Goal: Task Accomplishment & Management: Complete application form

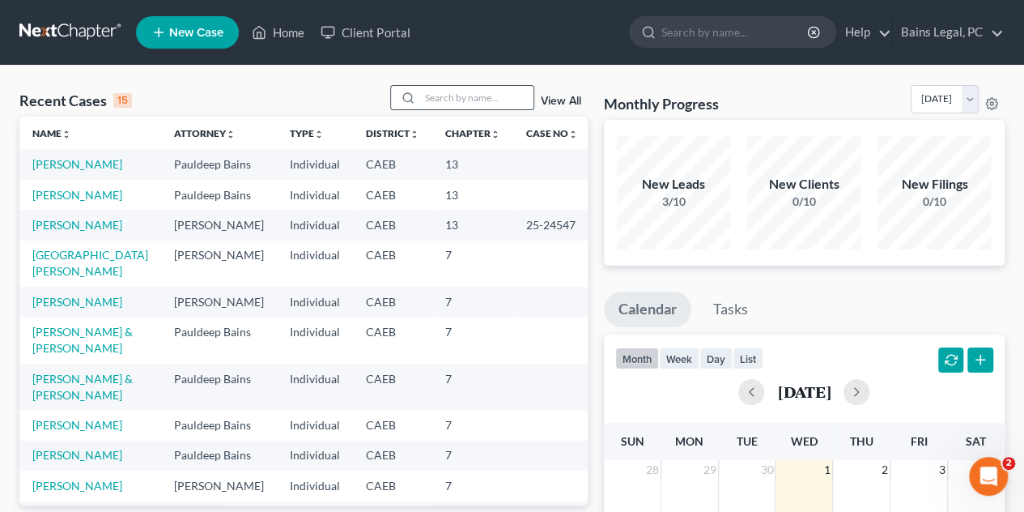
click at [467, 104] on input "search" at bounding box center [476, 97] width 113 height 23
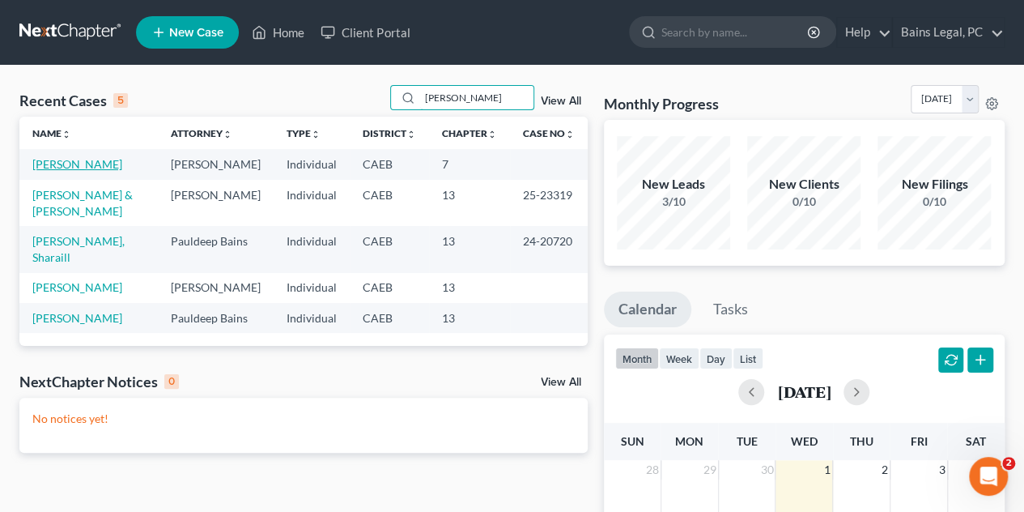
type input "[PERSON_NAME]"
click at [47, 161] on link "[PERSON_NAME]" at bounding box center [77, 164] width 90 height 14
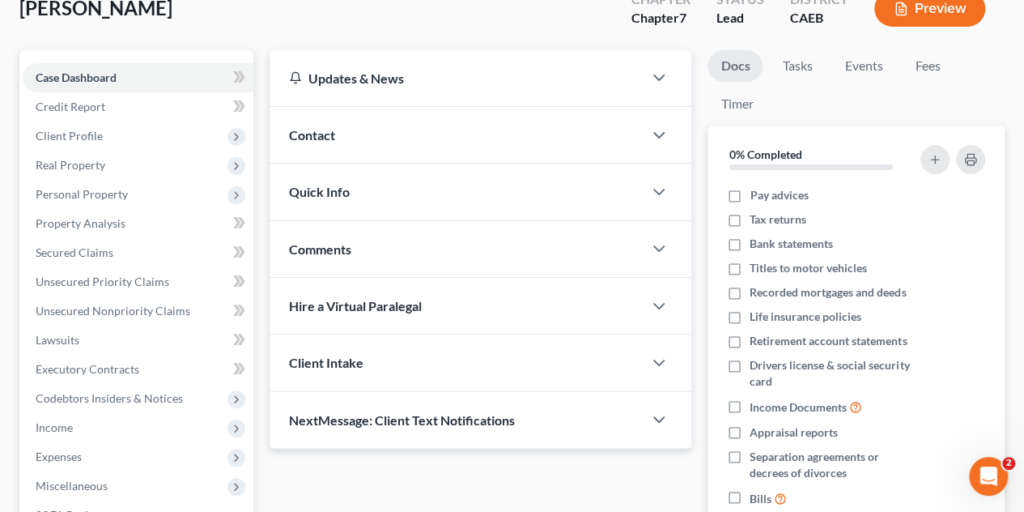
scroll to position [110, 0]
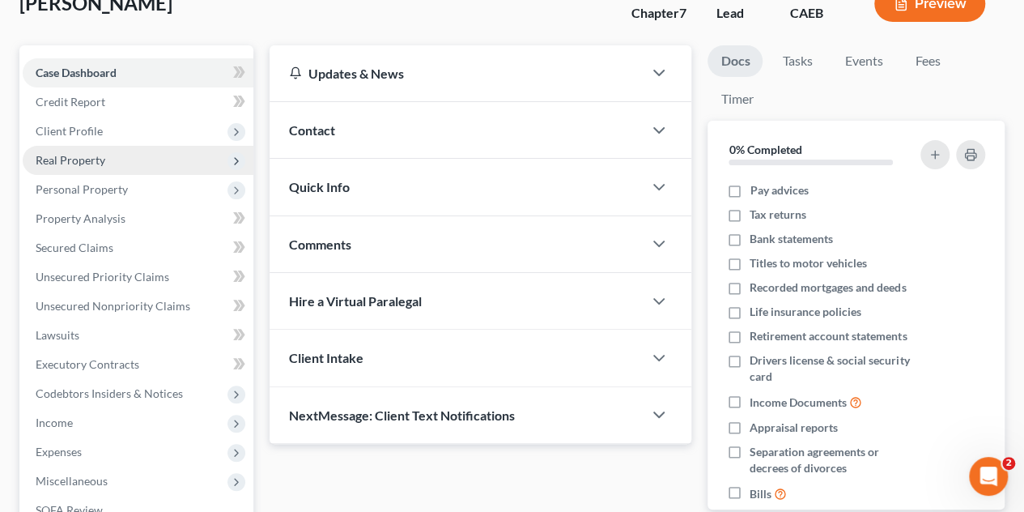
click at [109, 155] on span "Real Property" at bounding box center [138, 160] width 231 height 29
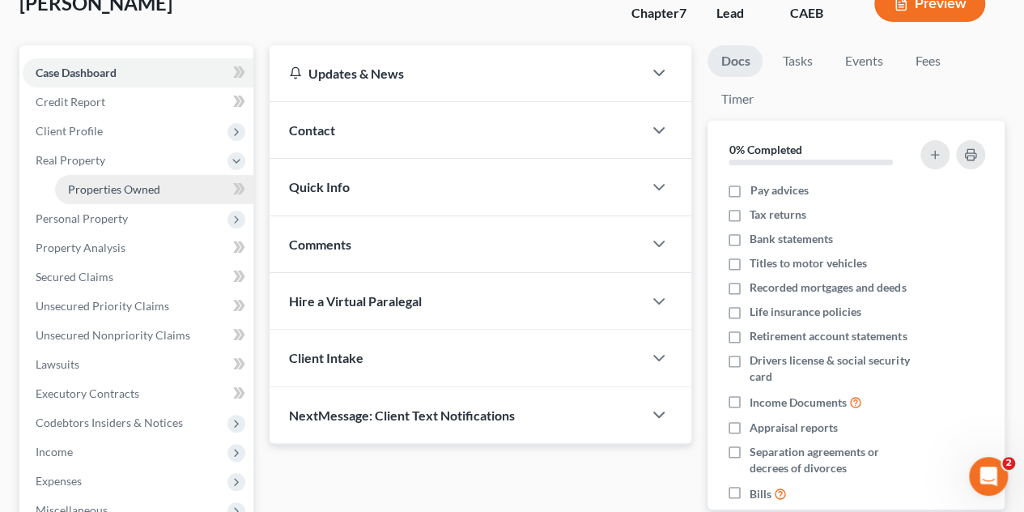
click at [109, 190] on span "Properties Owned" at bounding box center [114, 189] width 92 height 14
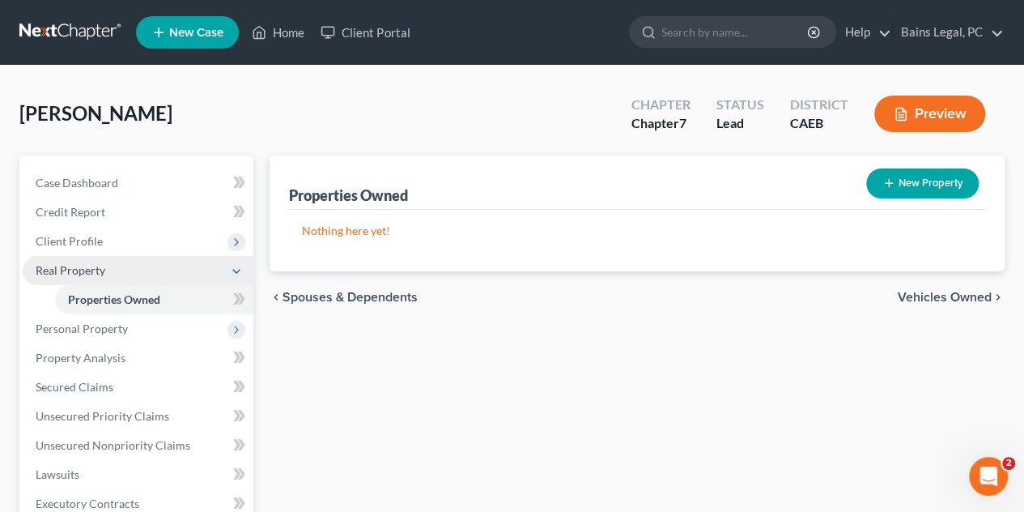
click at [106, 262] on span "Real Property" at bounding box center [138, 270] width 231 height 29
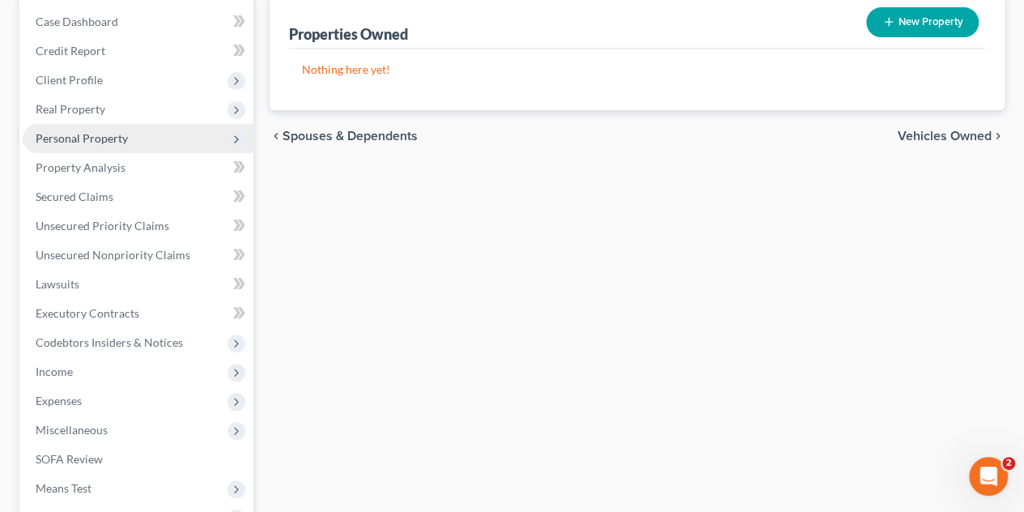
scroll to position [162, 0]
click at [126, 136] on span "Personal Property" at bounding box center [82, 137] width 92 height 14
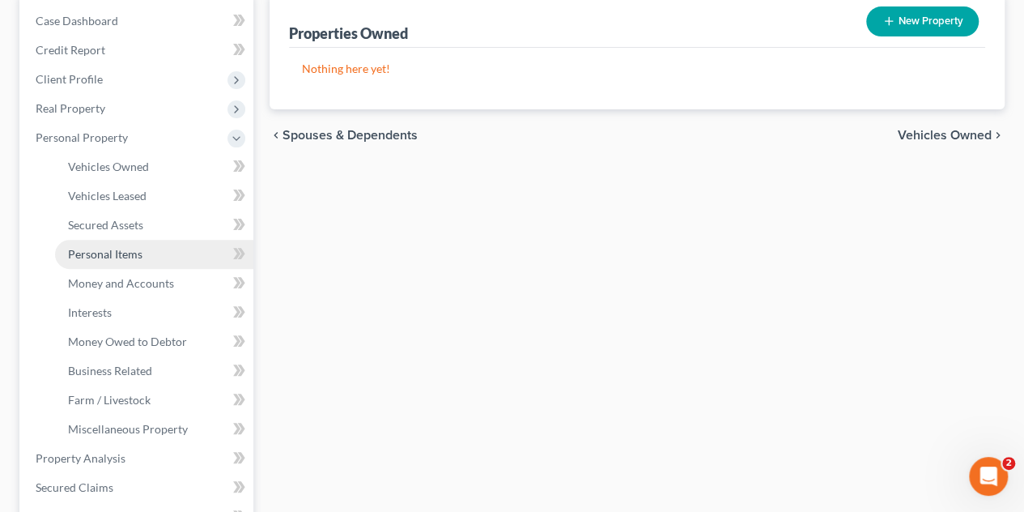
click at [110, 255] on span "Personal Items" at bounding box center [105, 254] width 75 height 14
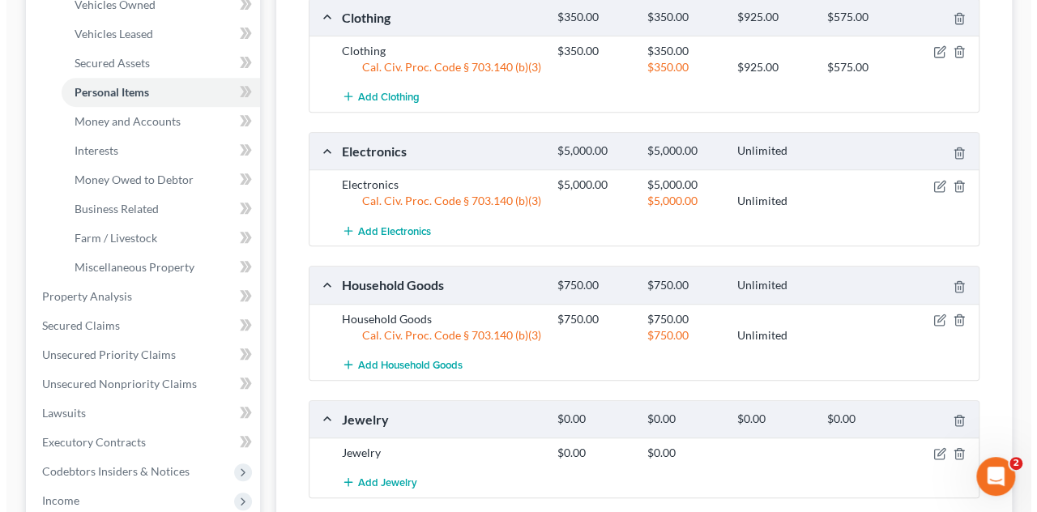
scroll to position [486, 0]
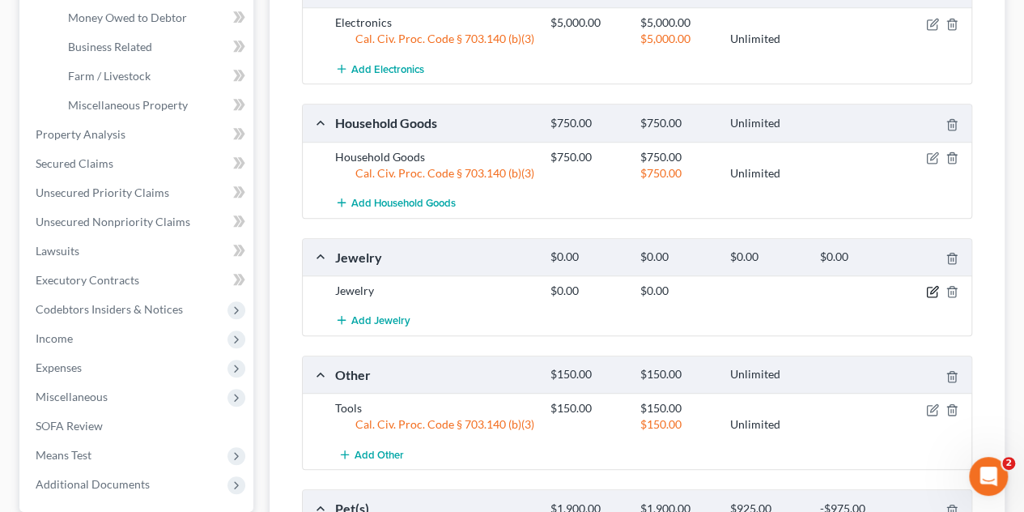
click at [933, 287] on icon "button" at bounding box center [932, 291] width 13 height 13
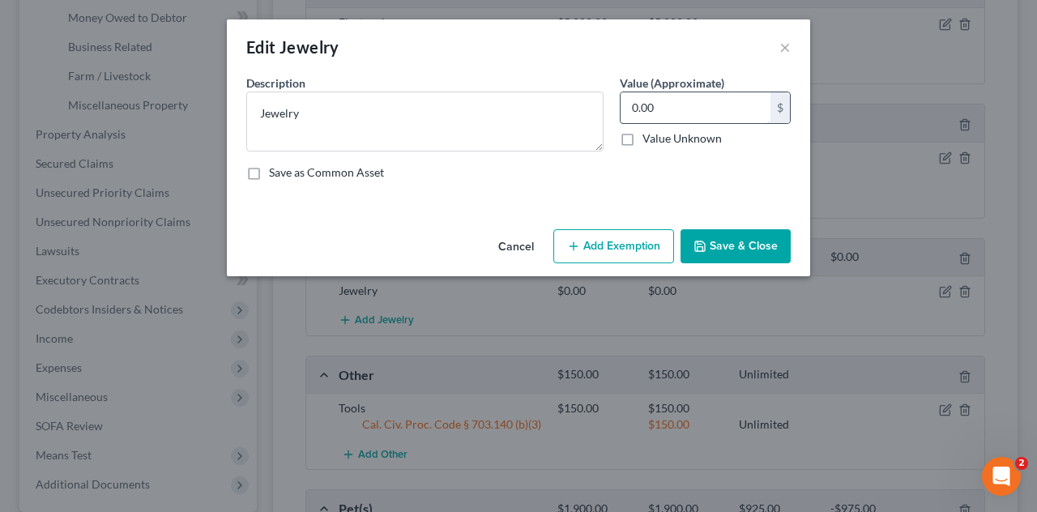
click at [701, 109] on input "0.00" at bounding box center [695, 107] width 150 height 31
type input "2,000"
click at [623, 241] on button "Add Exemption" at bounding box center [613, 246] width 121 height 34
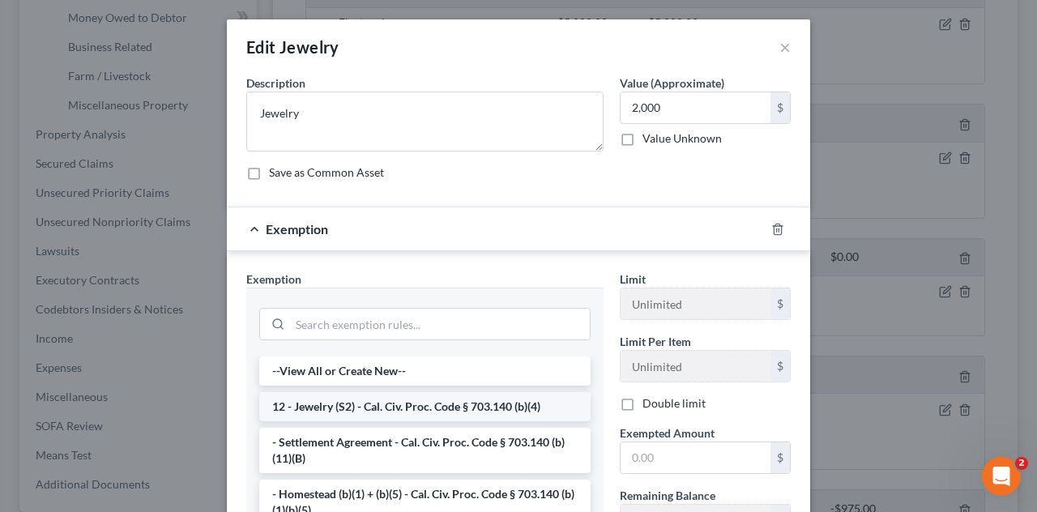
click at [396, 407] on li "12 - Jewelry (S2) - Cal. Civ. Proc. Code § 703.140 (b)(4)" at bounding box center [424, 406] width 331 height 29
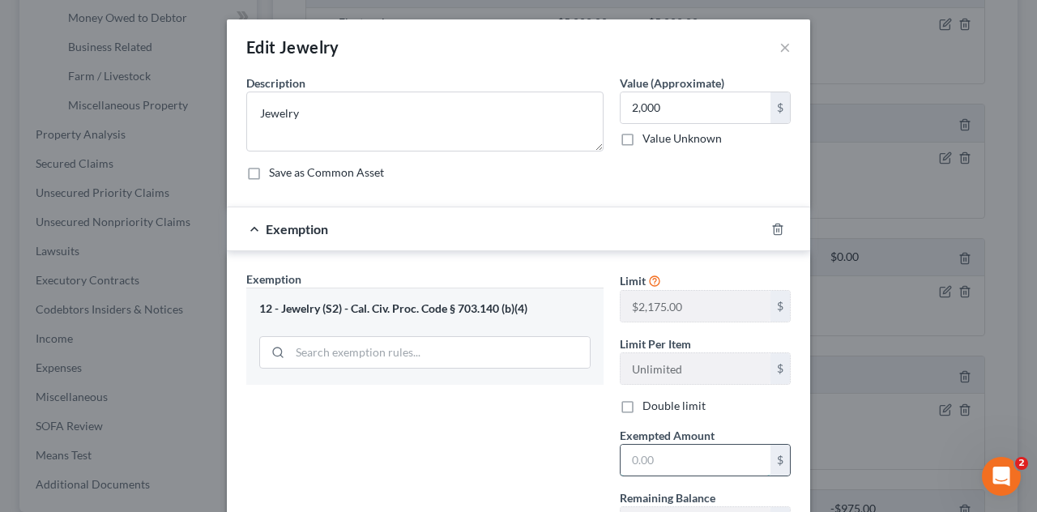
drag, startPoint x: 672, startPoint y: 458, endPoint x: 663, endPoint y: 458, distance: 8.9
click at [672, 458] on input "text" at bounding box center [695, 460] width 150 height 31
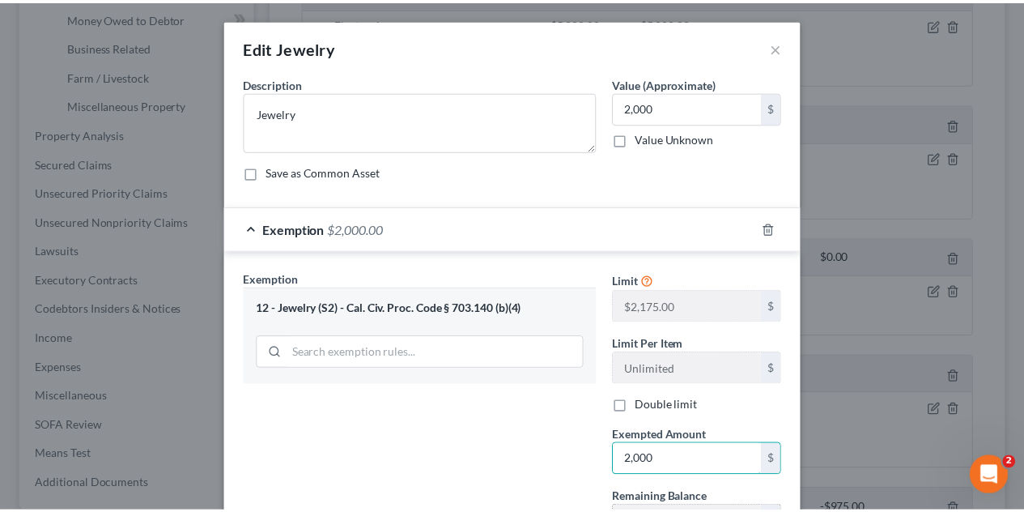
scroll to position [138, 0]
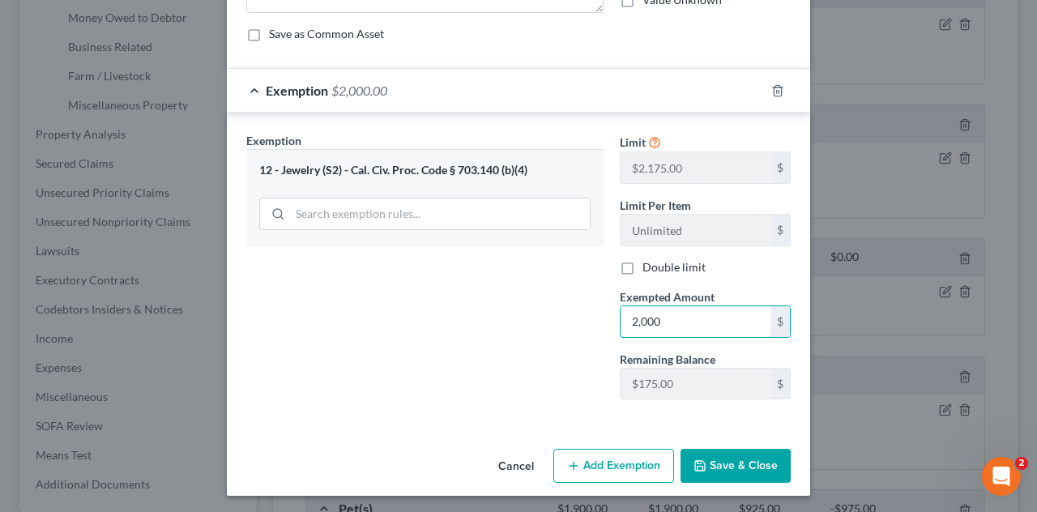
type input "2,000"
click at [726, 472] on button "Save & Close" at bounding box center [735, 466] width 110 height 34
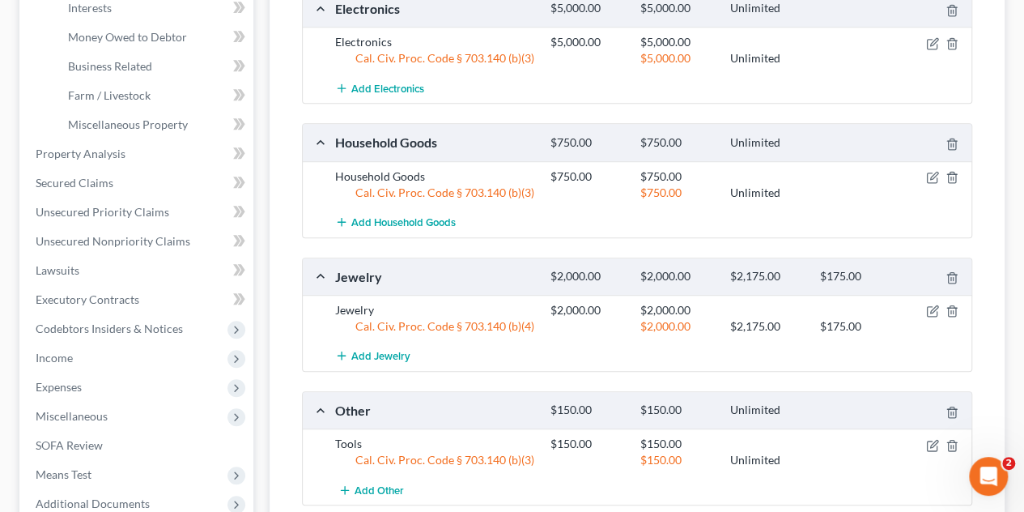
scroll to position [486, 0]
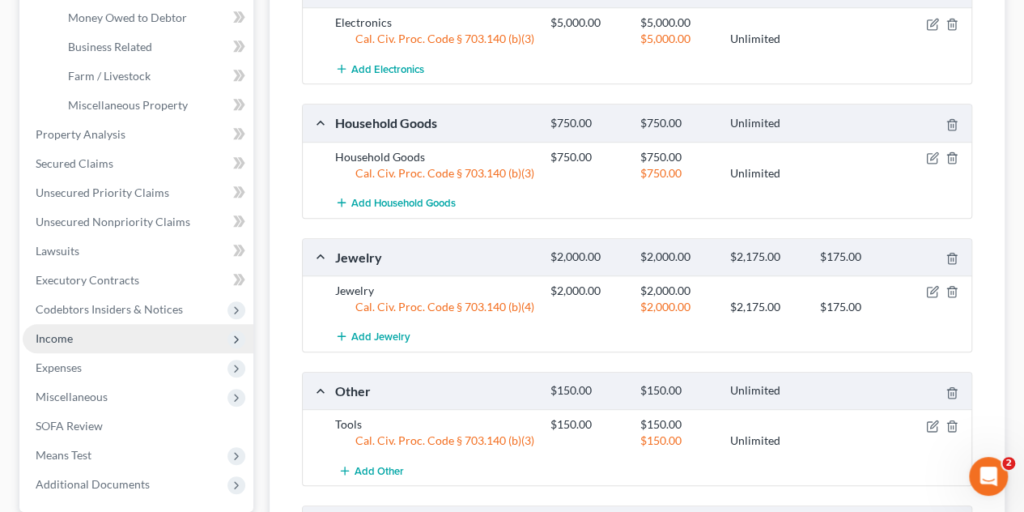
click at [75, 334] on span "Income" at bounding box center [138, 338] width 231 height 29
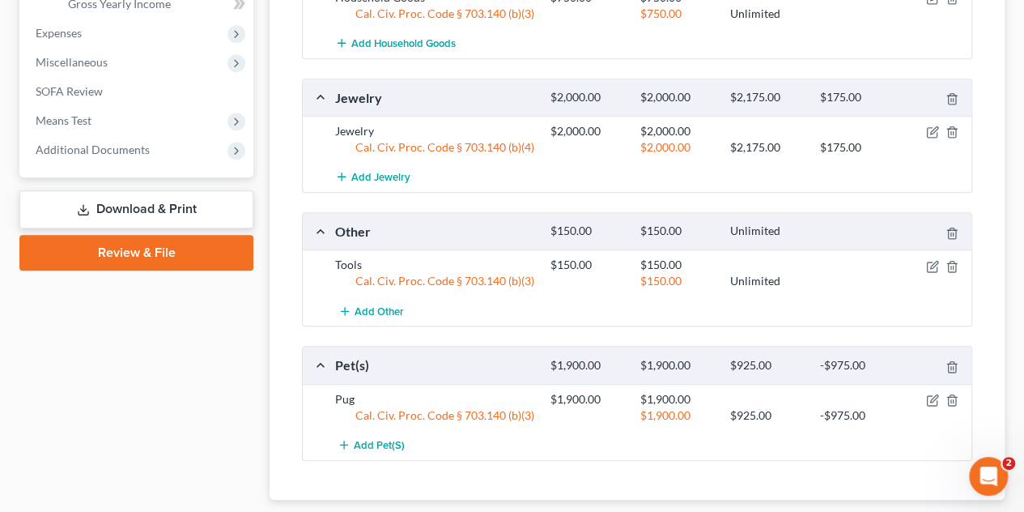
scroll to position [402, 0]
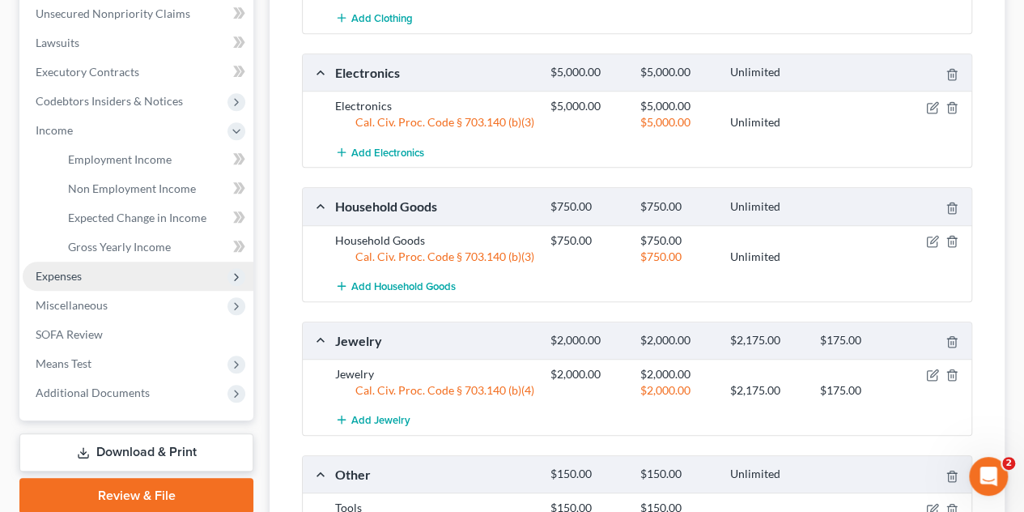
click at [100, 268] on span "Expenses" at bounding box center [138, 276] width 231 height 29
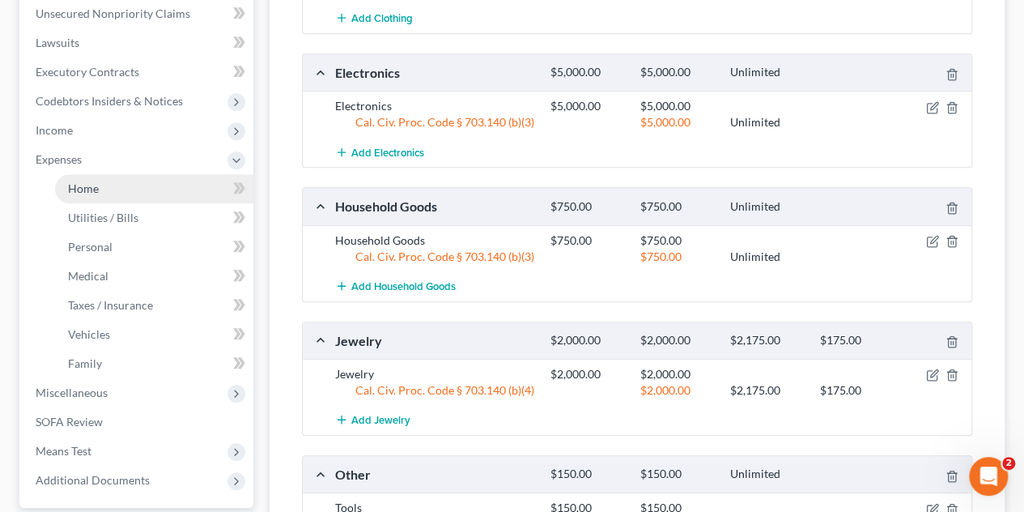
click at [94, 188] on span "Home" at bounding box center [83, 188] width 31 height 14
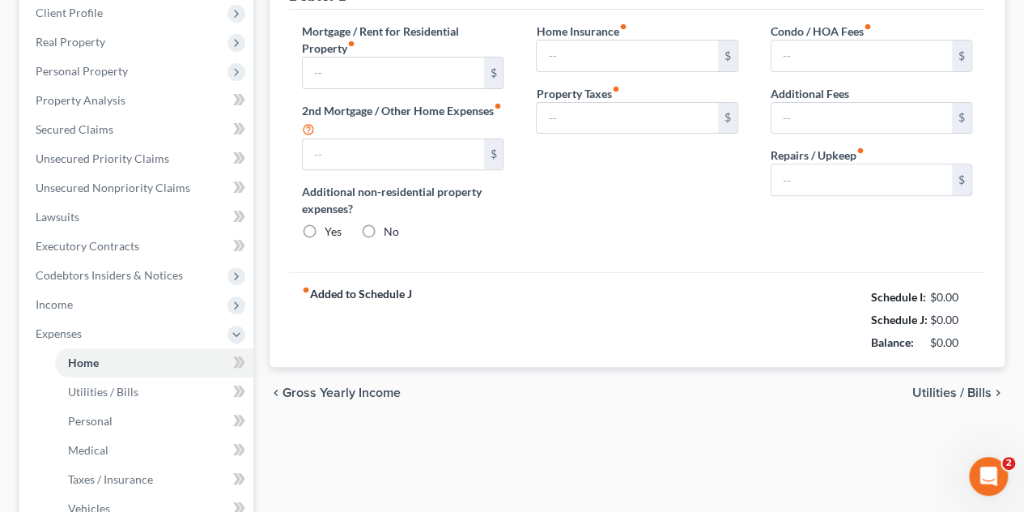
type input "2,429.99"
type input "0.00"
radio input "true"
type input "0.00"
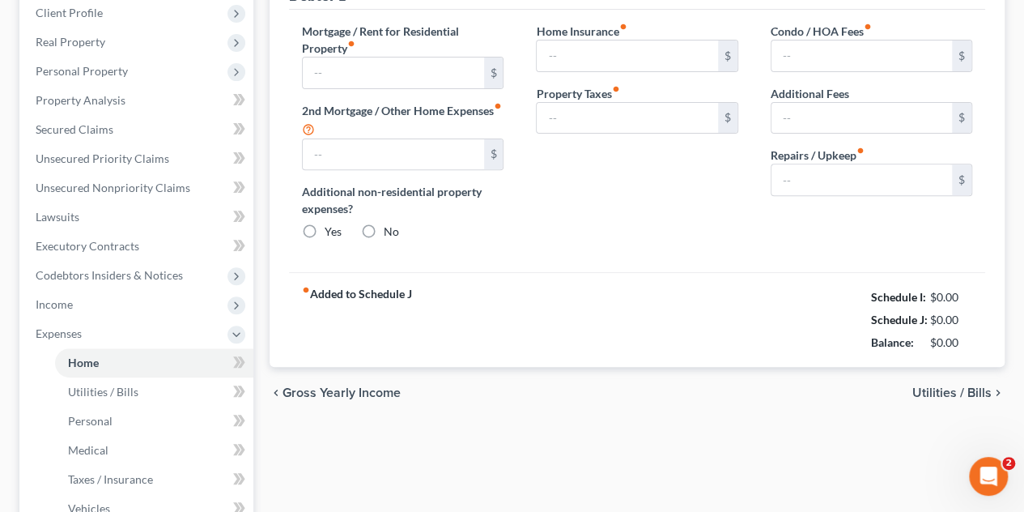
type input "0.00"
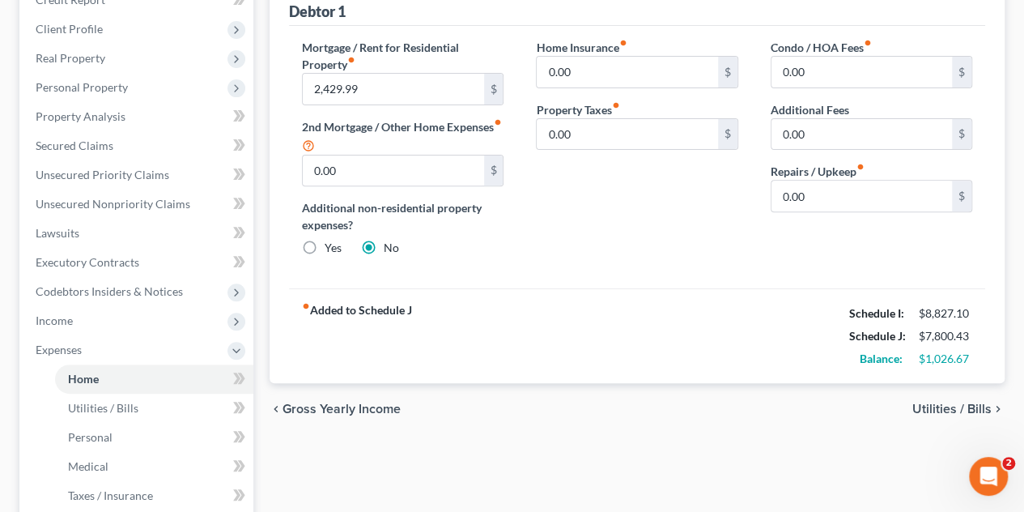
scroll to position [81, 0]
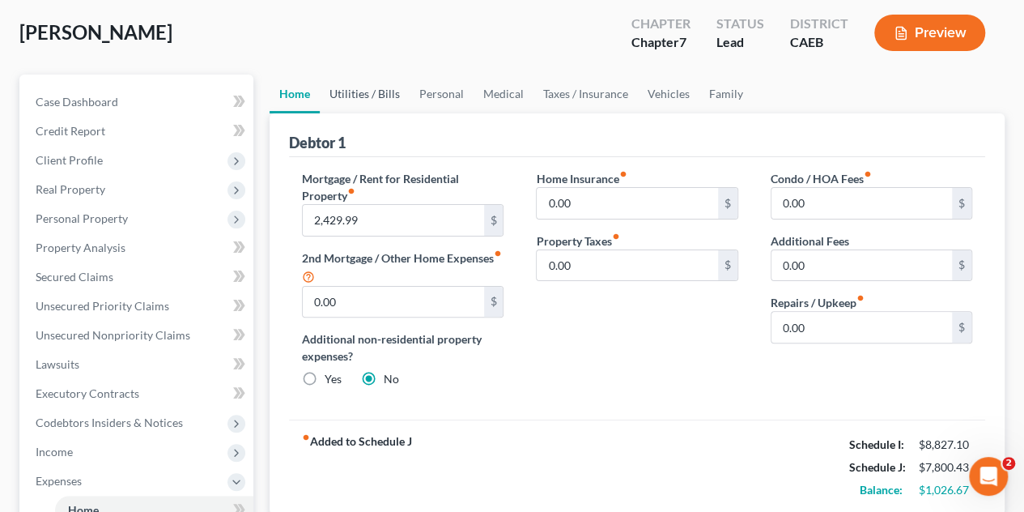
click at [368, 93] on link "Utilities / Bills" at bounding box center [365, 94] width 90 height 39
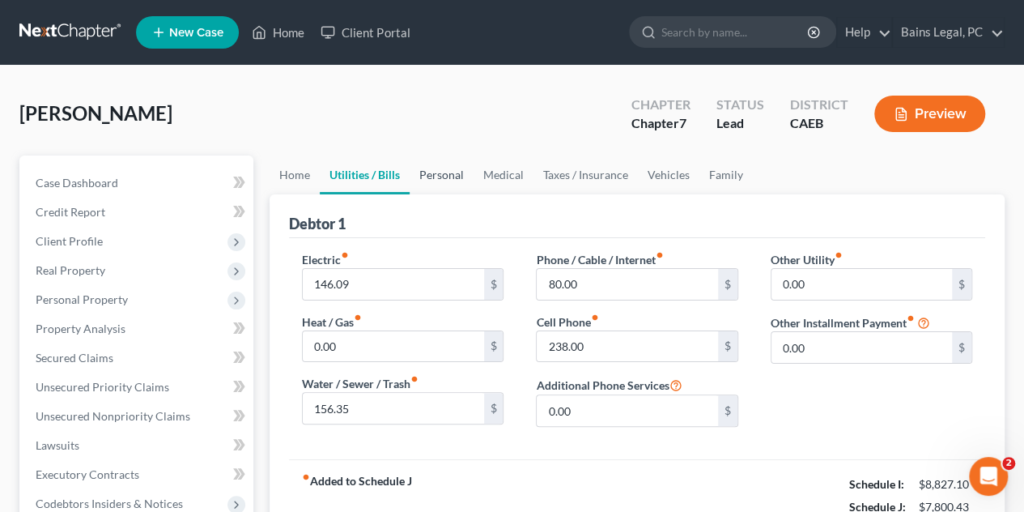
click at [450, 175] on link "Personal" at bounding box center [442, 174] width 64 height 39
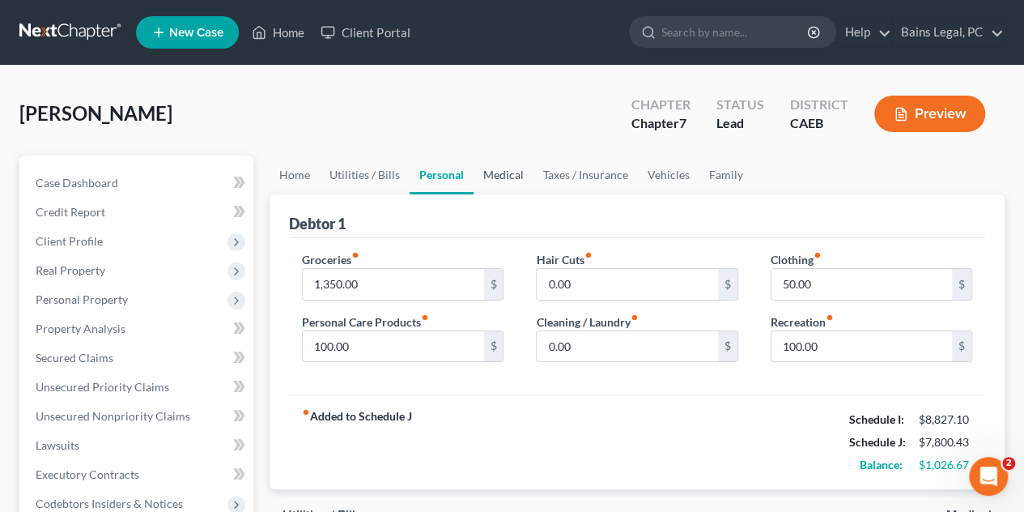
click at [497, 177] on link "Medical" at bounding box center [504, 174] width 60 height 39
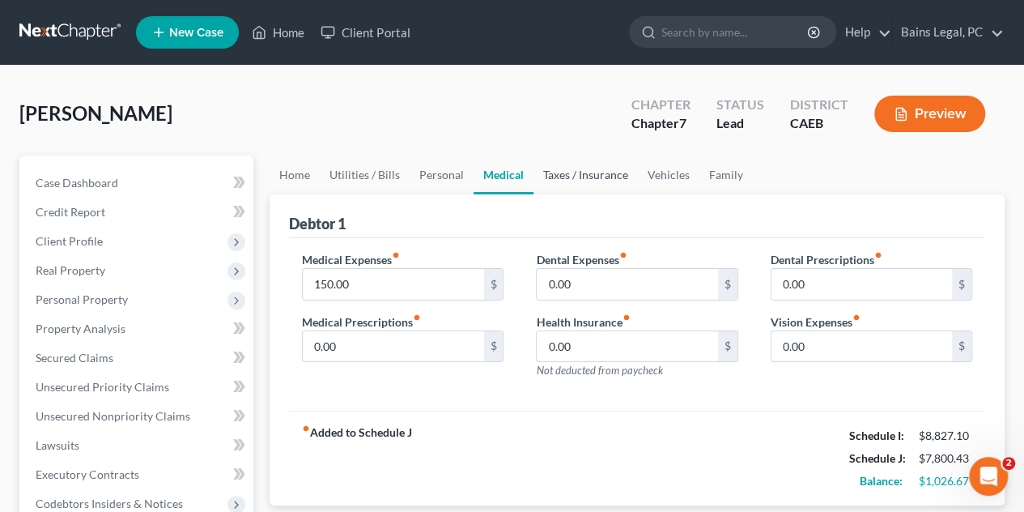
click at [560, 180] on link "Taxes / Insurance" at bounding box center [586, 174] width 104 height 39
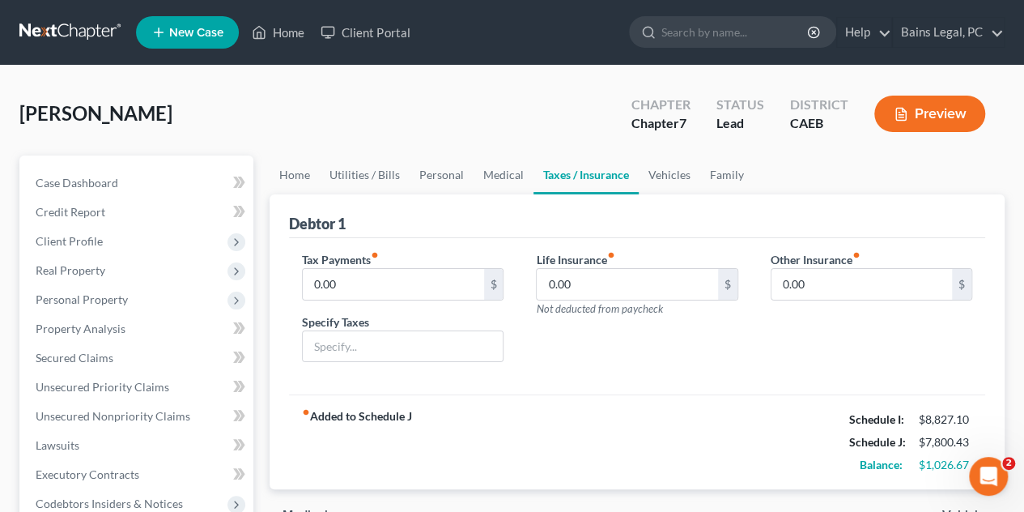
click at [610, 181] on link "Taxes / Insurance" at bounding box center [586, 174] width 105 height 39
click at [667, 180] on link "Vehicles" at bounding box center [670, 174] width 62 height 39
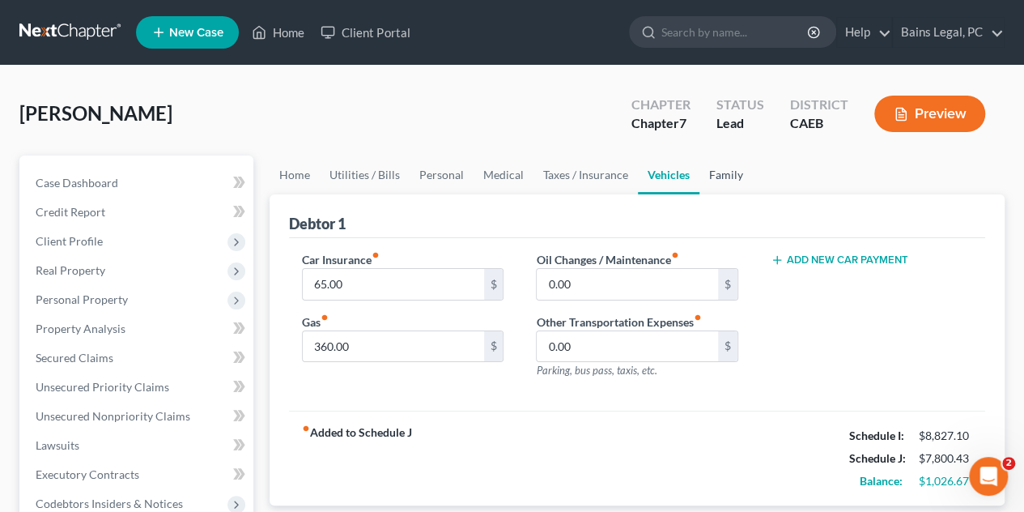
click at [717, 182] on link "Family" at bounding box center [726, 174] width 53 height 39
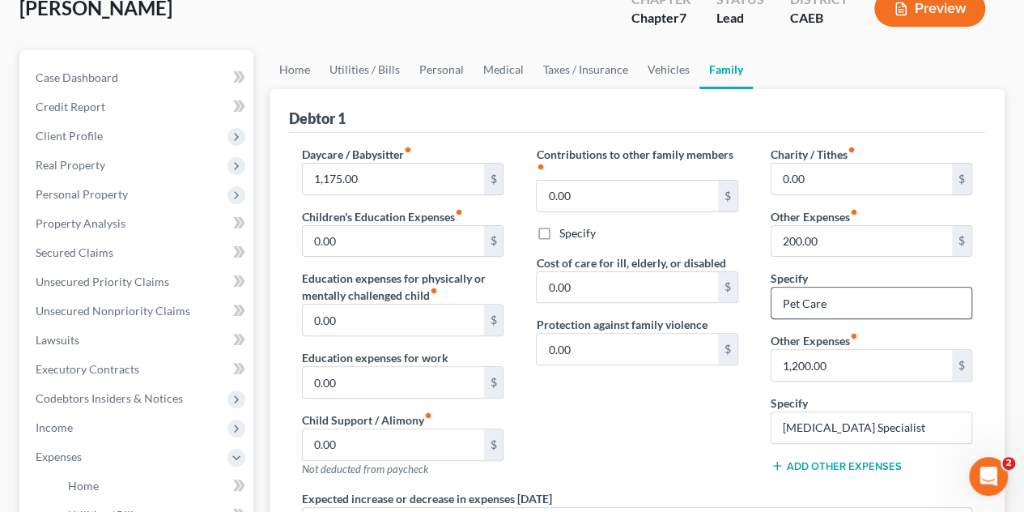
scroll to position [162, 0]
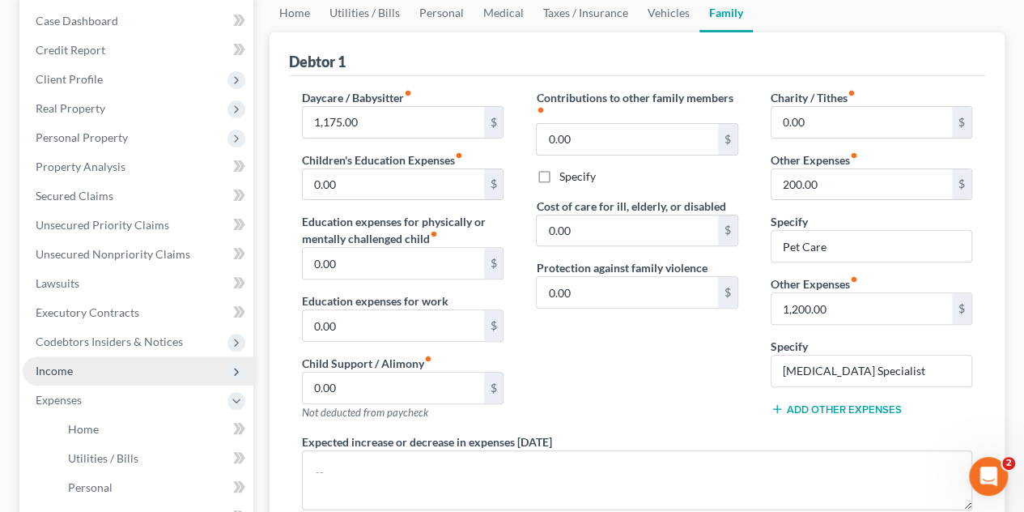
click at [84, 372] on span "Income" at bounding box center [138, 370] width 231 height 29
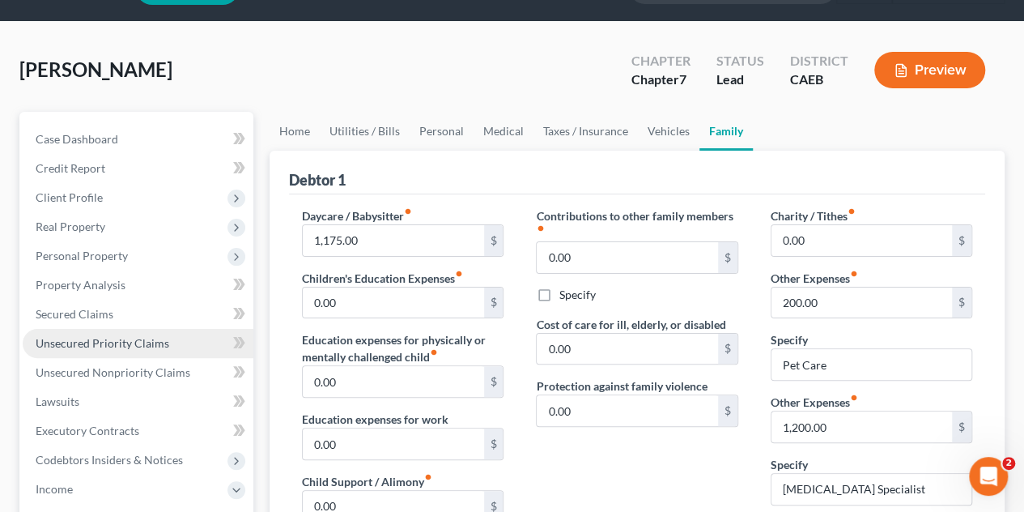
scroll to position [0, 0]
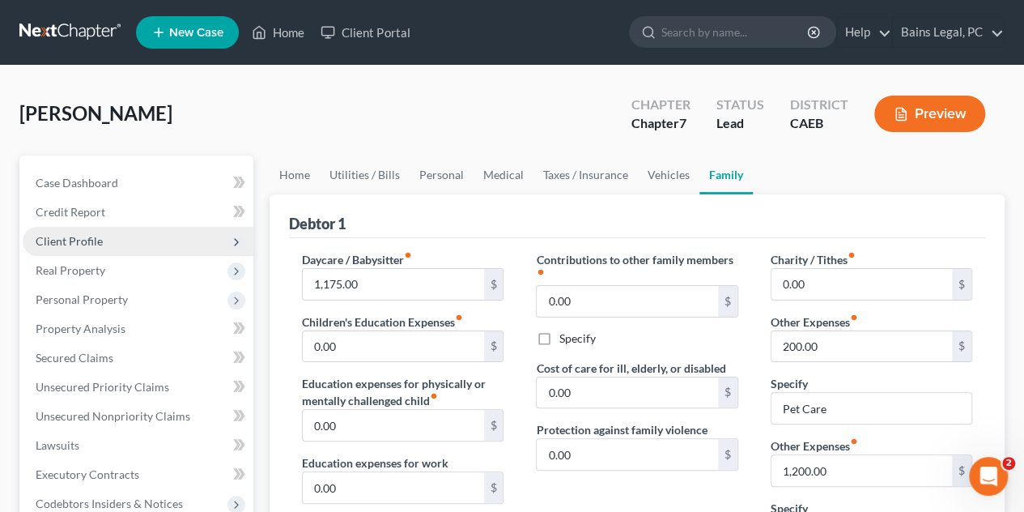
click at [69, 234] on span "Client Profile" at bounding box center [69, 241] width 67 height 14
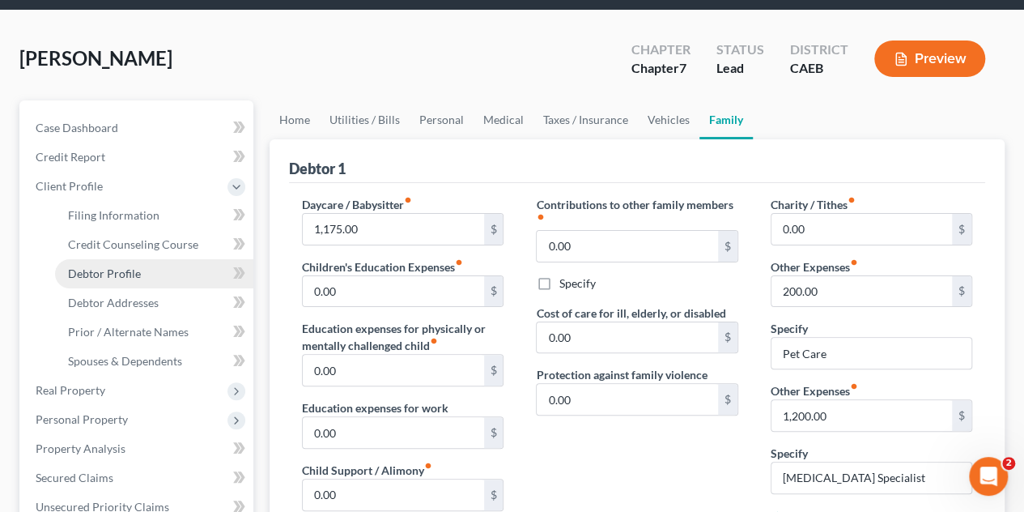
scroll to position [81, 0]
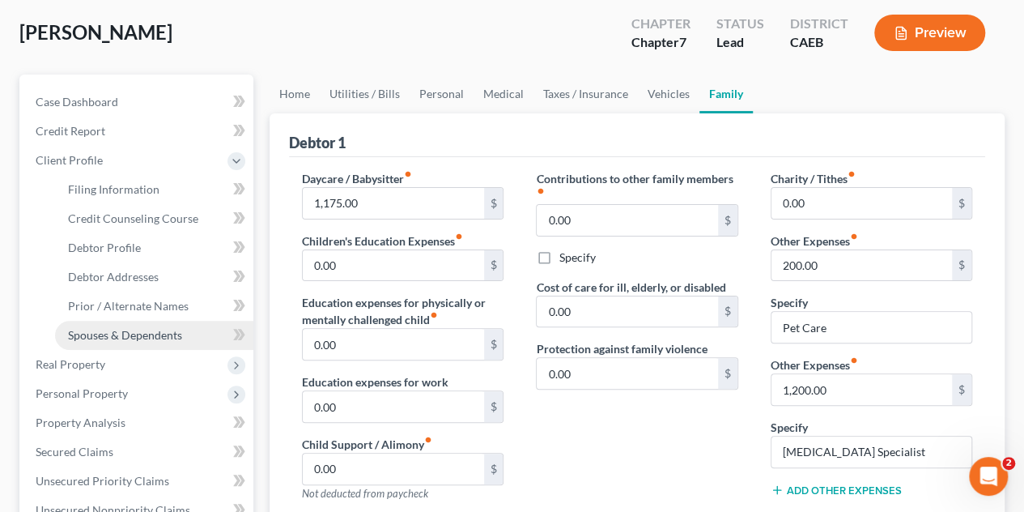
click at [151, 330] on span "Spouses & Dependents" at bounding box center [125, 335] width 114 height 14
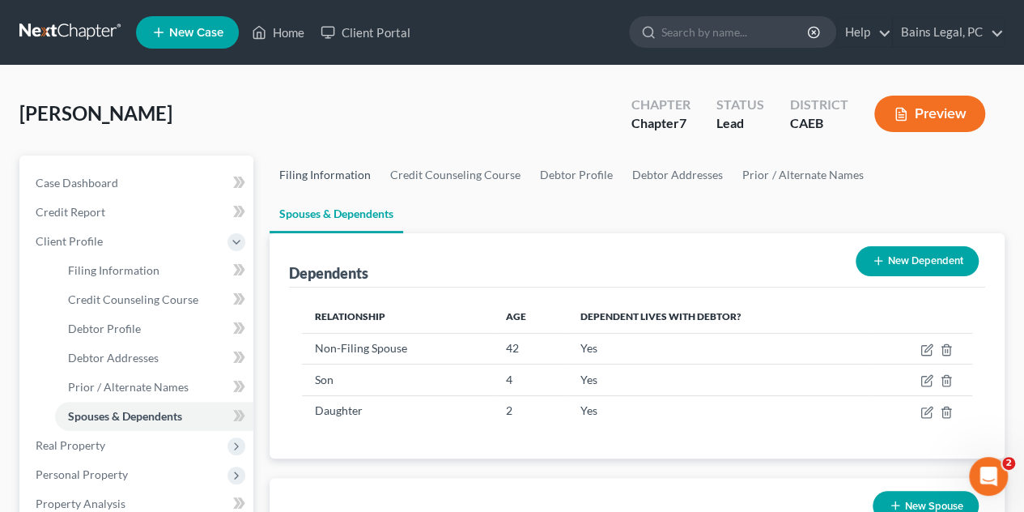
click at [304, 176] on link "Filing Information" at bounding box center [325, 174] width 111 height 39
select select "1"
select select "0"
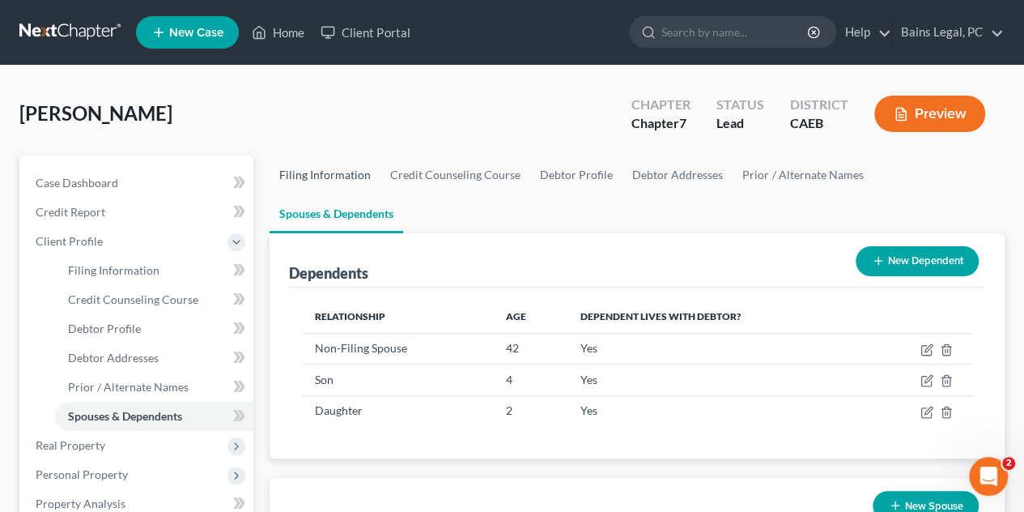
select select "4"
select select "0"
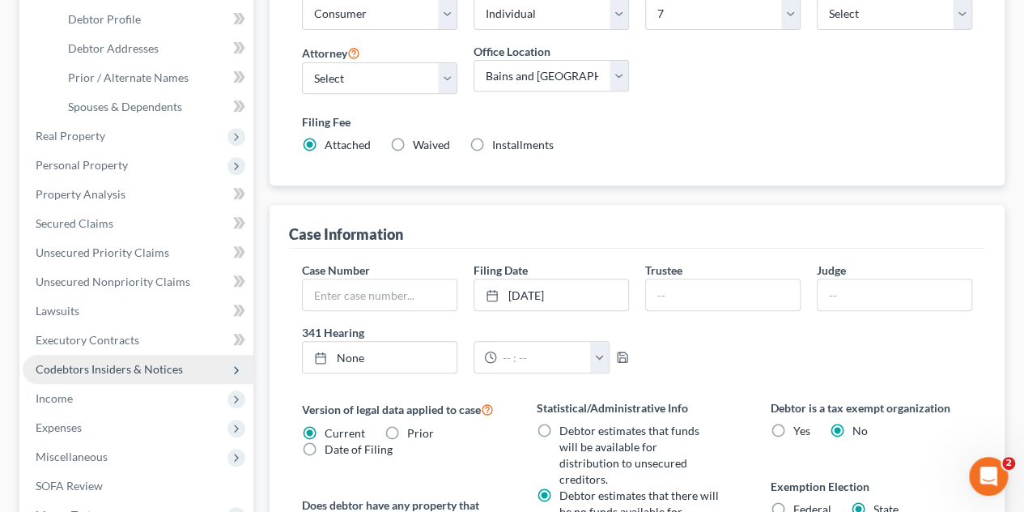
scroll to position [324, 0]
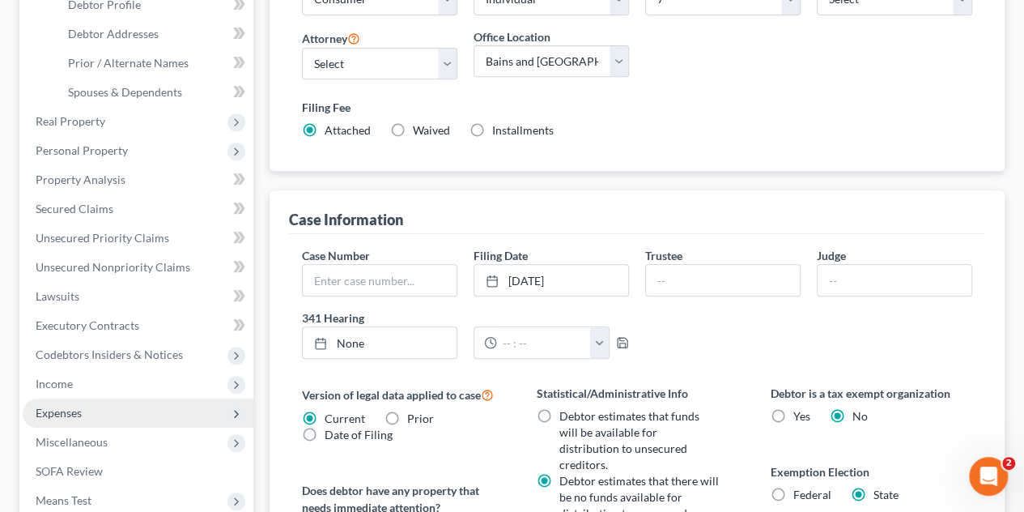
click at [93, 404] on span "Expenses" at bounding box center [138, 412] width 231 height 29
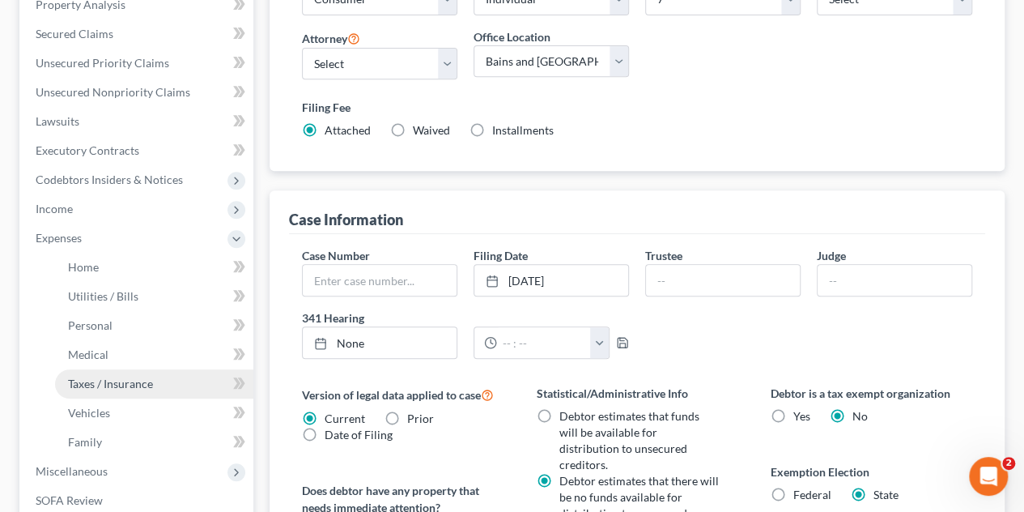
scroll to position [486, 0]
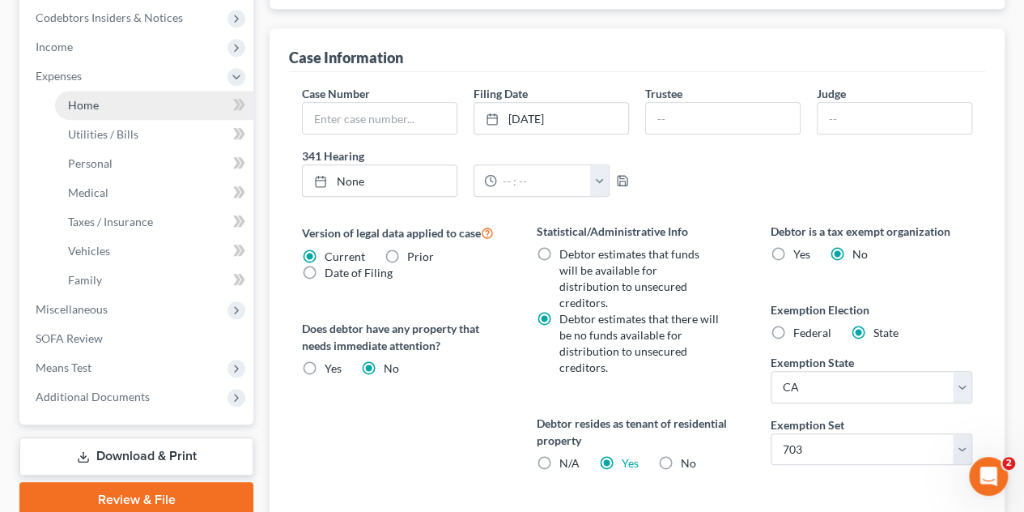
click at [96, 103] on span "Home" at bounding box center [83, 105] width 31 height 14
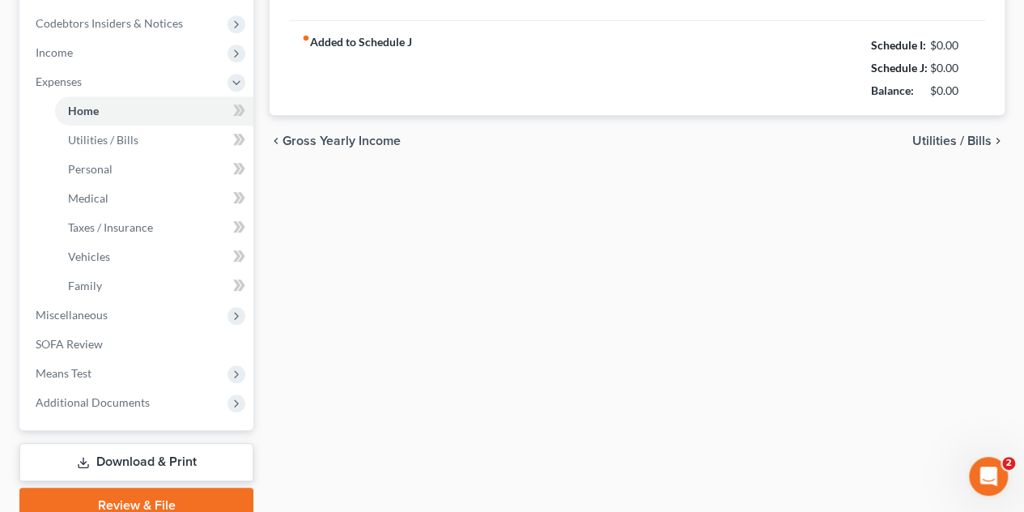
type input "2,429.99"
type input "0.00"
radio input "true"
type input "0.00"
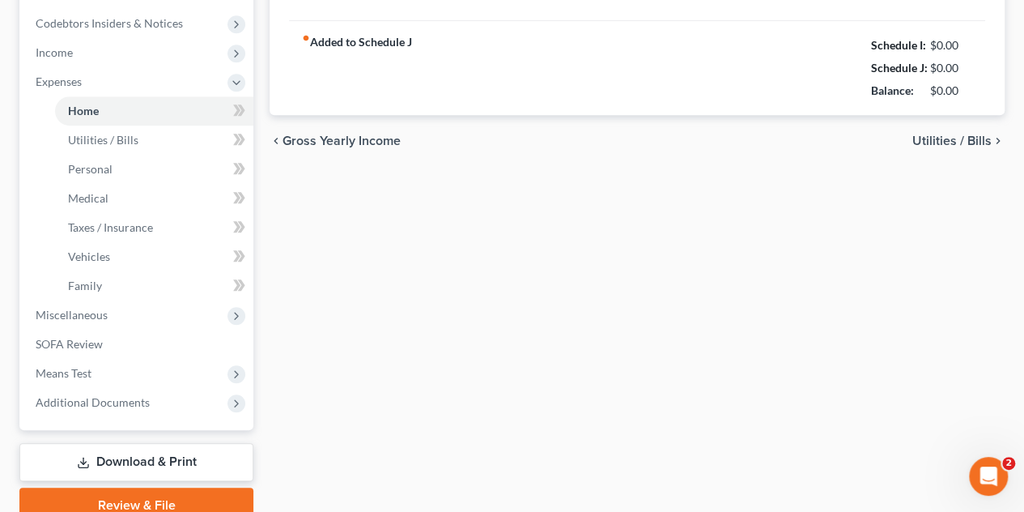
type input "0.00"
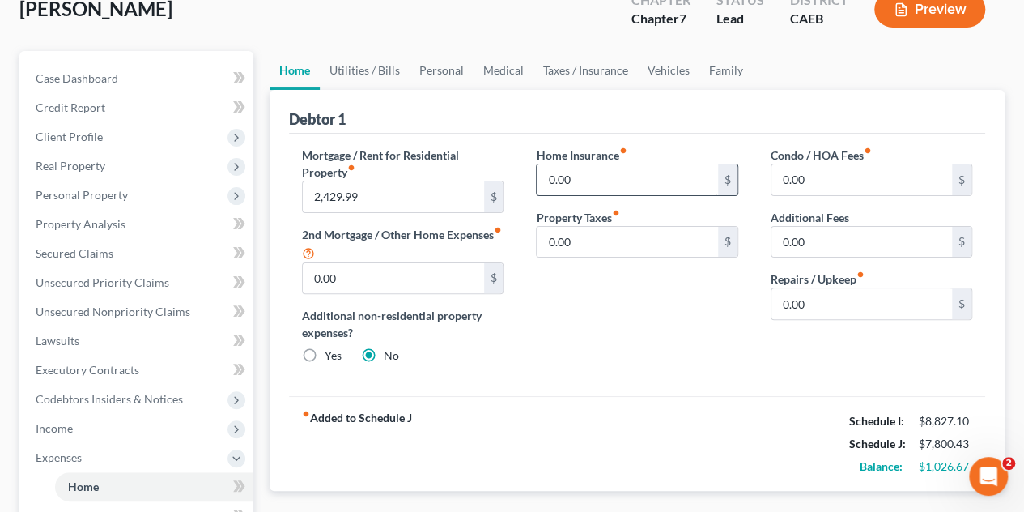
scroll to position [162, 0]
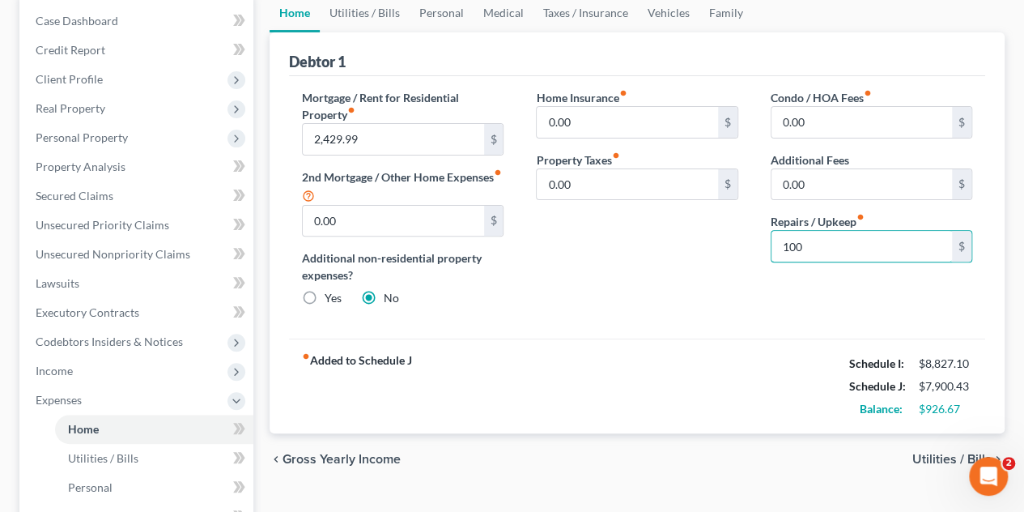
type input "100"
click at [682, 289] on div "Home Insurance fiber_manual_record 0.00 $ Property Taxes fiber_manual_record 0.…" at bounding box center [637, 204] width 234 height 231
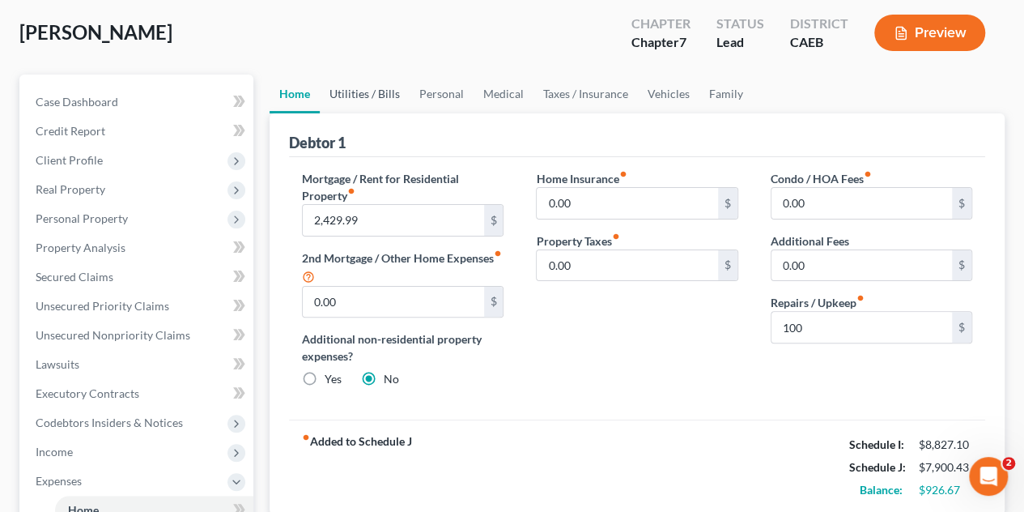
click at [374, 90] on link "Utilities / Bills" at bounding box center [365, 94] width 90 height 39
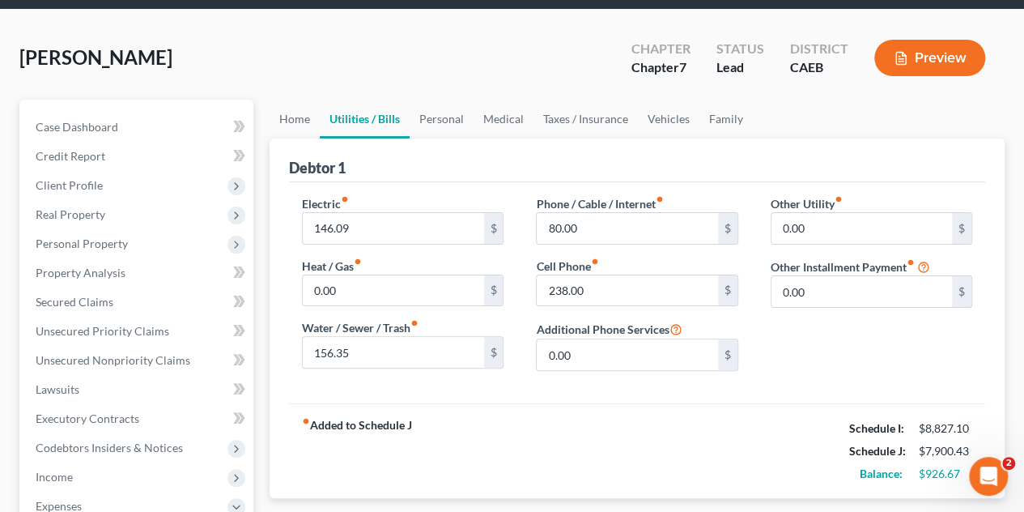
scroll to position [81, 0]
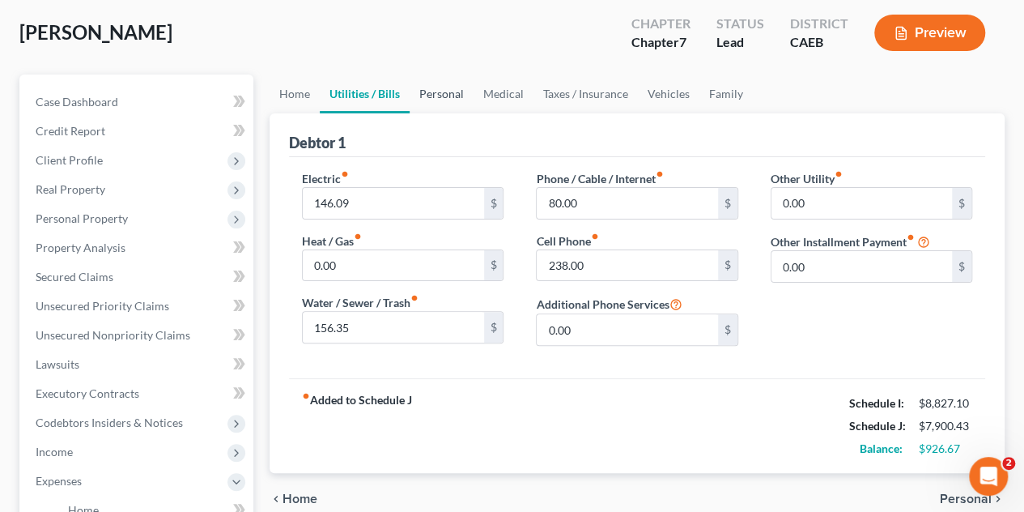
click at [435, 98] on link "Personal" at bounding box center [442, 94] width 64 height 39
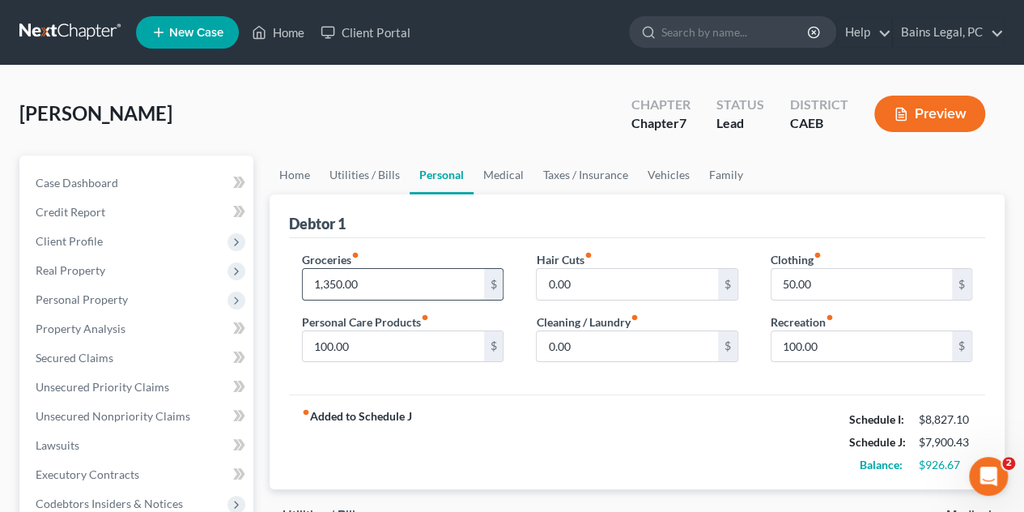
click at [402, 283] on input "1,350.00" at bounding box center [393, 284] width 181 height 31
type input "1,500"
click at [568, 431] on div "fiber_manual_record Added to Schedule J Schedule I: $8,827.10 Schedule J: $8,05…" at bounding box center [637, 441] width 696 height 95
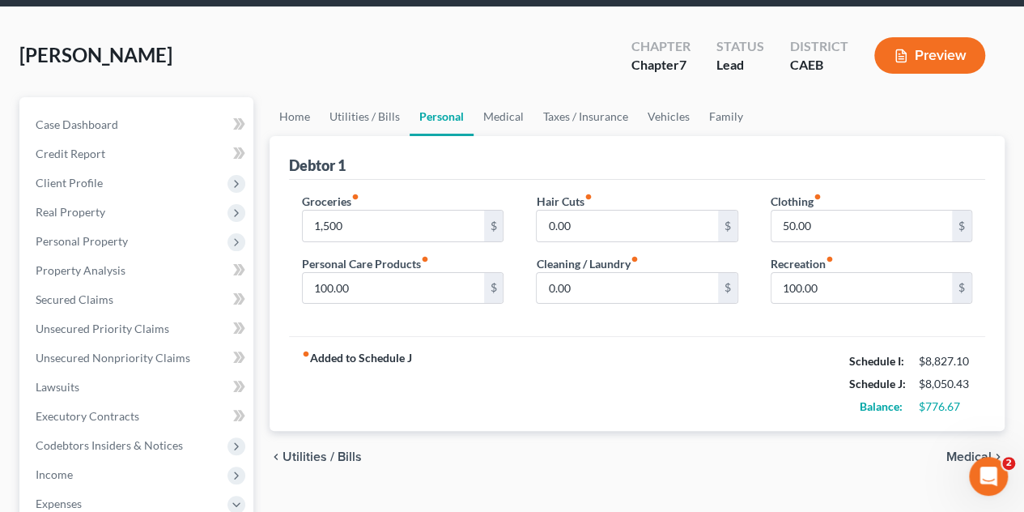
scroll to position [81, 0]
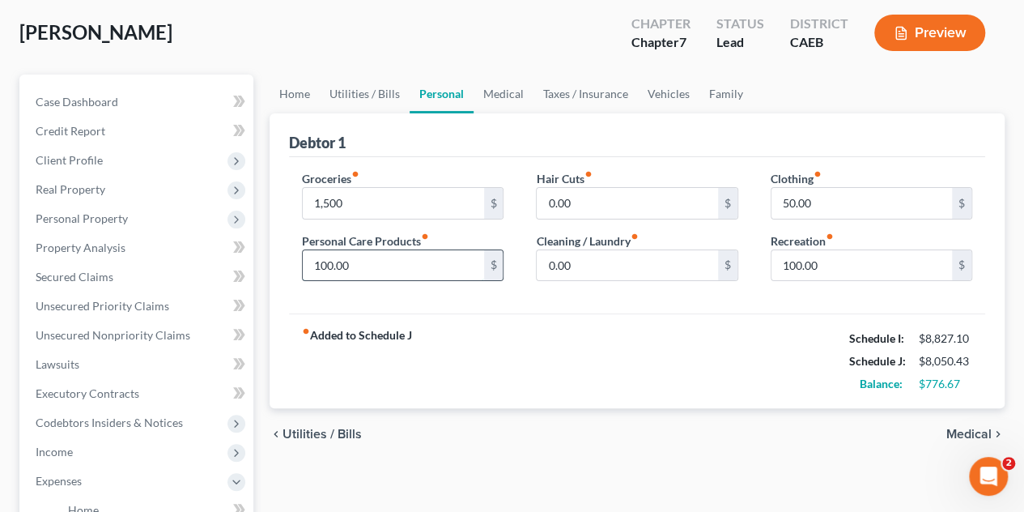
click at [381, 256] on input "100.00" at bounding box center [393, 265] width 181 height 31
type input "150"
click at [614, 194] on input "0.00" at bounding box center [627, 203] width 181 height 31
type input "120"
click at [759, 347] on div "fiber_manual_record Added to Schedule J Schedule I: $8,827.10 Schedule J: $8,22…" at bounding box center [637, 360] width 696 height 95
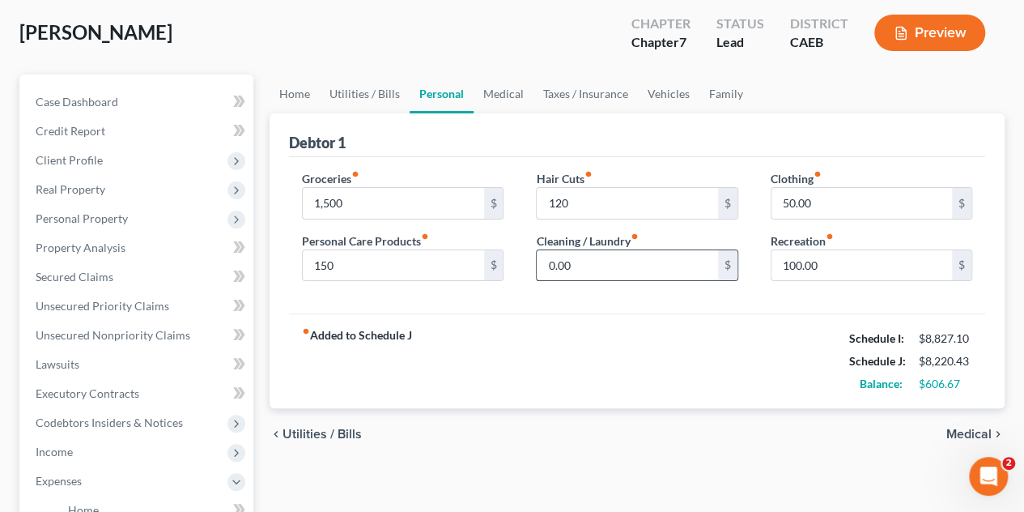
click at [640, 273] on input "0.00" at bounding box center [627, 265] width 181 height 31
click at [630, 202] on input "120" at bounding box center [627, 203] width 181 height 31
click at [643, 270] on input "0.00" at bounding box center [627, 265] width 181 height 31
type input "90"
click at [832, 202] on input "50.00" at bounding box center [862, 203] width 181 height 31
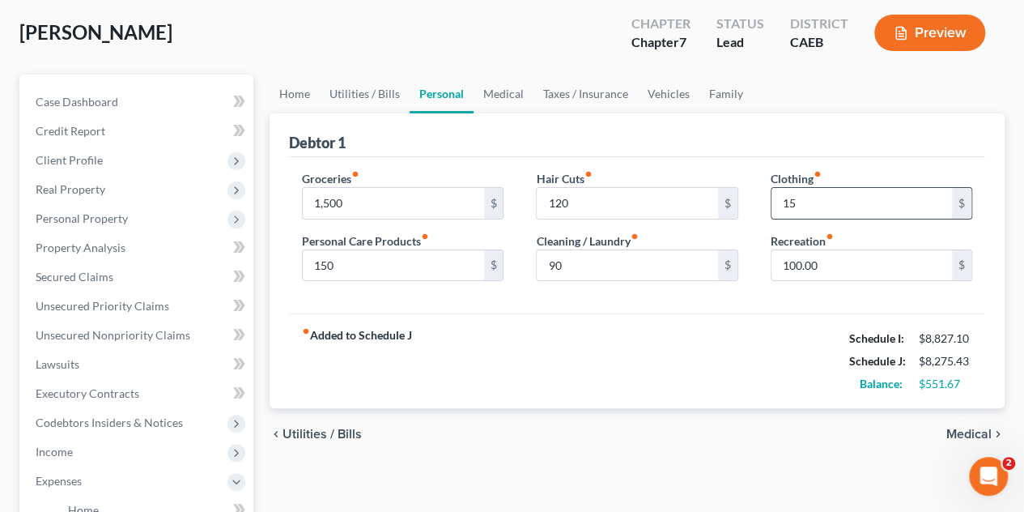
type input "150"
drag, startPoint x: 853, startPoint y: 208, endPoint x: 755, endPoint y: 187, distance: 100.2
click at [756, 187] on div "Clothing fiber_manual_record 150 $ Recreation fiber_manual_record 100.00 $" at bounding box center [872, 232] width 234 height 125
type input "175"
click at [744, 277] on div "Hair Cuts fiber_manual_record 120 $ Cleaning / Laundry fiber_manual_record 90 $" at bounding box center [637, 232] width 234 height 125
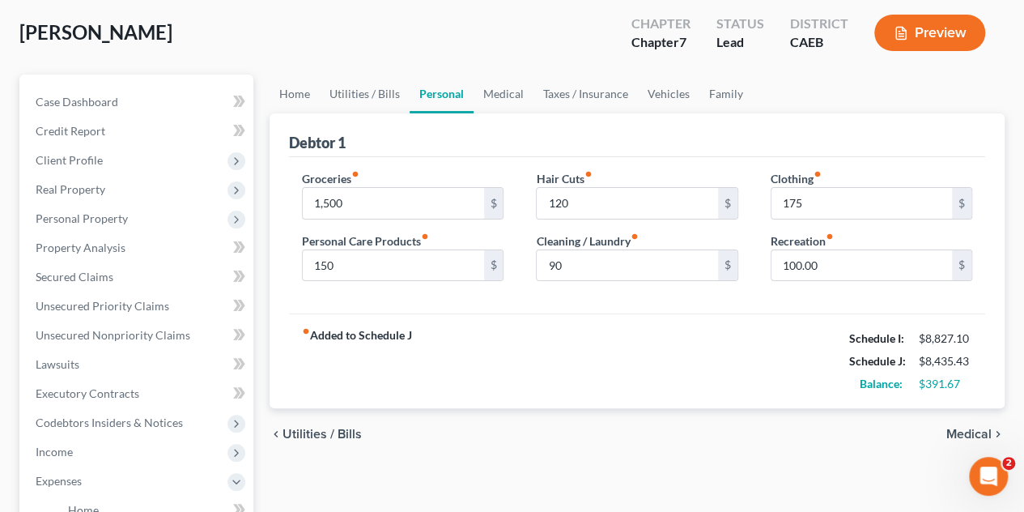
click at [835, 287] on div "Clothing fiber_manual_record 175 $ Recreation fiber_manual_record 100.00 $" at bounding box center [872, 232] width 234 height 125
click at [883, 275] on input "100.00" at bounding box center [862, 265] width 181 height 31
type input "2"
type input "175"
click at [510, 91] on link "Medical" at bounding box center [504, 94] width 60 height 39
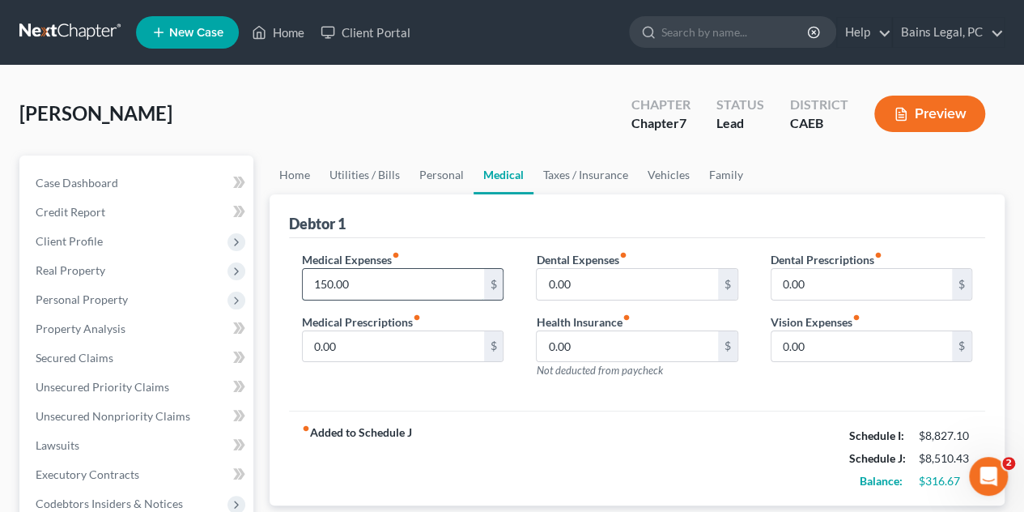
click at [417, 285] on input "150.00" at bounding box center [393, 284] width 181 height 31
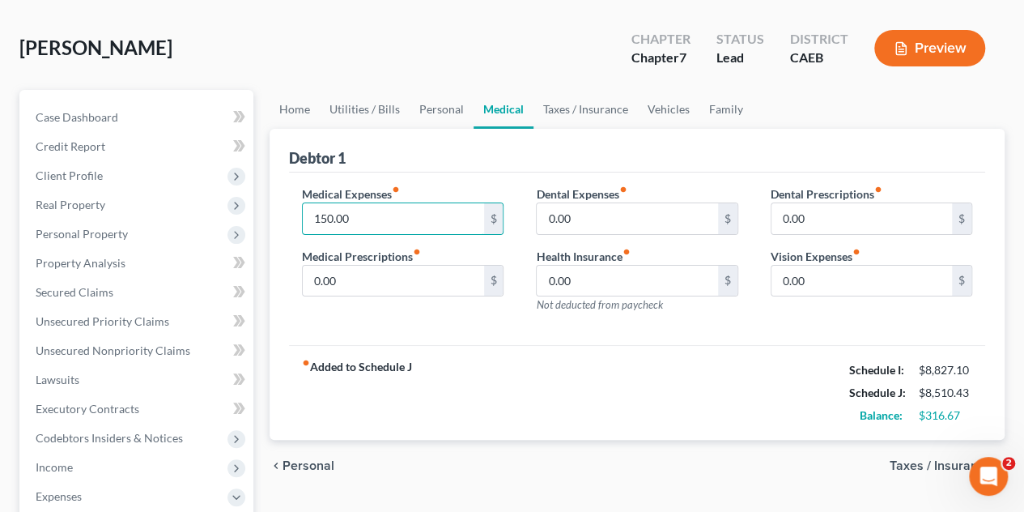
scroll to position [81, 0]
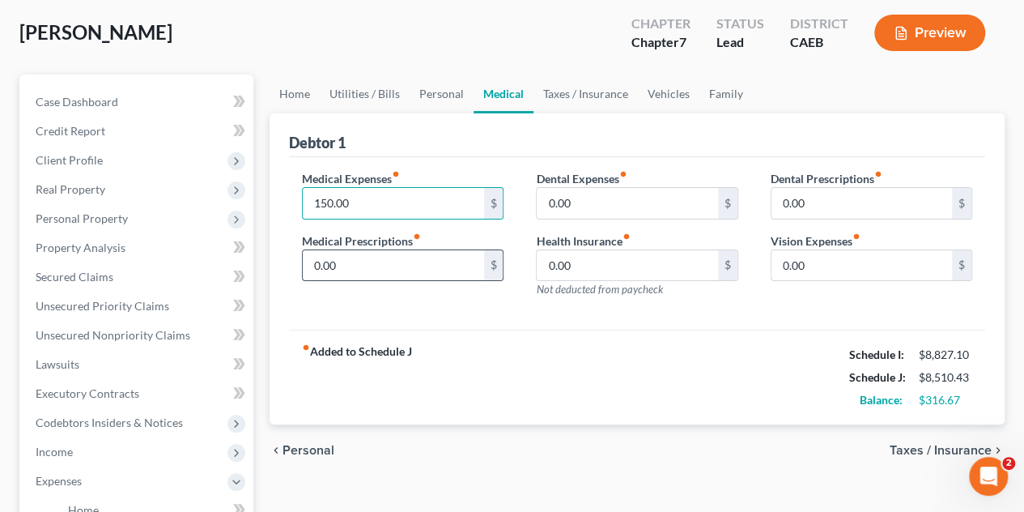
click at [392, 268] on input "0.00" at bounding box center [393, 265] width 181 height 31
click at [381, 200] on input "150.00" at bounding box center [393, 203] width 181 height 31
type input "200"
click at [354, 260] on input "0.00" at bounding box center [393, 265] width 181 height 31
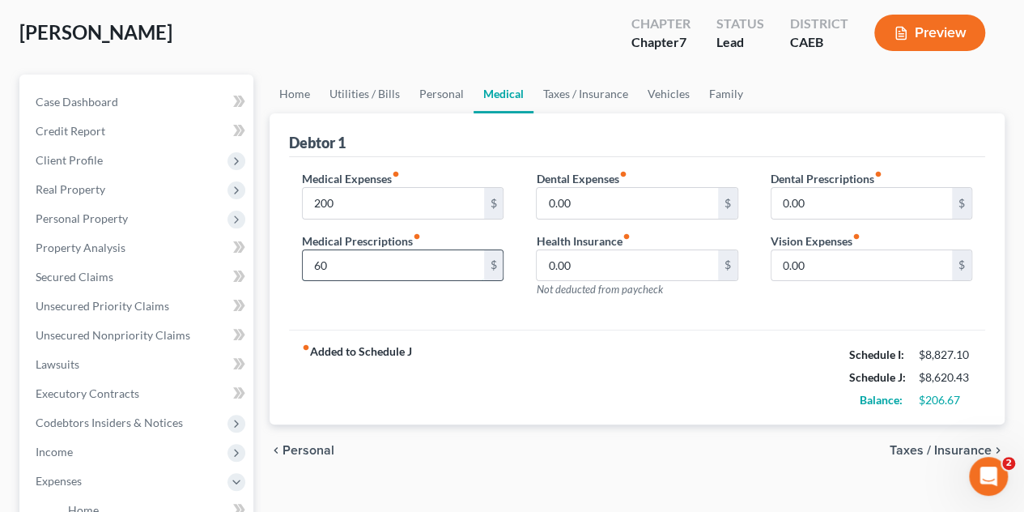
type input "6"
type input "4"
type input "150"
click at [390, 202] on input "200" at bounding box center [393, 203] width 181 height 31
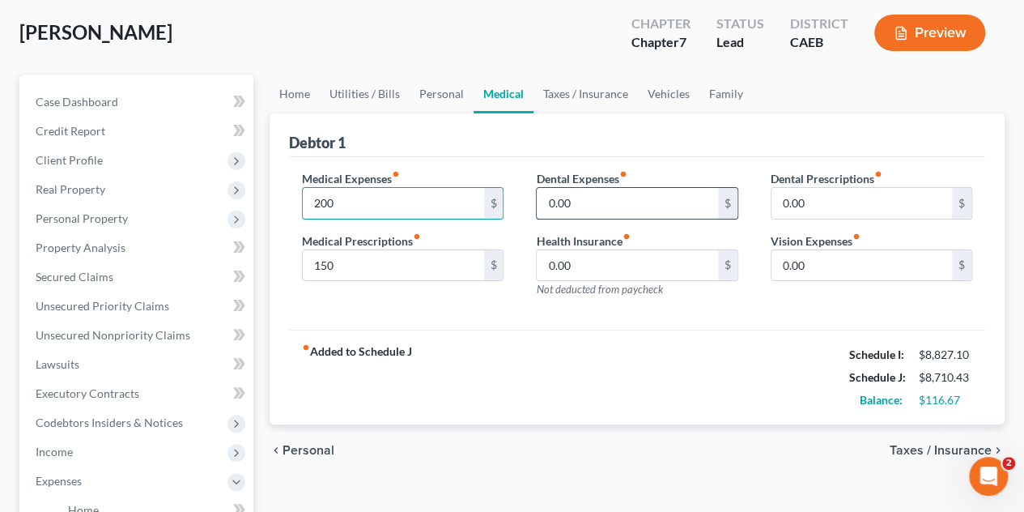
click at [646, 201] on input "0.00" at bounding box center [627, 203] width 181 height 31
type input "75"
drag, startPoint x: 756, startPoint y: 320, endPoint x: 726, endPoint y: 296, distance: 38.6
click at [756, 320] on div "Medical Expenses fiber_manual_record 200 $ Medical Prescriptions fiber_manual_r…" at bounding box center [637, 243] width 696 height 173
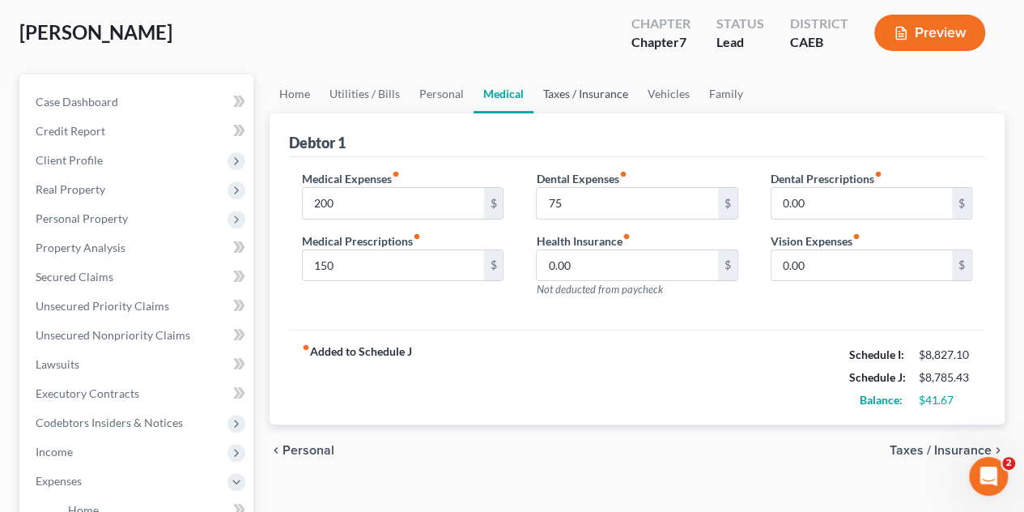
click at [560, 90] on link "Taxes / Insurance" at bounding box center [586, 94] width 104 height 39
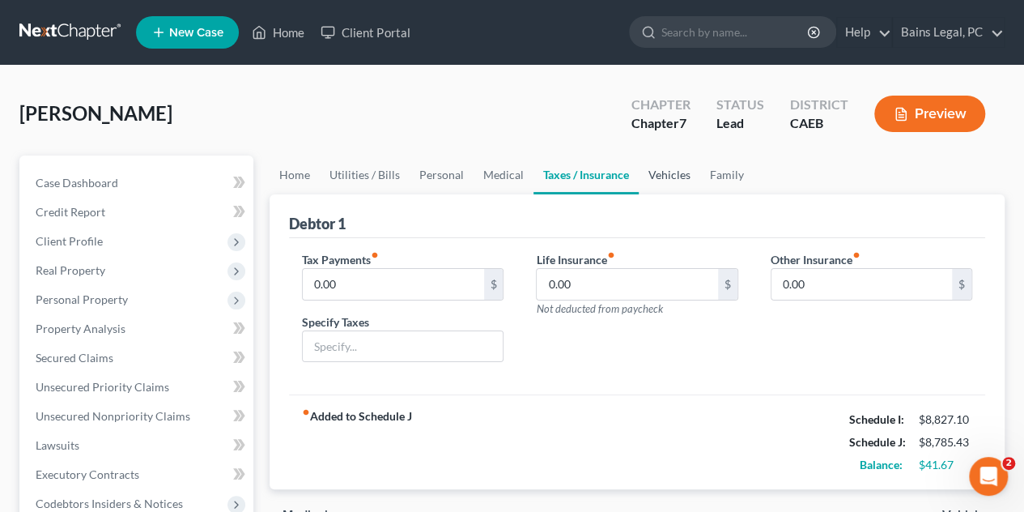
click at [662, 164] on link "Vehicles" at bounding box center [670, 174] width 62 height 39
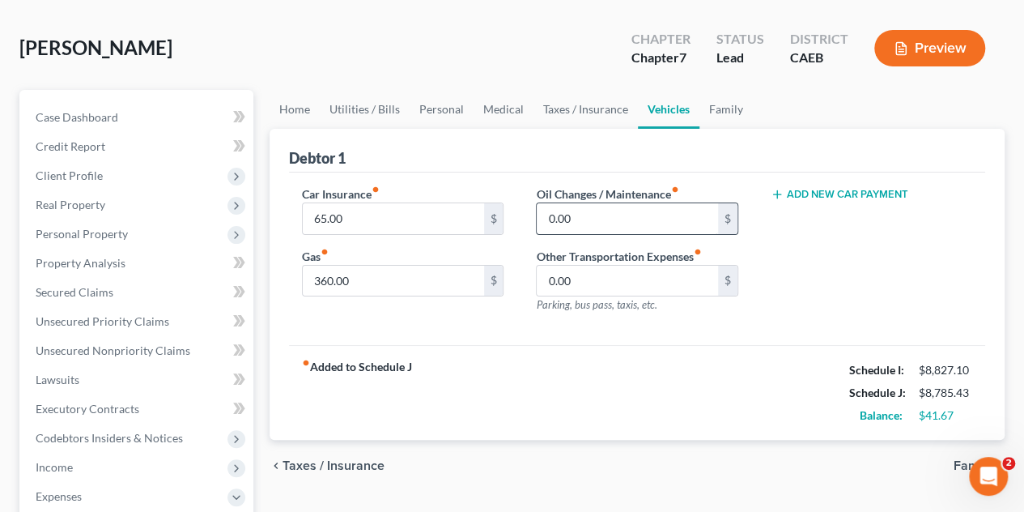
scroll to position [81, 0]
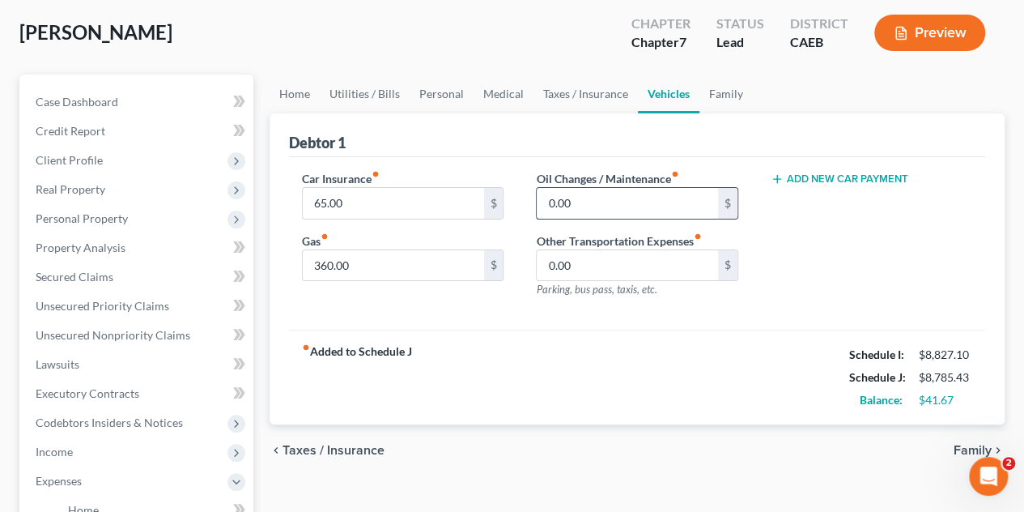
click at [596, 202] on input "0.00" at bounding box center [627, 203] width 181 height 31
click at [419, 268] on input "360.00" at bounding box center [393, 265] width 181 height 31
click at [436, 271] on input "360.00" at bounding box center [393, 265] width 181 height 31
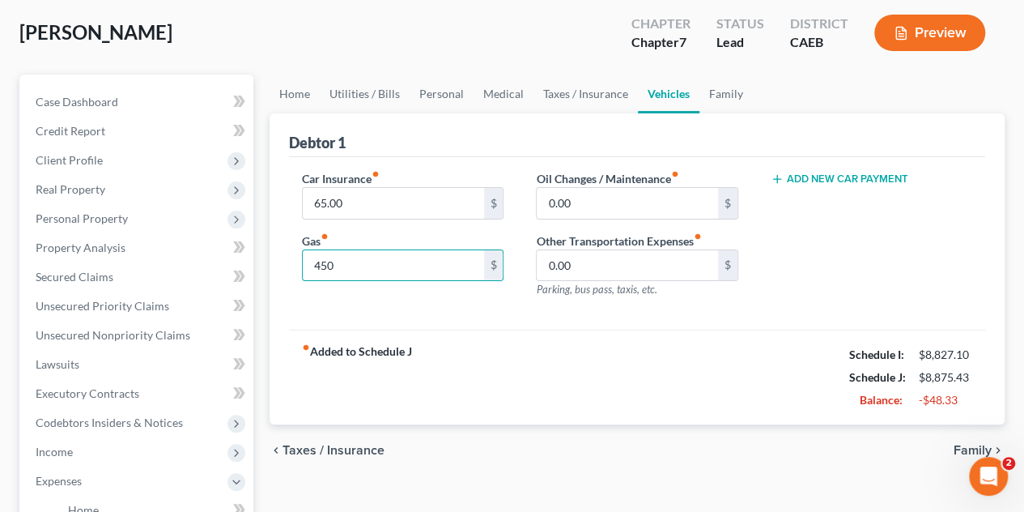
type input "450"
drag, startPoint x: 561, startPoint y: 333, endPoint x: 578, endPoint y: 266, distance: 68.5
click at [561, 333] on div "fiber_manual_record Added to Schedule J Schedule I: $8,827.10 Schedule J: $8,87…" at bounding box center [637, 377] width 696 height 95
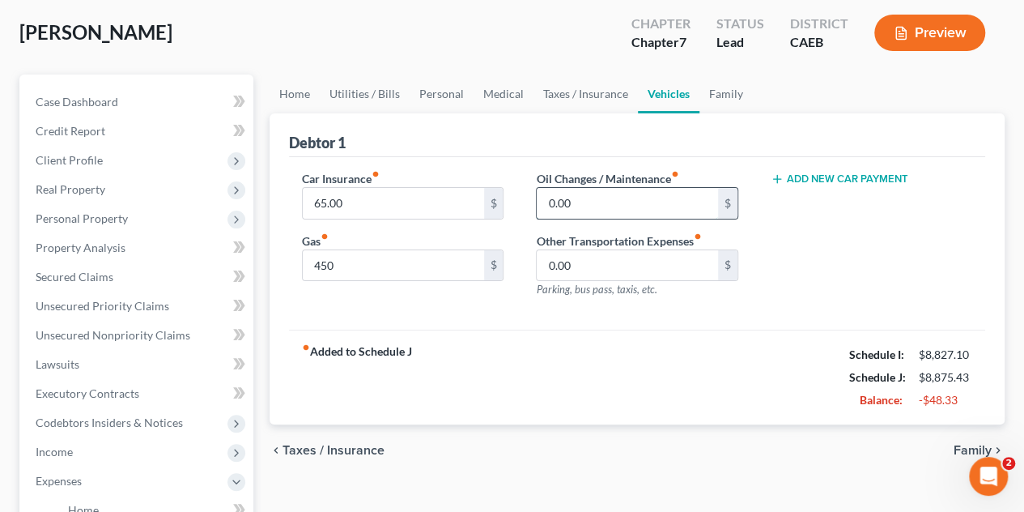
click at [603, 200] on input "0.00" at bounding box center [627, 203] width 181 height 31
type input "2"
type input "30"
click at [648, 375] on div "fiber_manual_record Added to Schedule J Schedule I: $8,827.10 Schedule J: $8,90…" at bounding box center [637, 377] width 696 height 95
click at [700, 98] on link "Family" at bounding box center [726, 94] width 53 height 39
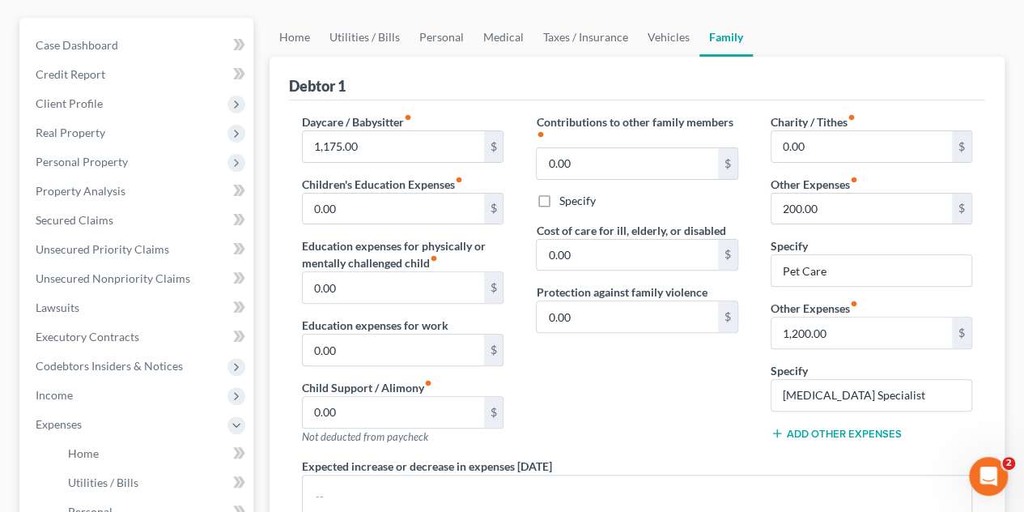
scroll to position [162, 0]
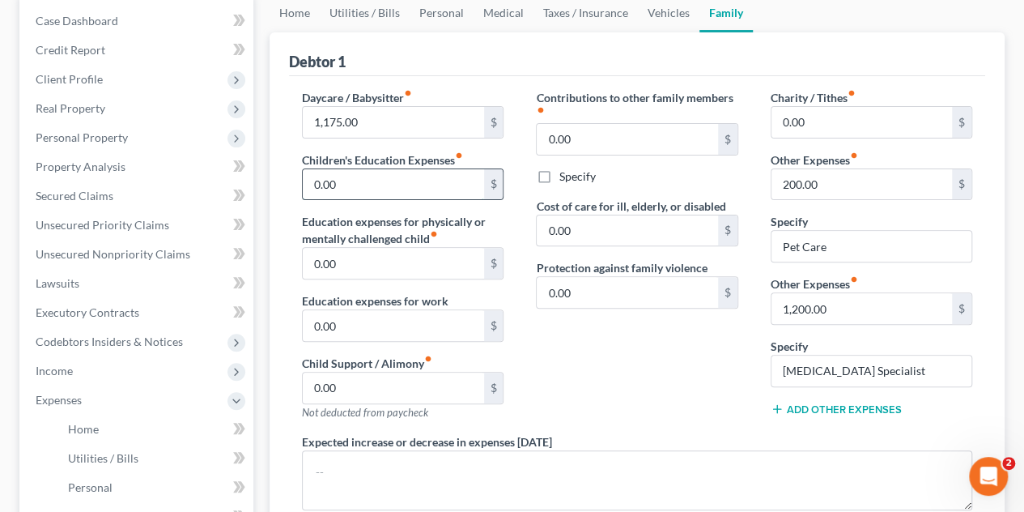
click at [418, 181] on input "0.00" at bounding box center [393, 184] width 181 height 31
type input "35"
click at [659, 352] on div "Contributions to other family members fiber_manual_record 0.00 $ Specify Cost o…" at bounding box center [637, 261] width 234 height 344
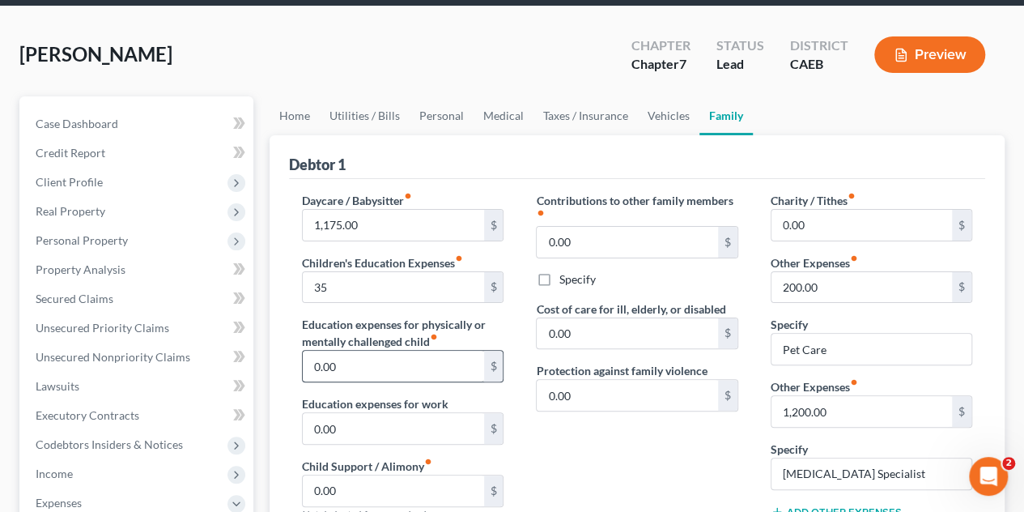
scroll to position [81, 0]
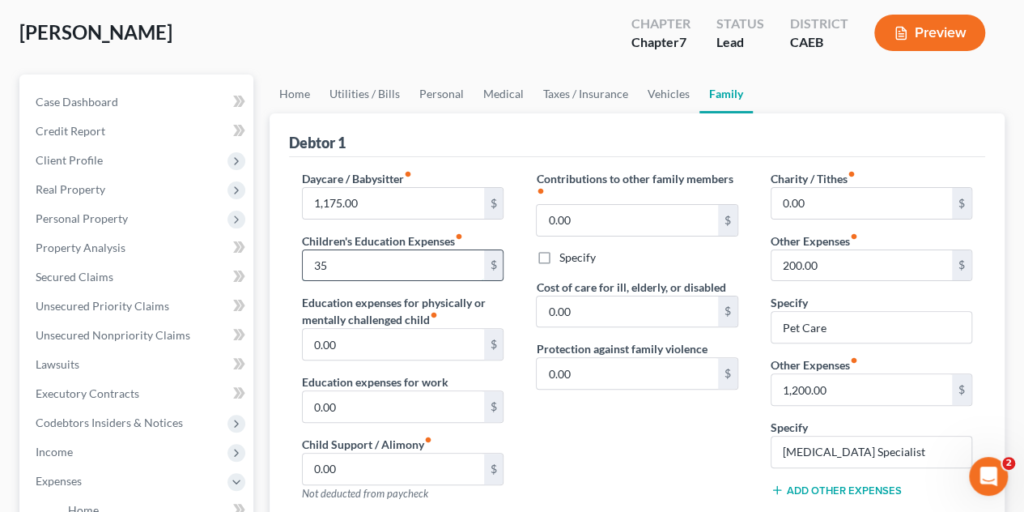
click at [370, 267] on input "35" at bounding box center [393, 265] width 181 height 31
click at [675, 462] on div "Contributions to other family members fiber_manual_record 0.00 $ Specify Cost o…" at bounding box center [637, 342] width 234 height 344
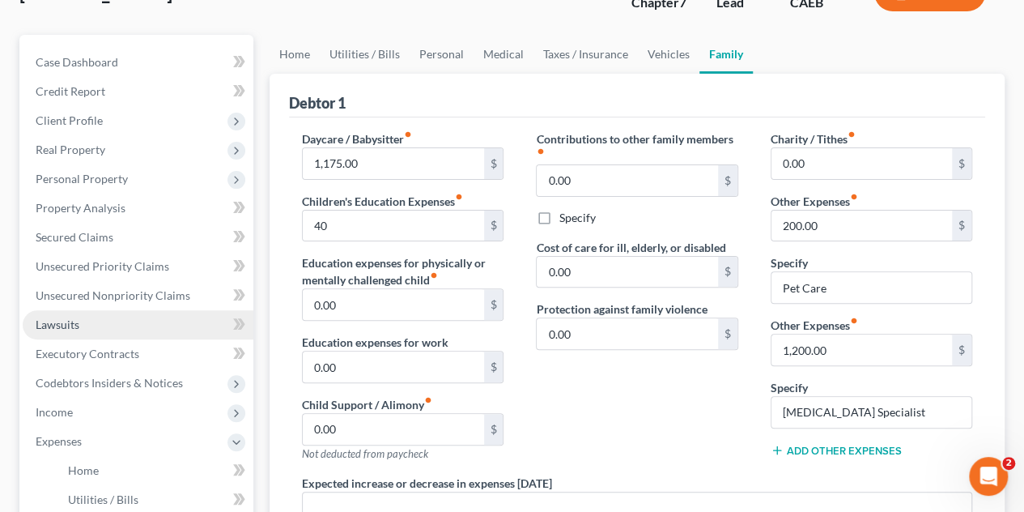
scroll to position [146, 0]
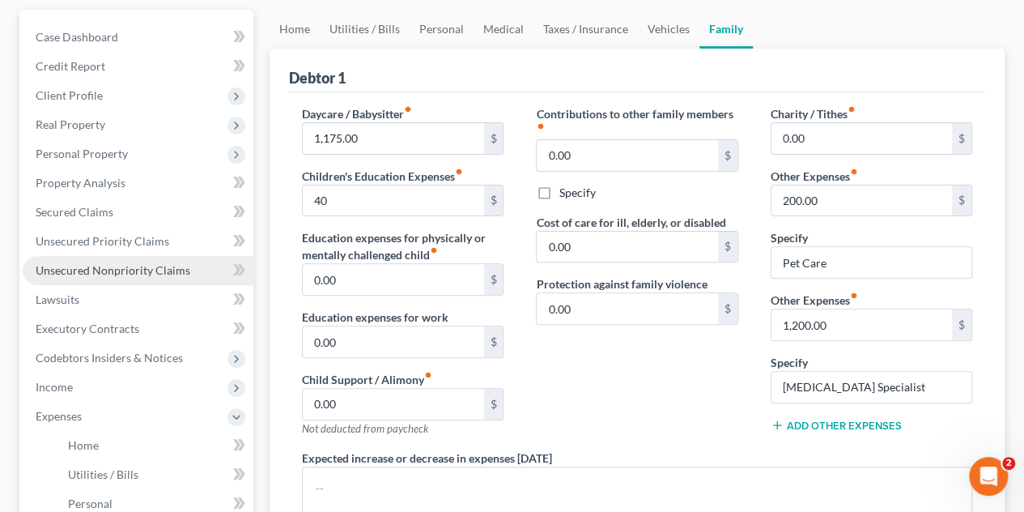
click at [112, 273] on span "Unsecured Nonpriority Claims" at bounding box center [113, 270] width 155 height 14
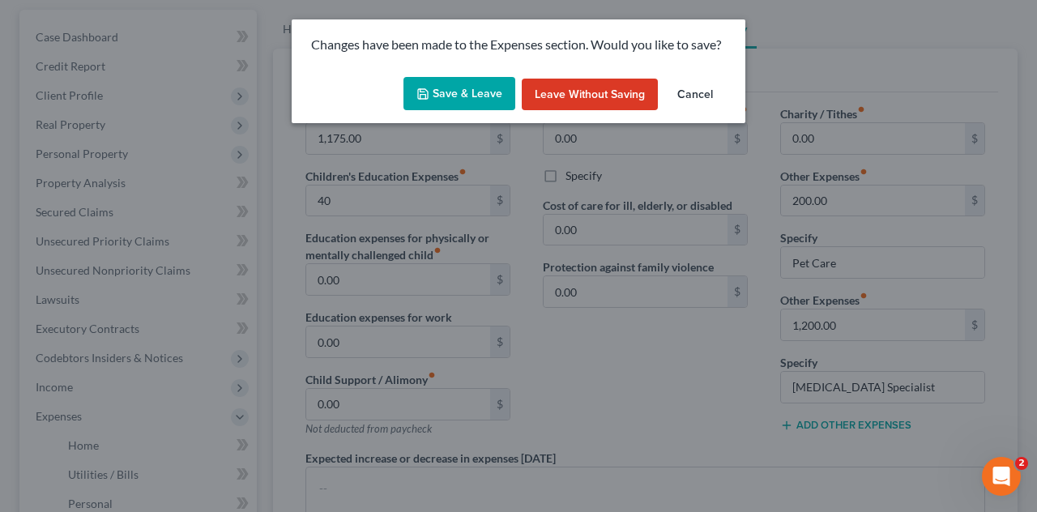
click at [468, 95] on button "Save & Leave" at bounding box center [459, 94] width 112 height 34
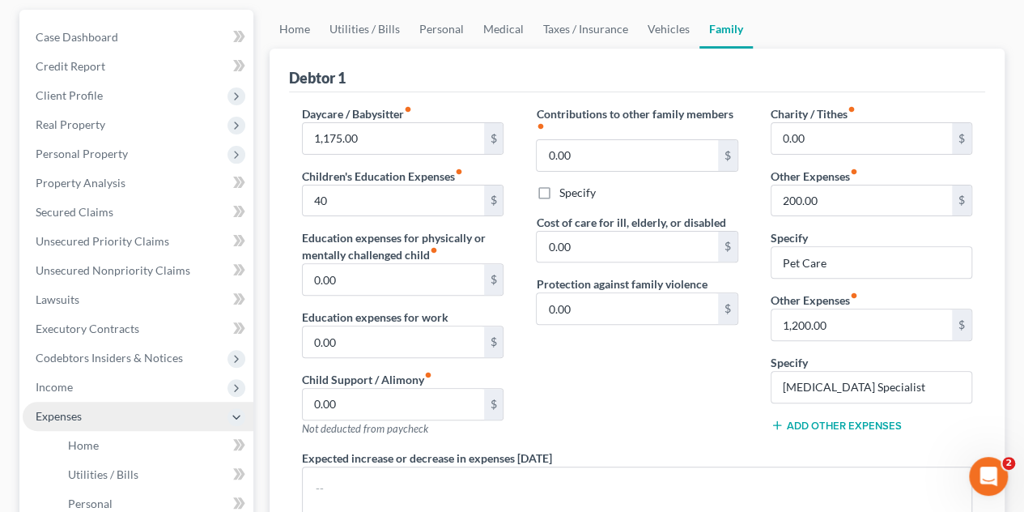
type input "40.00"
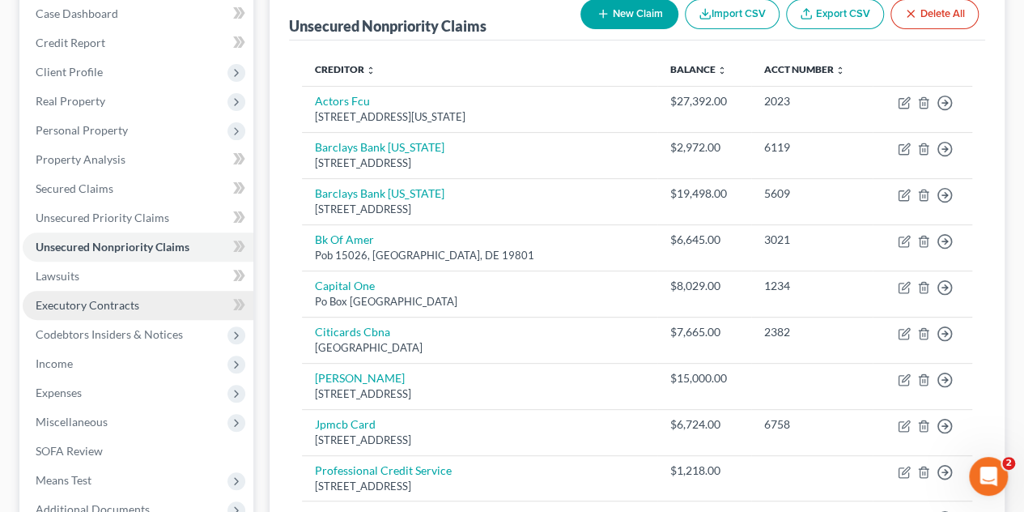
scroll to position [144, 0]
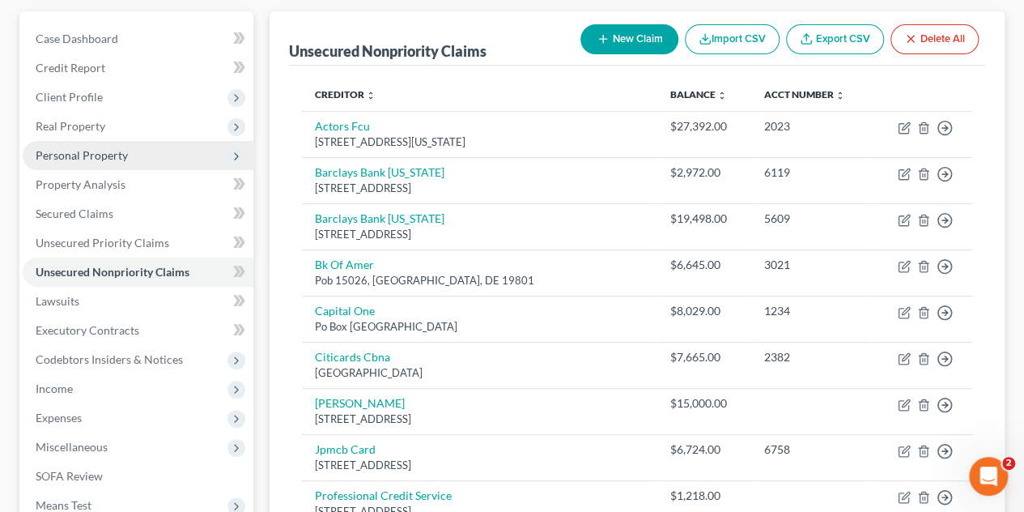
click at [107, 156] on span "Personal Property" at bounding box center [82, 155] width 92 height 14
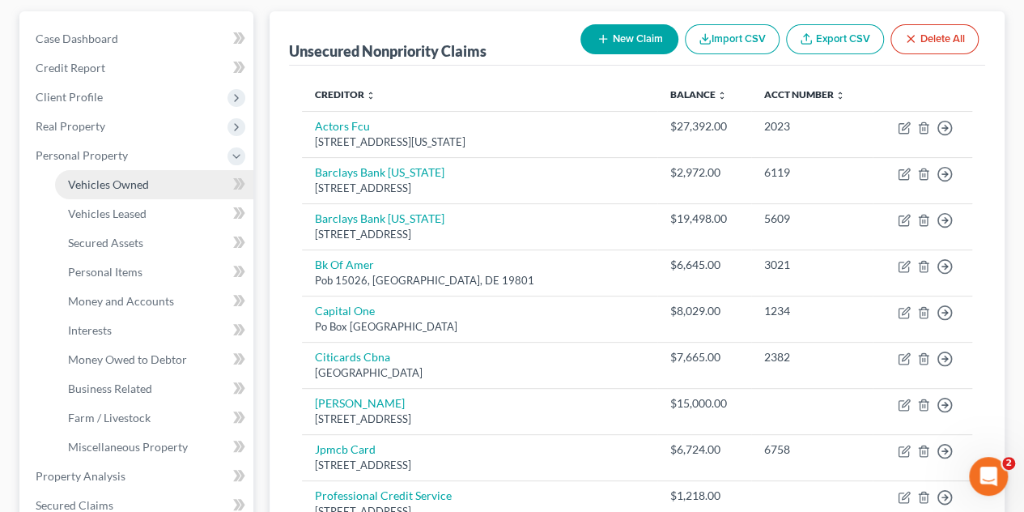
click at [117, 177] on span "Vehicles Owned" at bounding box center [108, 184] width 81 height 14
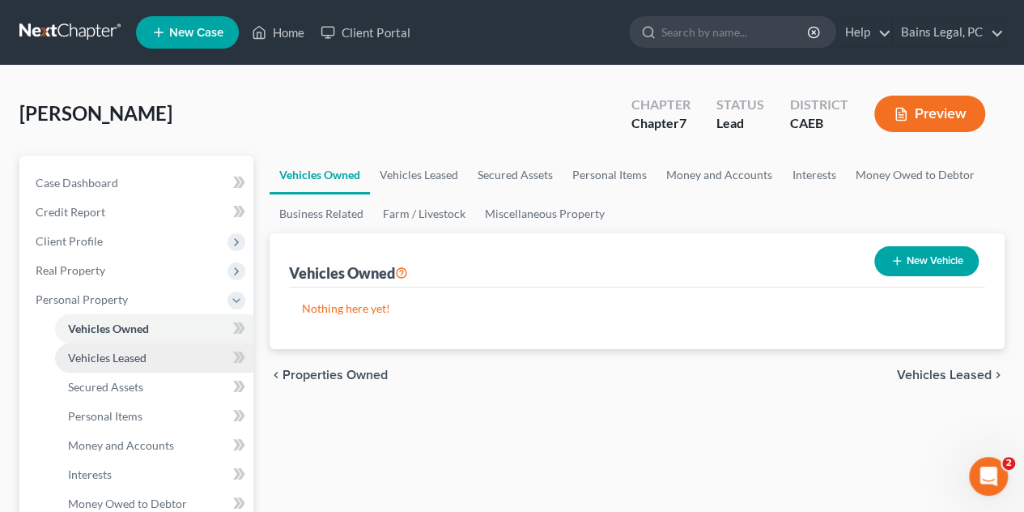
scroll to position [162, 0]
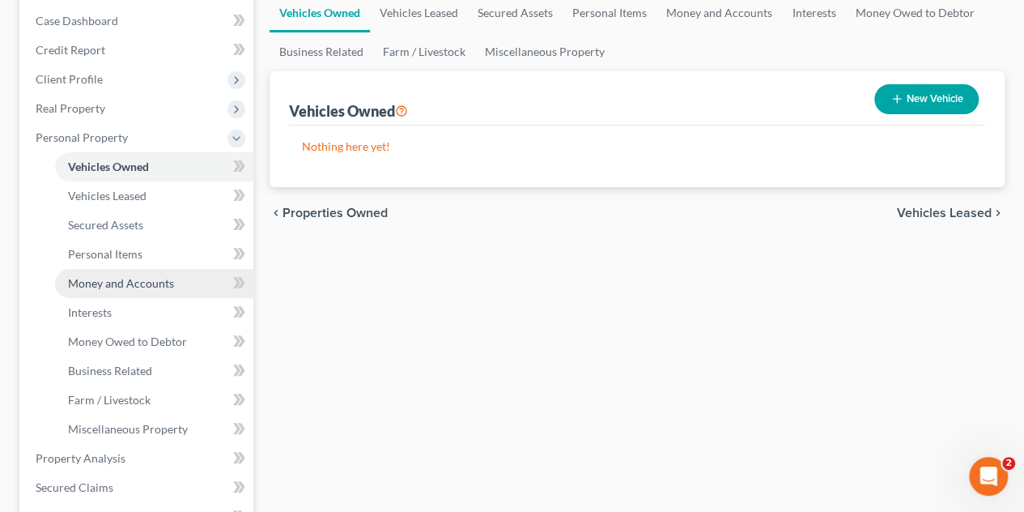
click at [142, 283] on span "Money and Accounts" at bounding box center [121, 283] width 106 height 14
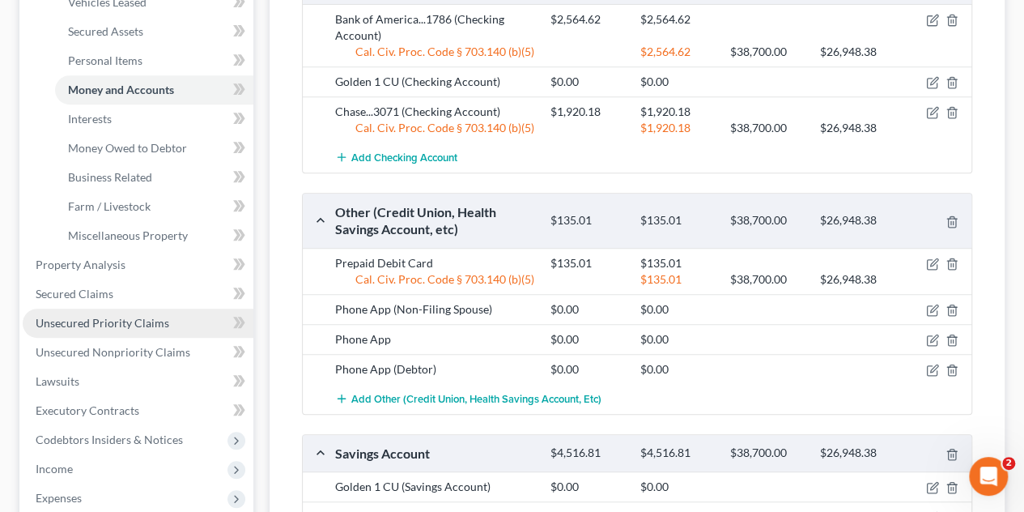
scroll to position [405, 0]
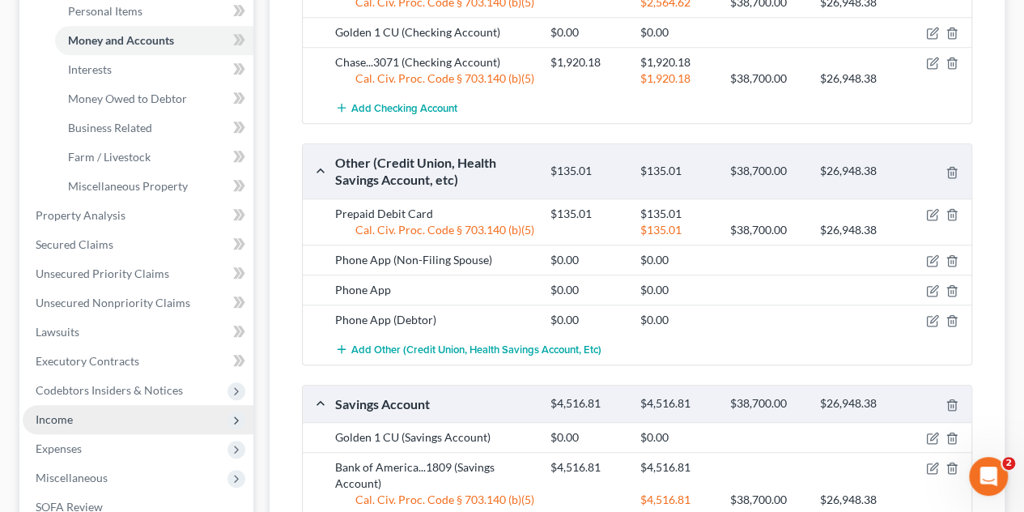
click at [84, 413] on span "Income" at bounding box center [138, 419] width 231 height 29
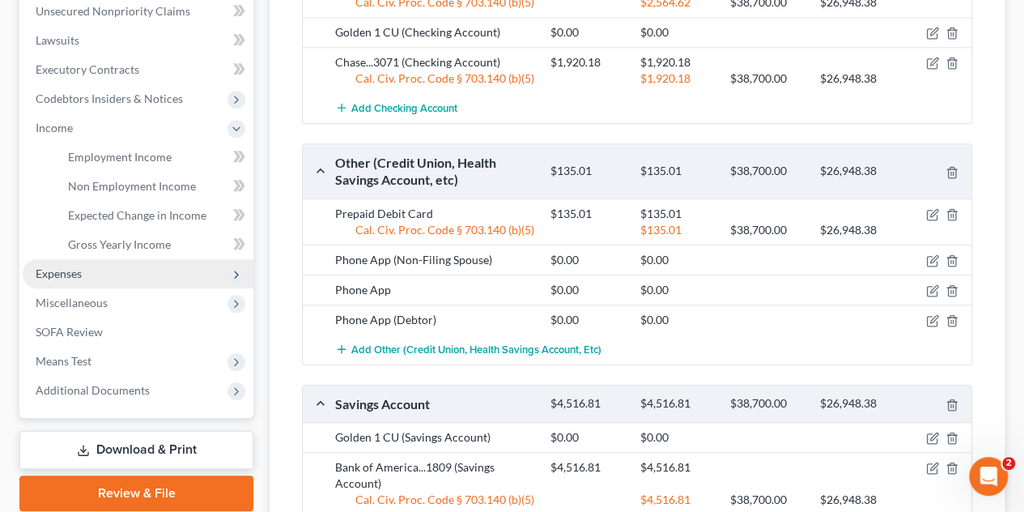
click at [102, 266] on span "Expenses" at bounding box center [138, 273] width 231 height 29
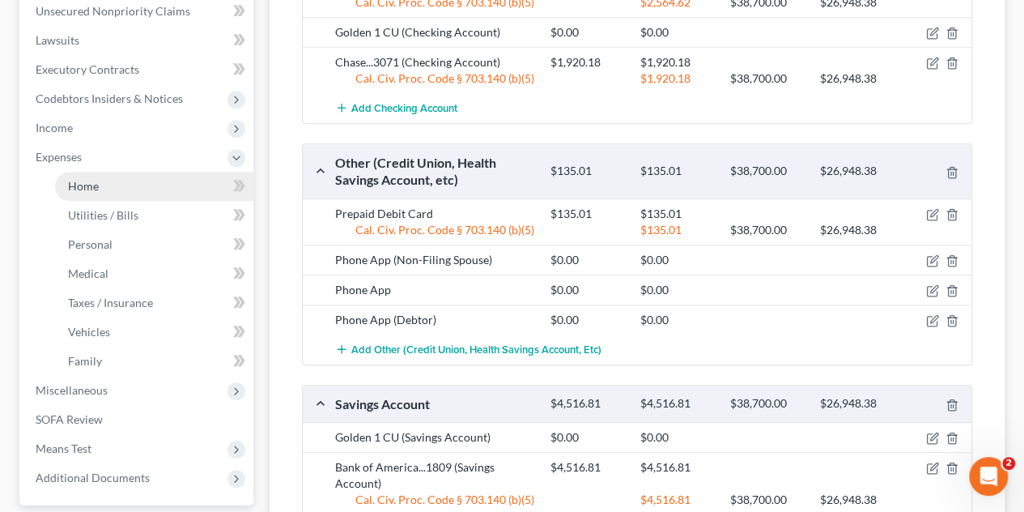
click at [104, 174] on link "Home" at bounding box center [154, 186] width 198 height 29
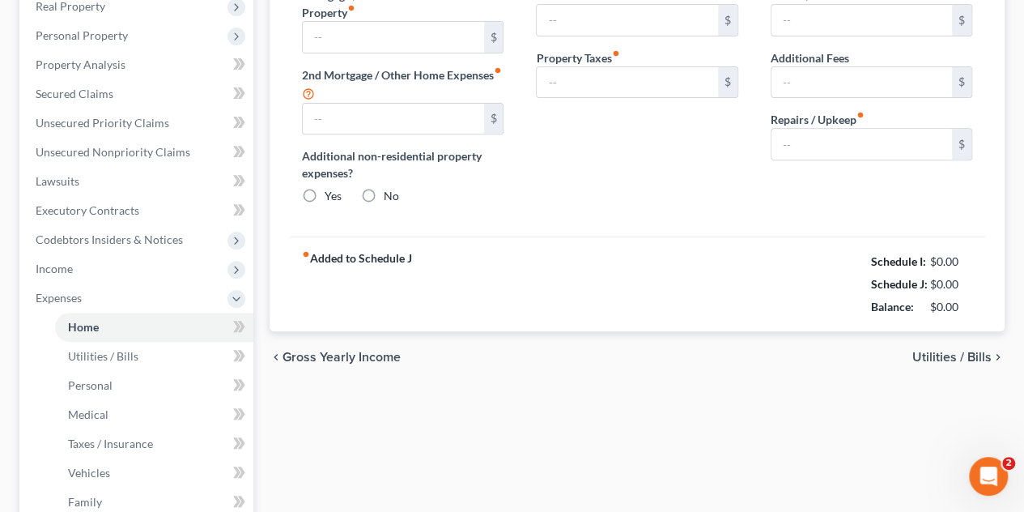
type input "2,429.99"
type input "0.00"
radio input "true"
type input "0.00"
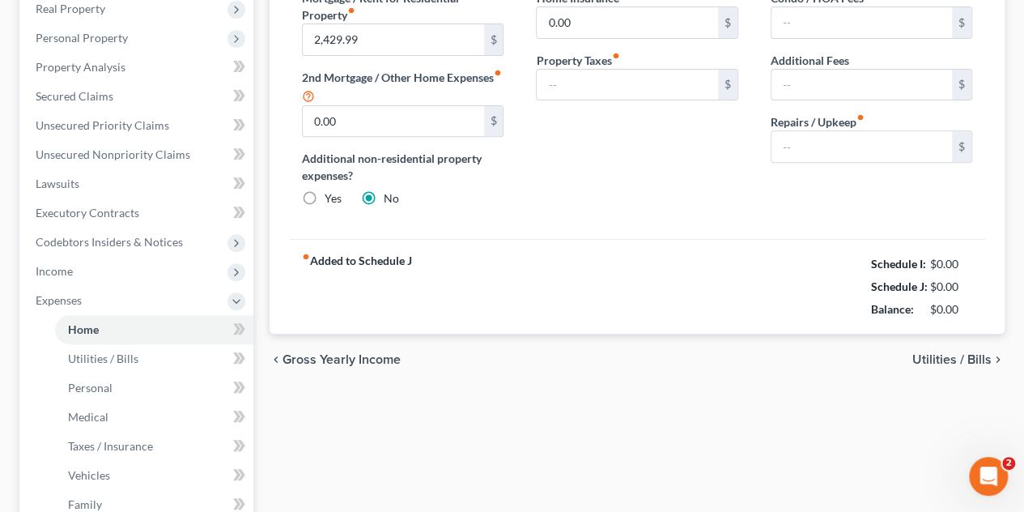
type input "0.00"
type input "100.00"
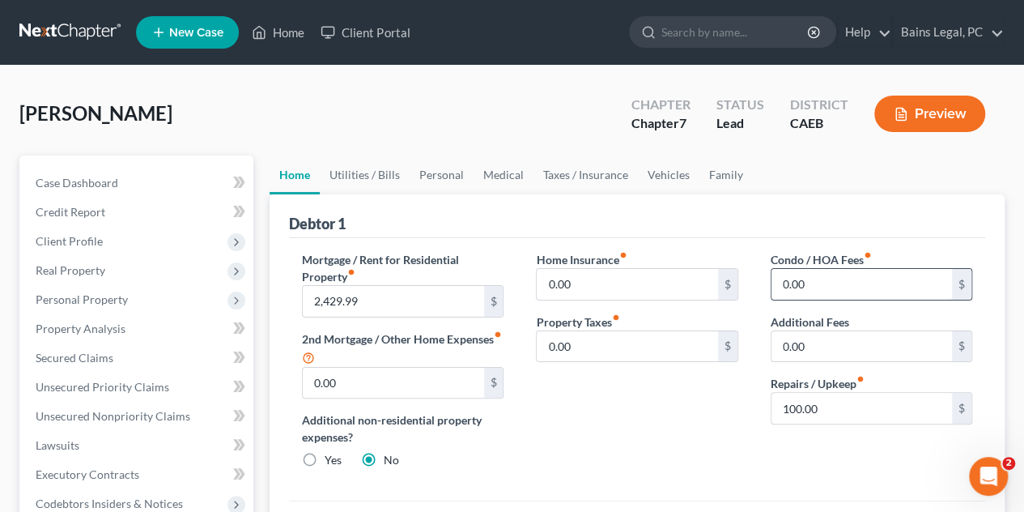
scroll to position [243, 0]
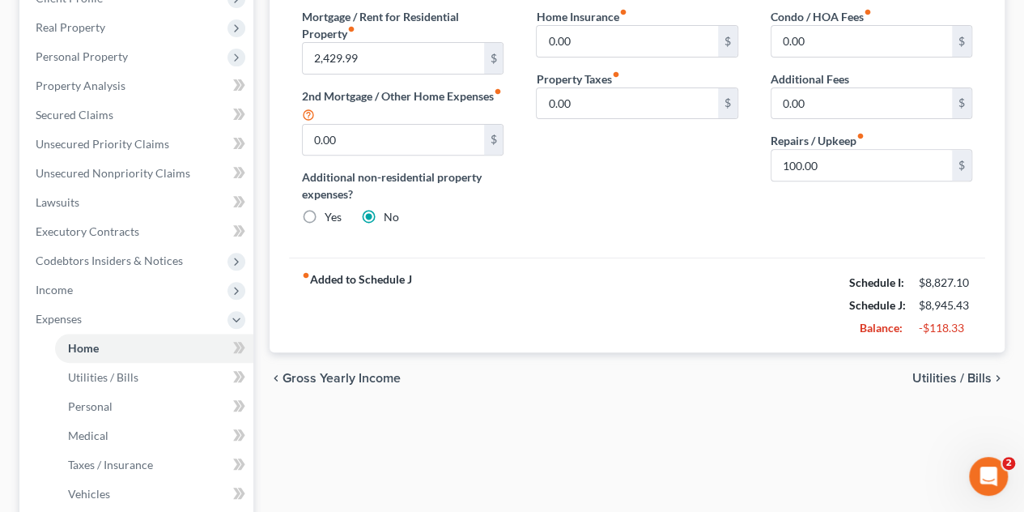
click at [321, 287] on strong "fiber_manual_record Added to Schedule J" at bounding box center [357, 305] width 110 height 68
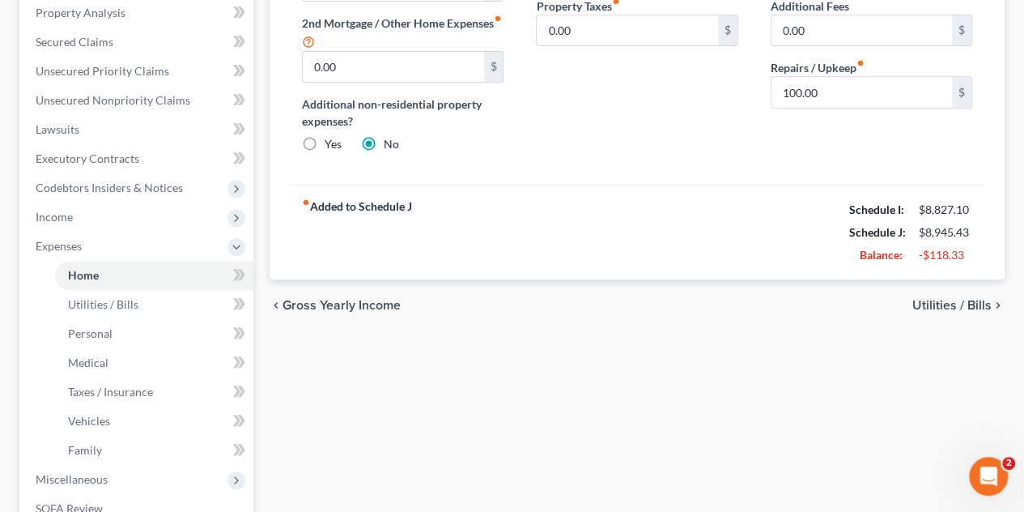
scroll to position [486, 0]
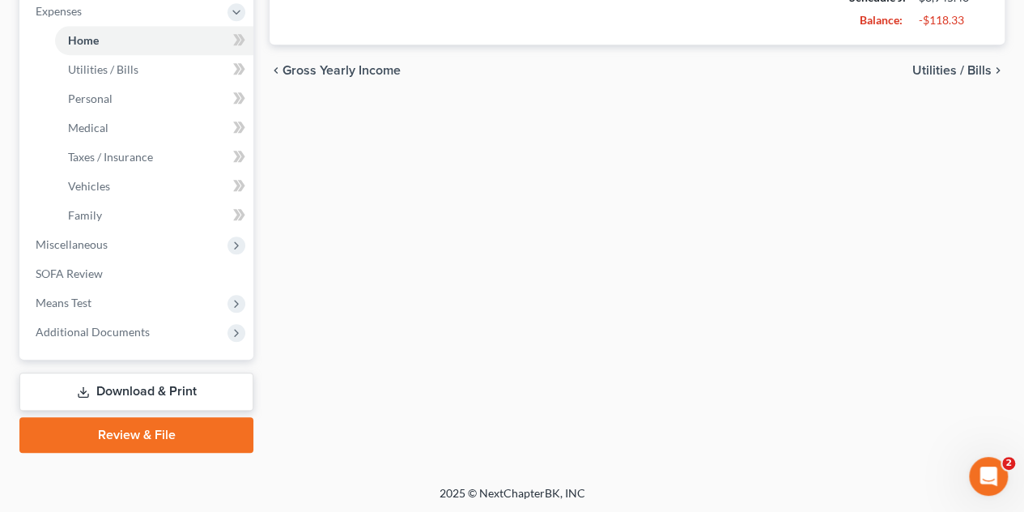
click at [196, 377] on link "Download & Print" at bounding box center [136, 392] width 234 height 38
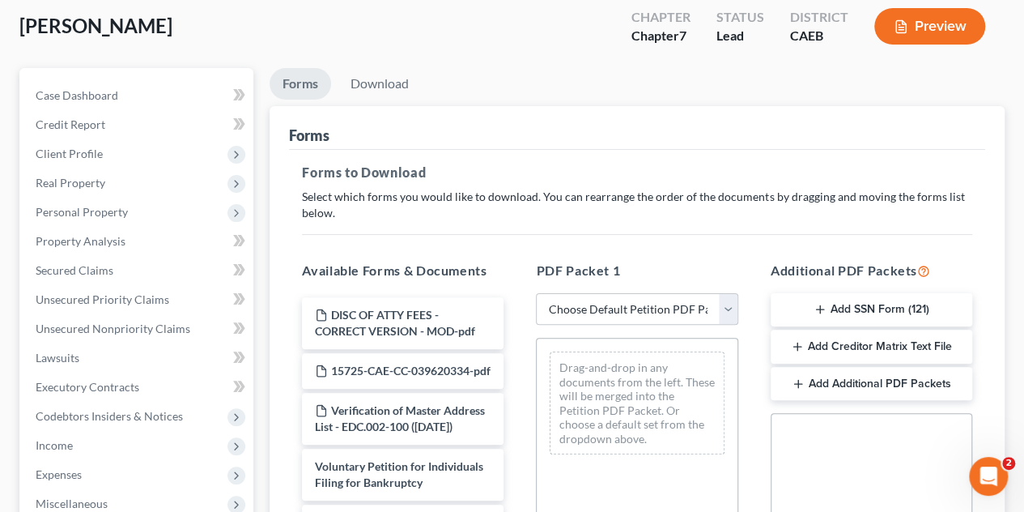
scroll to position [162, 0]
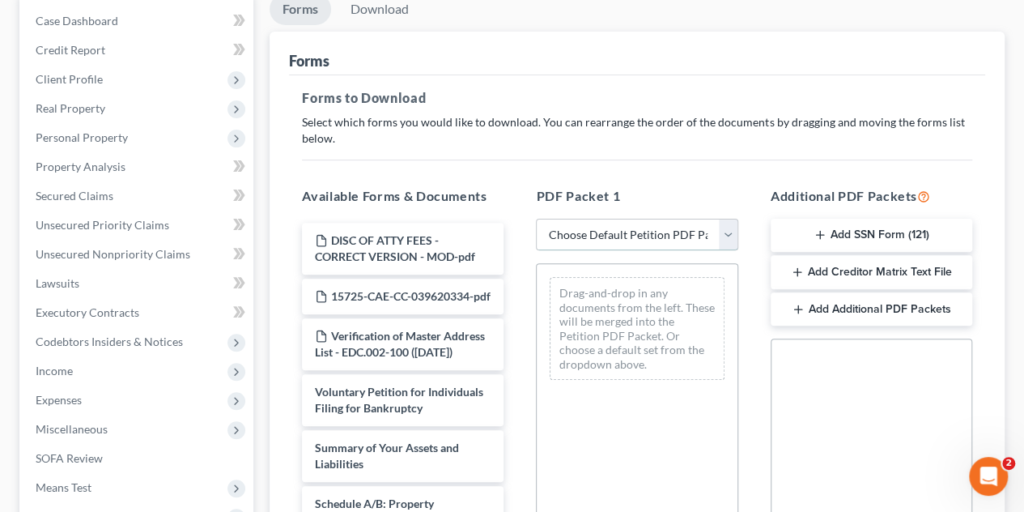
click at [726, 232] on select "Choose Default Petition PDF Packet Complete Bankruptcy Petition (all forms and …" at bounding box center [637, 235] width 202 height 32
select select "0"
click at [536, 219] on select "Choose Default Petition PDF Packet Complete Bankruptcy Petition (all forms and …" at bounding box center [637, 235] width 202 height 32
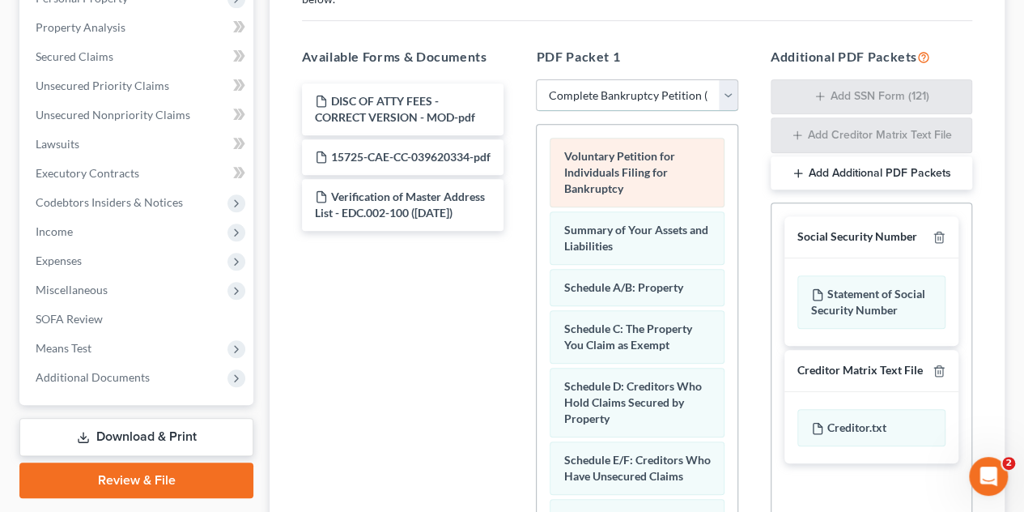
scroll to position [243, 0]
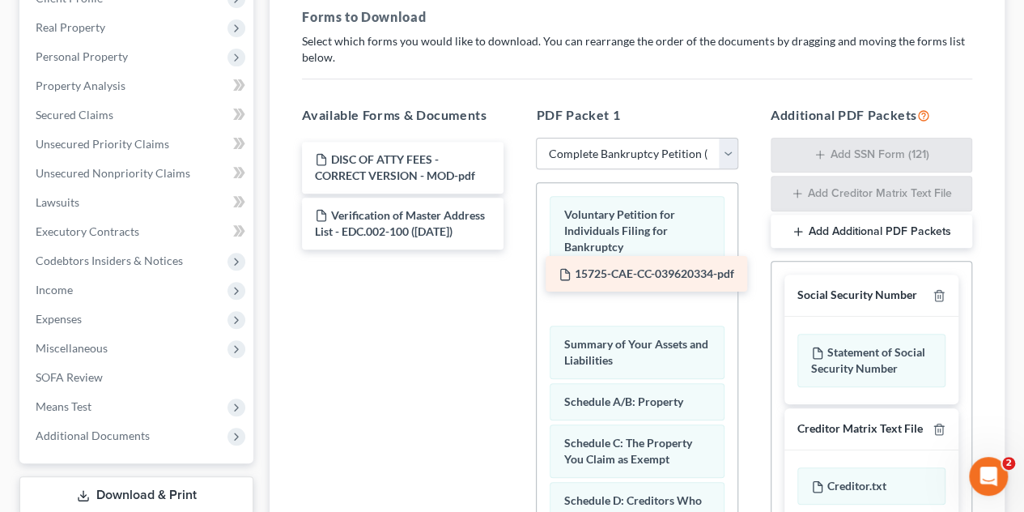
drag, startPoint x: 373, startPoint y: 224, endPoint x: 616, endPoint y: 284, distance: 251.0
click at [517, 249] on div "15725-CAE-CC-039620334-pdf DISC OF ATTY FEES - CORRECT VERSION - MOD-pdf 15725-…" at bounding box center [403, 196] width 228 height 108
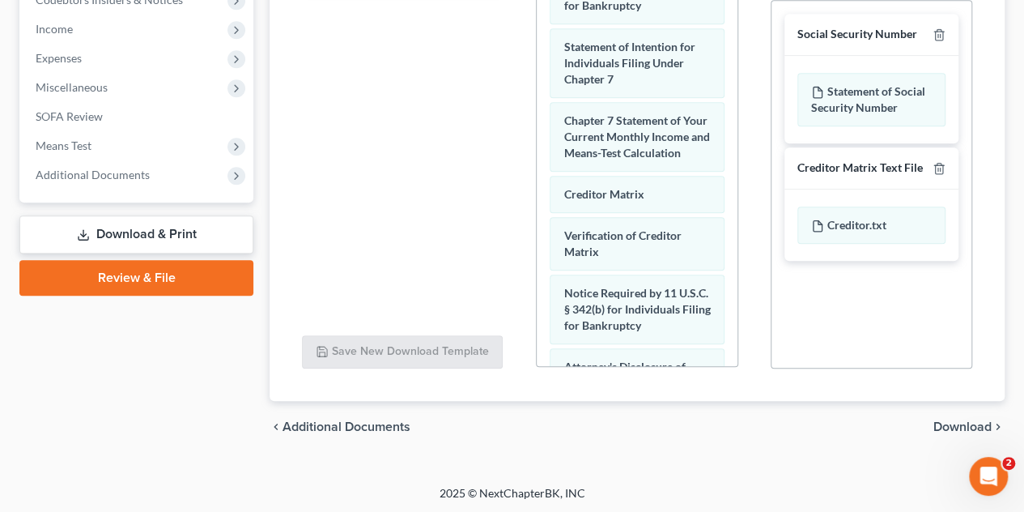
scroll to position [896, 0]
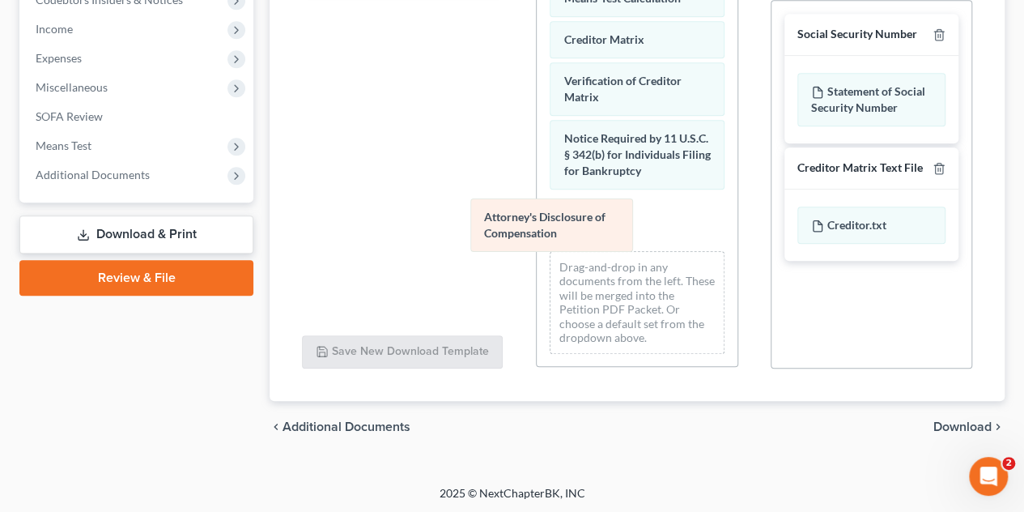
drag, startPoint x: 641, startPoint y: 213, endPoint x: 408, endPoint y: 185, distance: 234.8
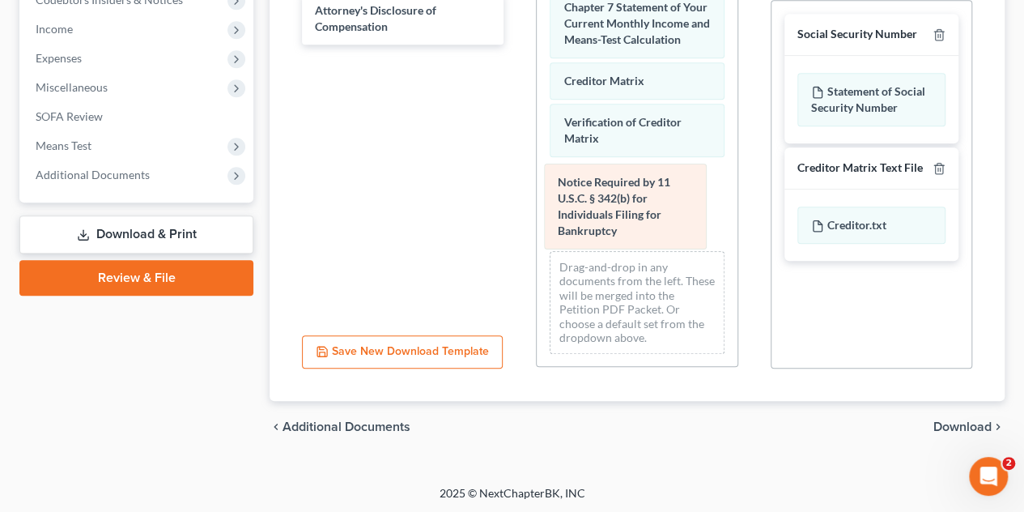
scroll to position [749, 0]
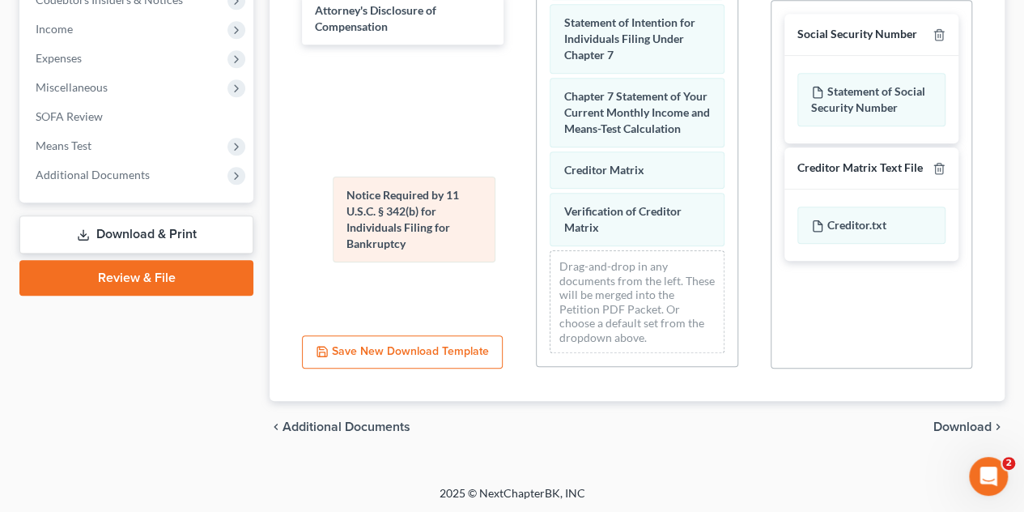
drag, startPoint x: 594, startPoint y: 192, endPoint x: 377, endPoint y: 209, distance: 217.7
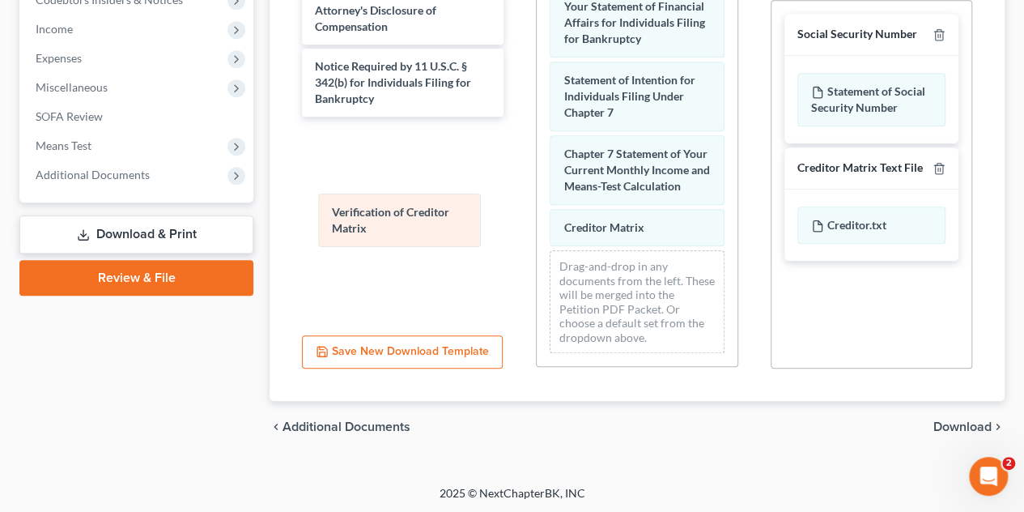
drag, startPoint x: 613, startPoint y: 223, endPoint x: 419, endPoint y: 210, distance: 194.8
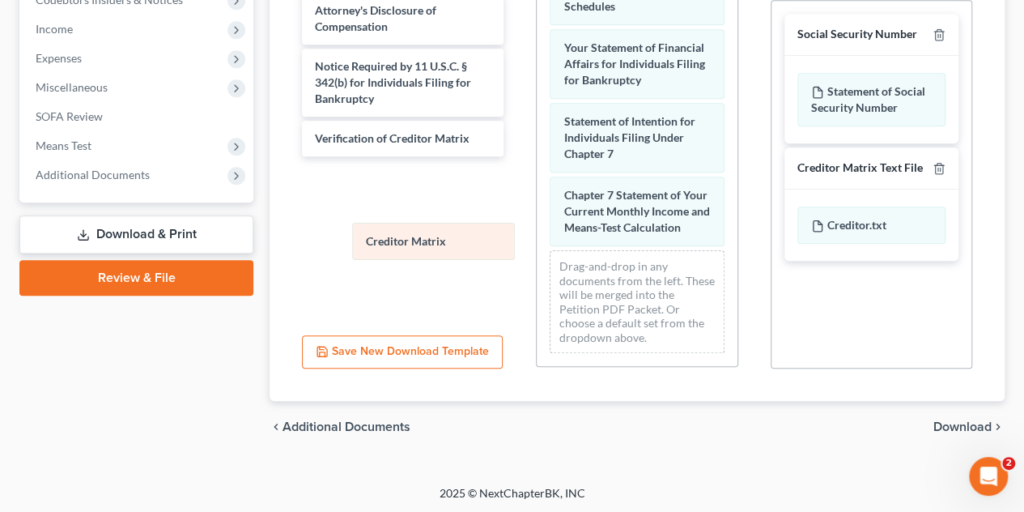
scroll to position [651, 0]
drag, startPoint x: 606, startPoint y: 228, endPoint x: 372, endPoint y: 239, distance: 234.3
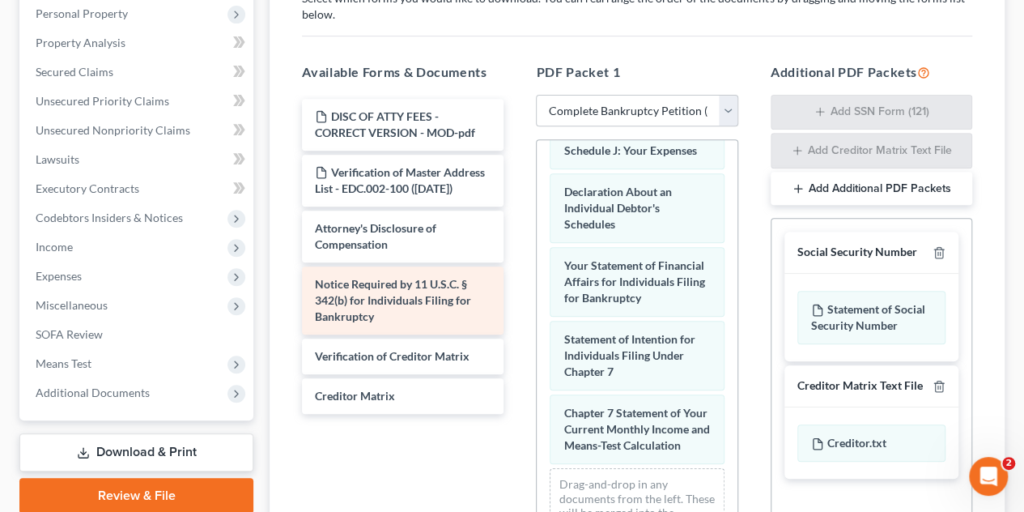
scroll to position [261, 0]
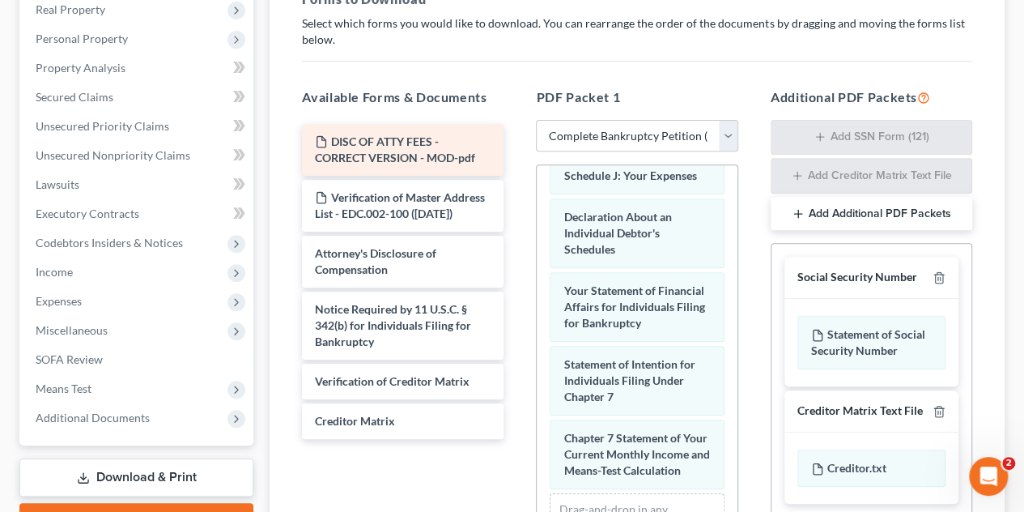
click at [420, 152] on span "DISC OF ATTY FEES - CORRECT VERSION - MOD-pdf" at bounding box center [395, 149] width 160 height 30
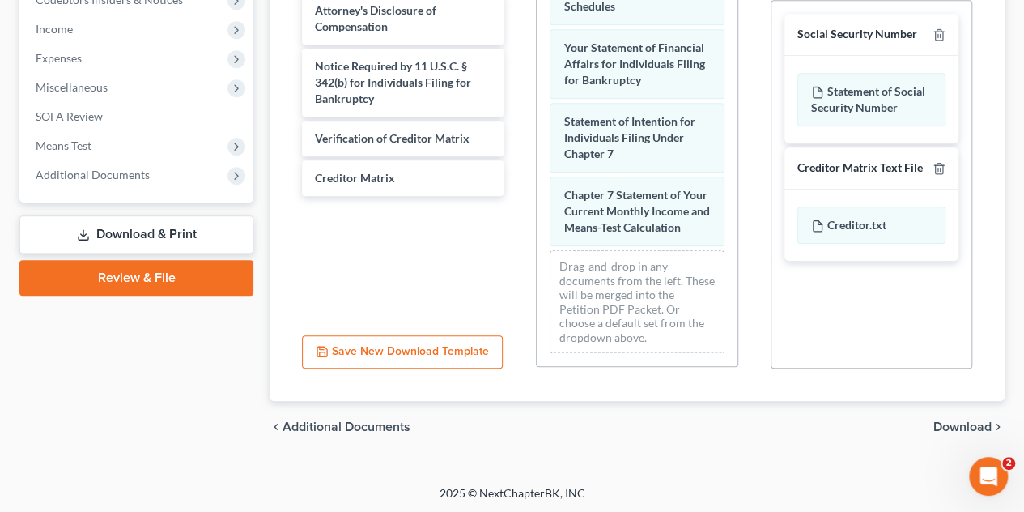
click at [964, 424] on span "Download" at bounding box center [963, 426] width 58 height 13
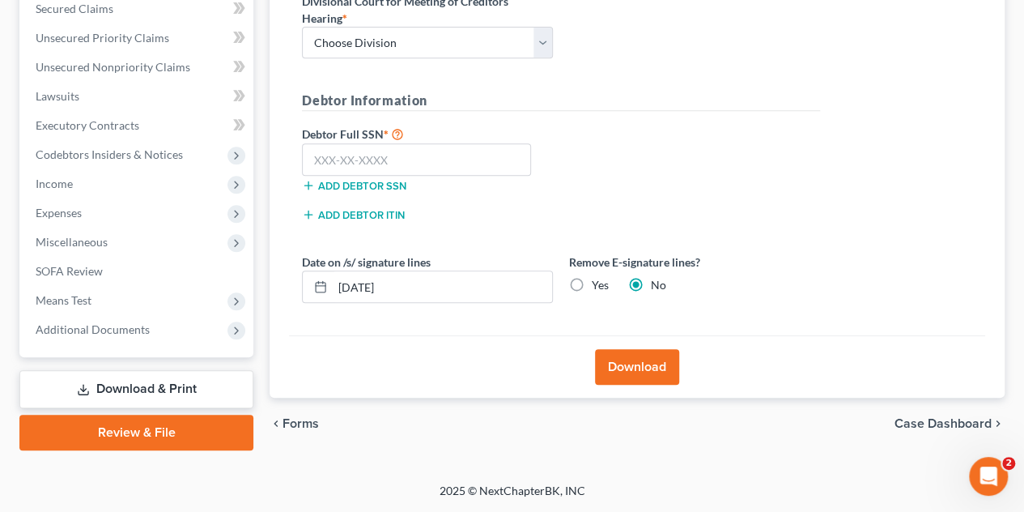
scroll to position [347, 0]
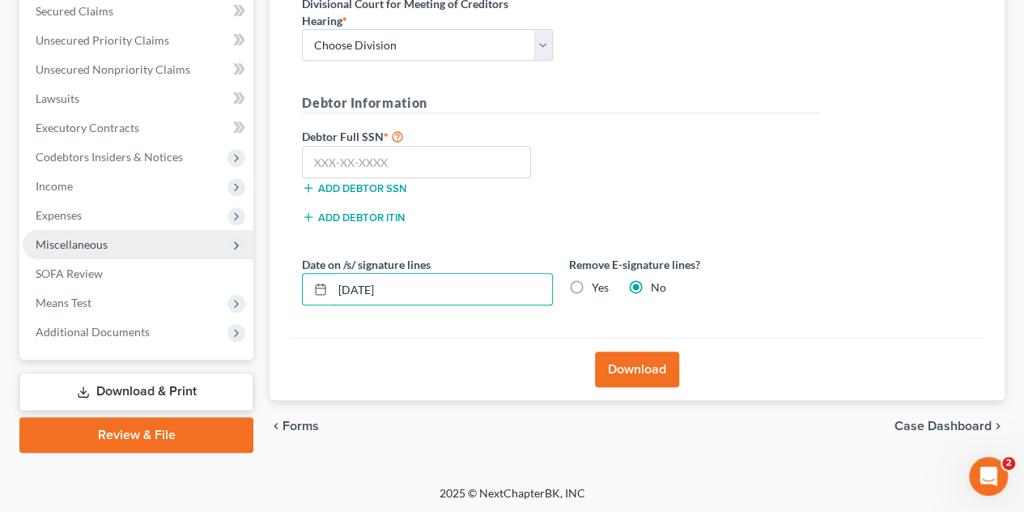
drag, startPoint x: 463, startPoint y: 287, endPoint x: 219, endPoint y: 235, distance: 249.2
click at [217, 236] on div "Petition Navigation Case Dashboard Payments Invoices Payments Payments Credit R…" at bounding box center [512, 131] width 1002 height 644
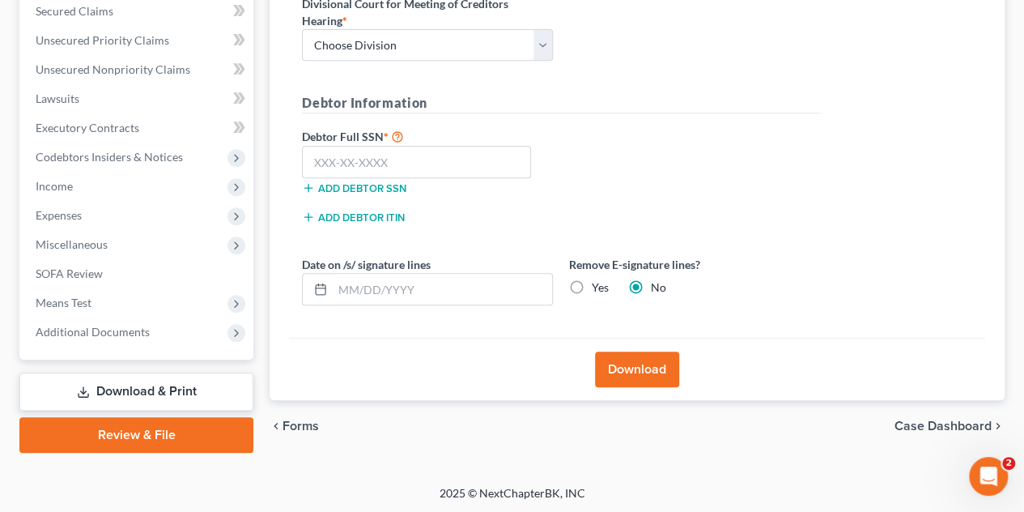
click at [592, 285] on label "Yes" at bounding box center [600, 287] width 17 height 16
click at [598, 285] on input "Yes" at bounding box center [603, 284] width 11 height 11
radio input "true"
radio input "false"
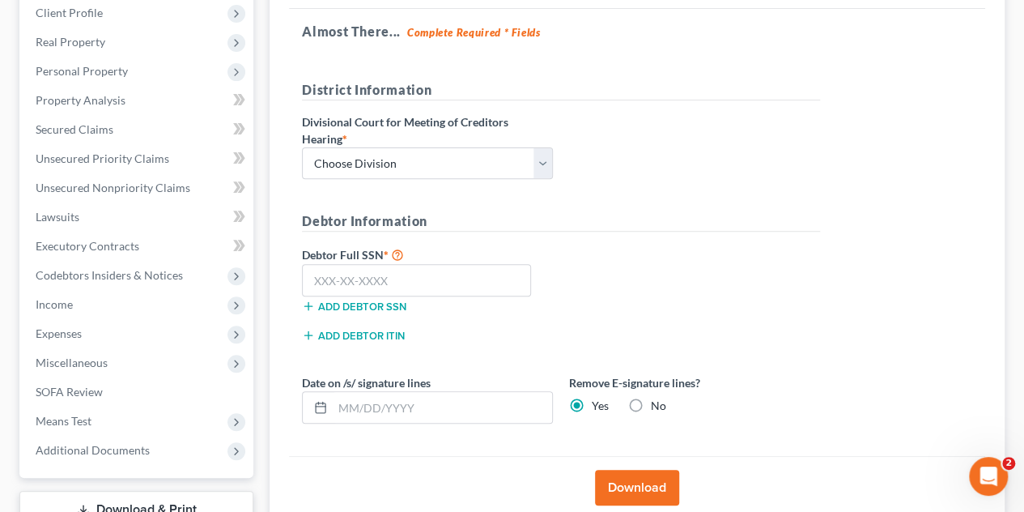
scroll to position [185, 0]
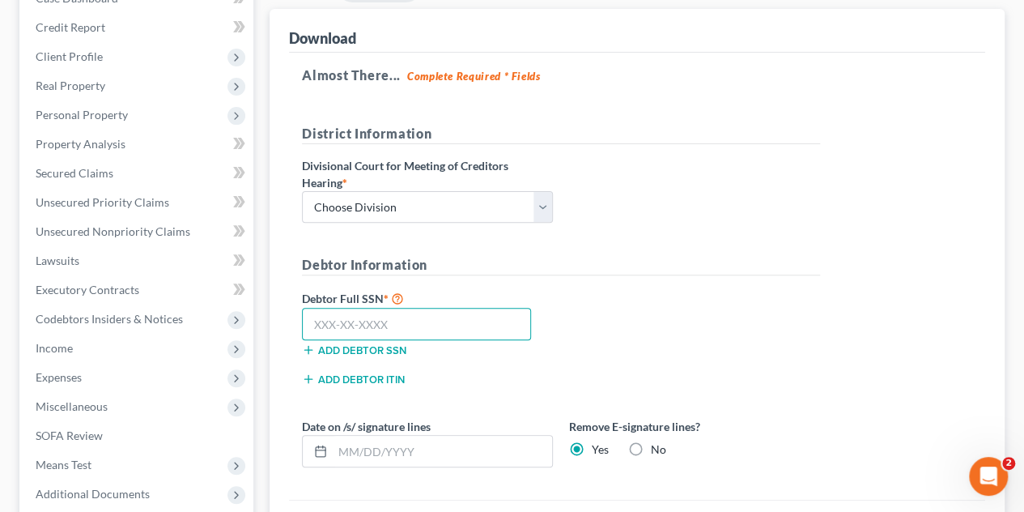
click at [441, 321] on input "text" at bounding box center [416, 324] width 229 height 32
paste input "558-65-6243"
type input "558-65-6243"
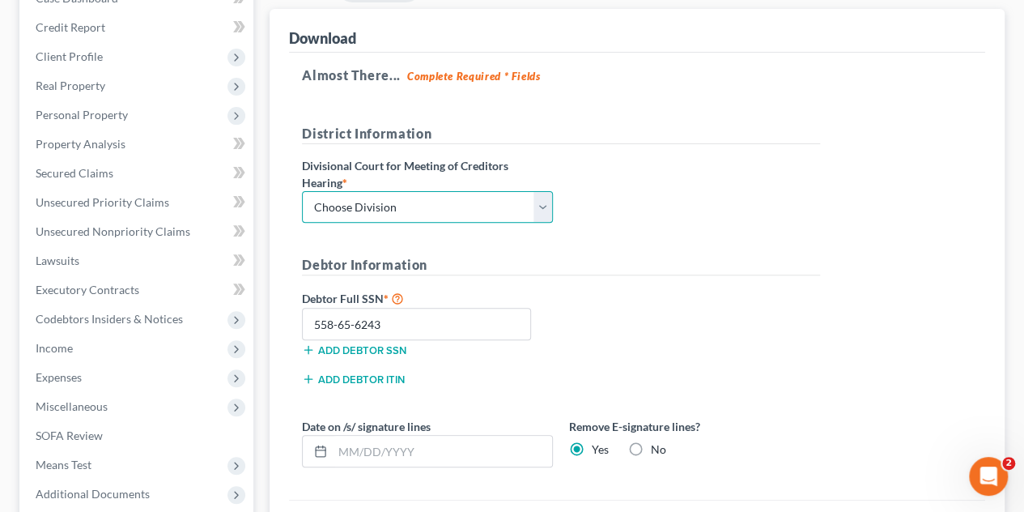
click at [414, 210] on select "Choose Division Fresno Modesto [GEOGRAPHIC_DATA]" at bounding box center [427, 207] width 251 height 32
select select "2"
click at [302, 191] on select "Choose Division Fresno Modesto [GEOGRAPHIC_DATA]" at bounding box center [427, 207] width 251 height 32
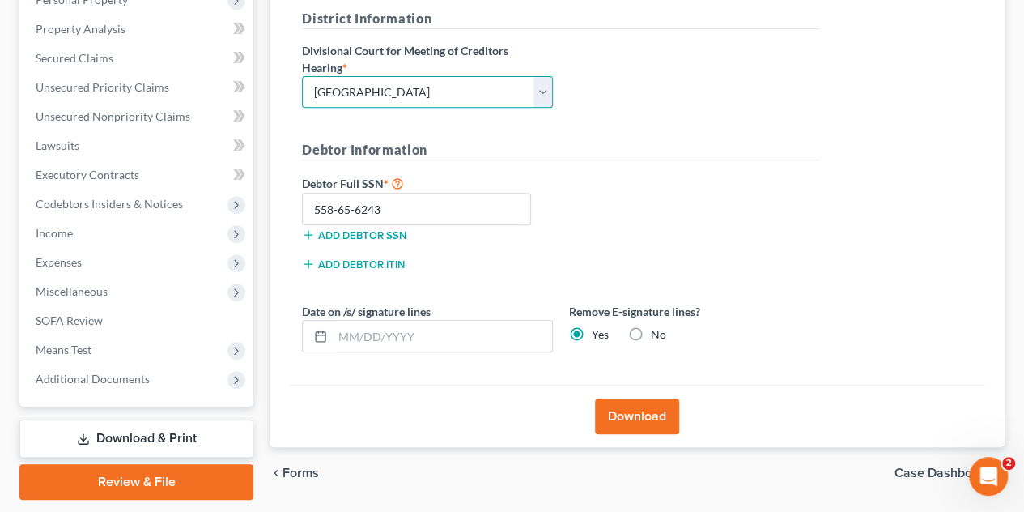
scroll to position [347, 0]
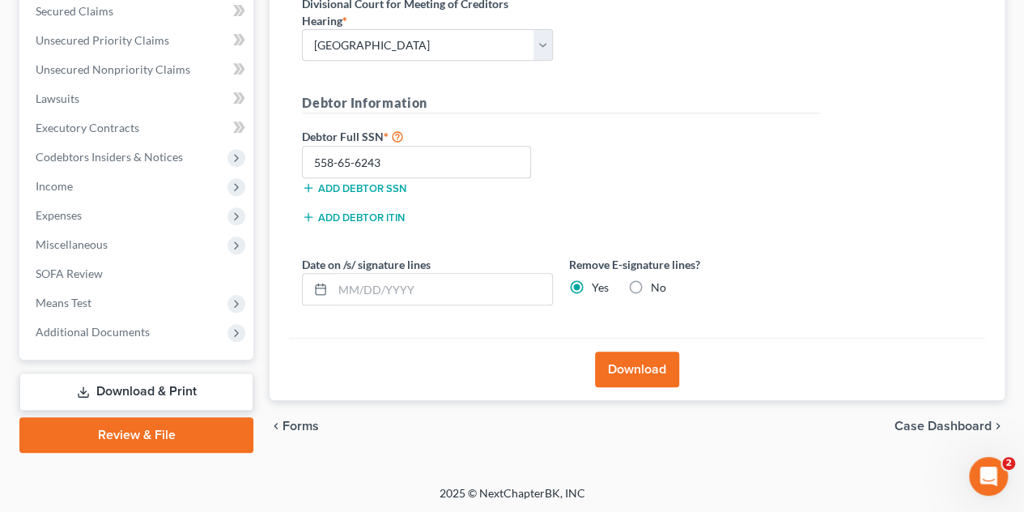
click at [645, 372] on button "Download" at bounding box center [637, 369] width 84 height 36
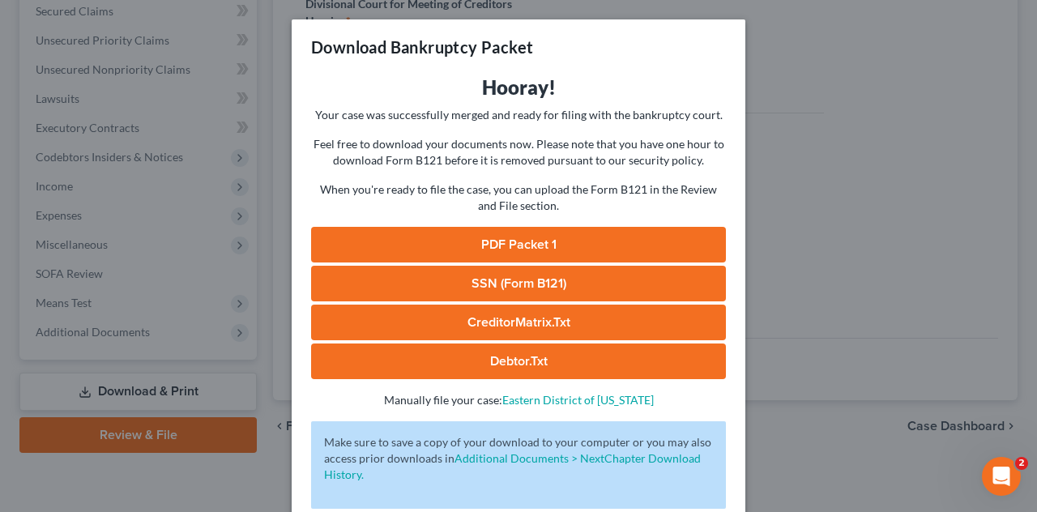
click at [520, 244] on link "PDF Packet 1" at bounding box center [518, 245] width 415 height 36
click at [453, 276] on link "SSN (Form B121)" at bounding box center [518, 284] width 415 height 36
click at [578, 258] on link "PDF Packet 1" at bounding box center [518, 245] width 415 height 36
click at [774, 133] on div "Download Bankruptcy Packet Hooray! Your case was successfully merged and ready …" at bounding box center [518, 256] width 1037 height 512
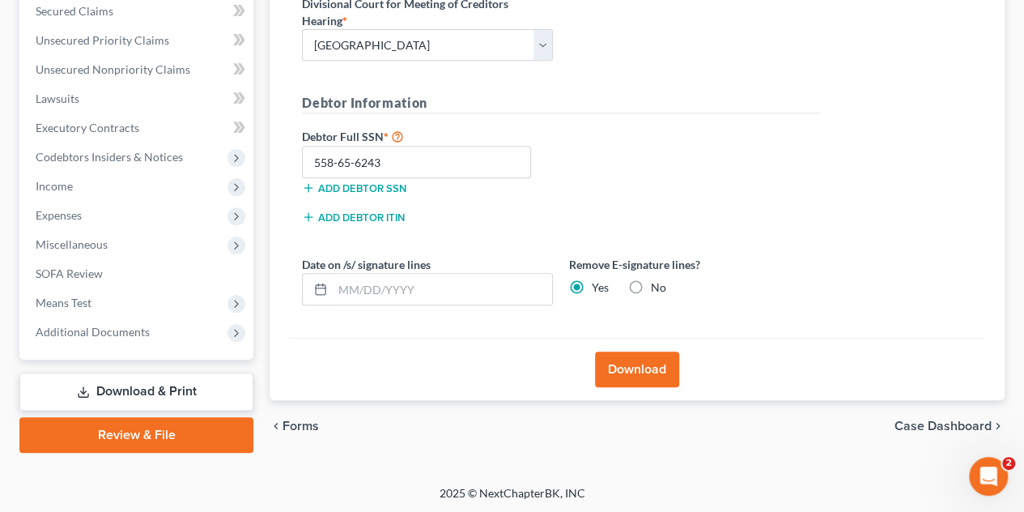
click at [147, 394] on link "Download & Print" at bounding box center [136, 392] width 234 height 38
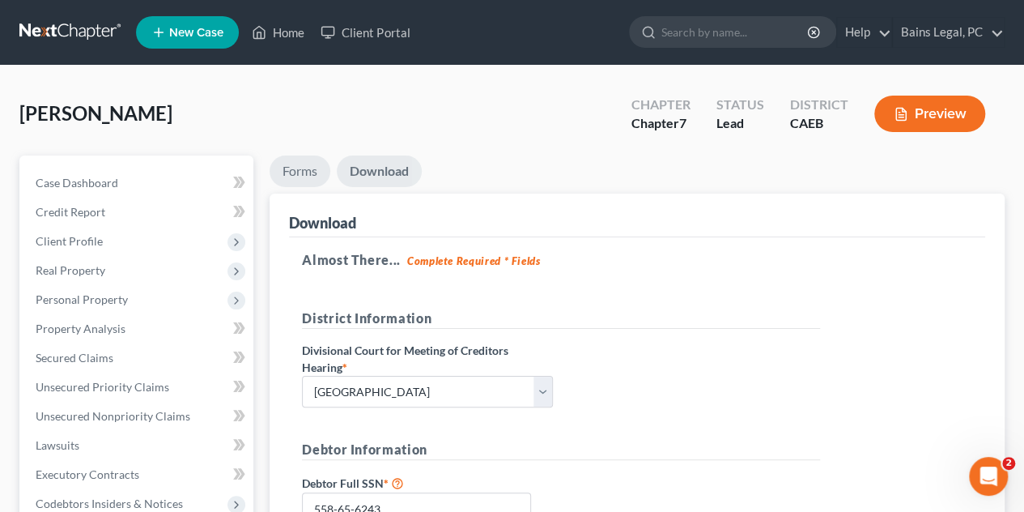
click at [309, 168] on link "Forms" at bounding box center [300, 171] width 61 height 32
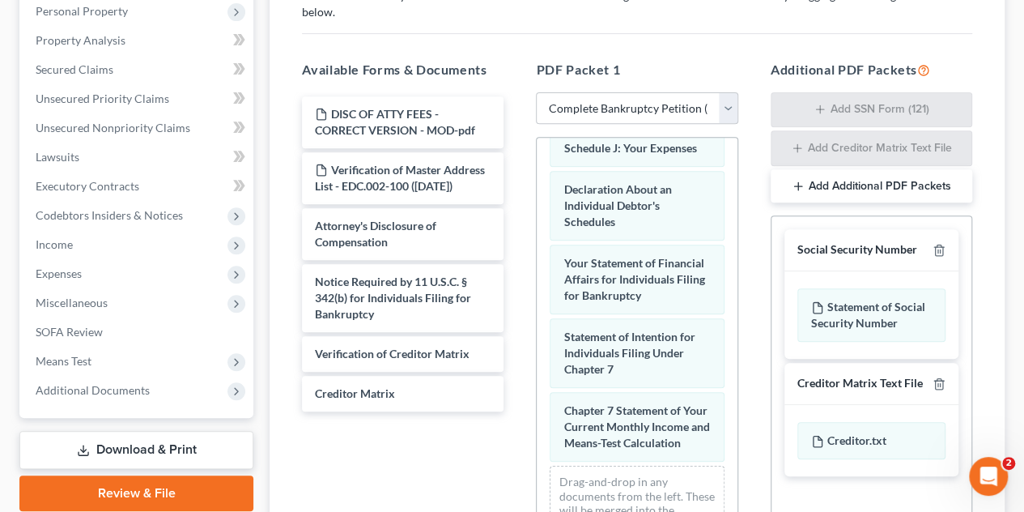
scroll to position [324, 0]
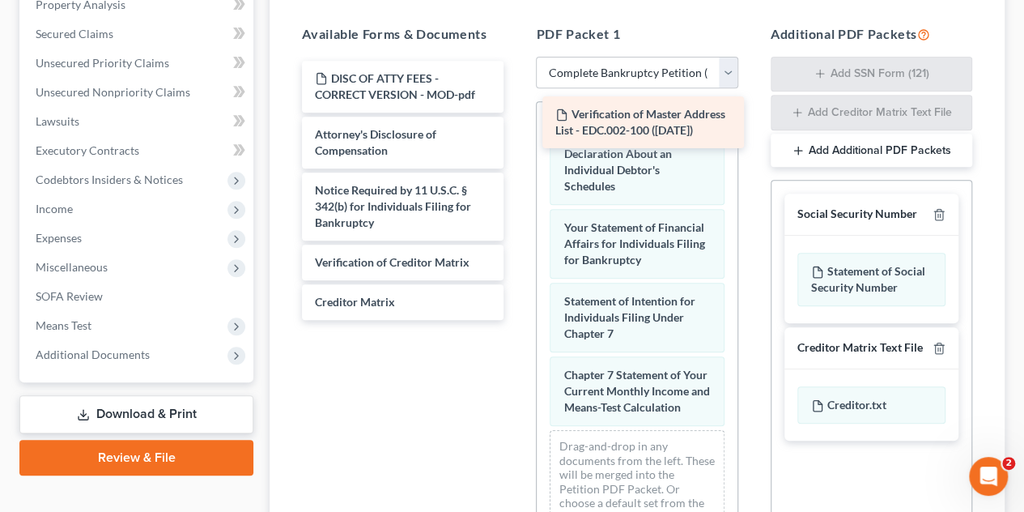
drag, startPoint x: 399, startPoint y: 147, endPoint x: 638, endPoint y: 129, distance: 239.6
click at [517, 129] on div "Verification of Master Address List - EDC.002-100 ([DATE]) DISC OF ATTY FEES - …" at bounding box center [403, 190] width 228 height 259
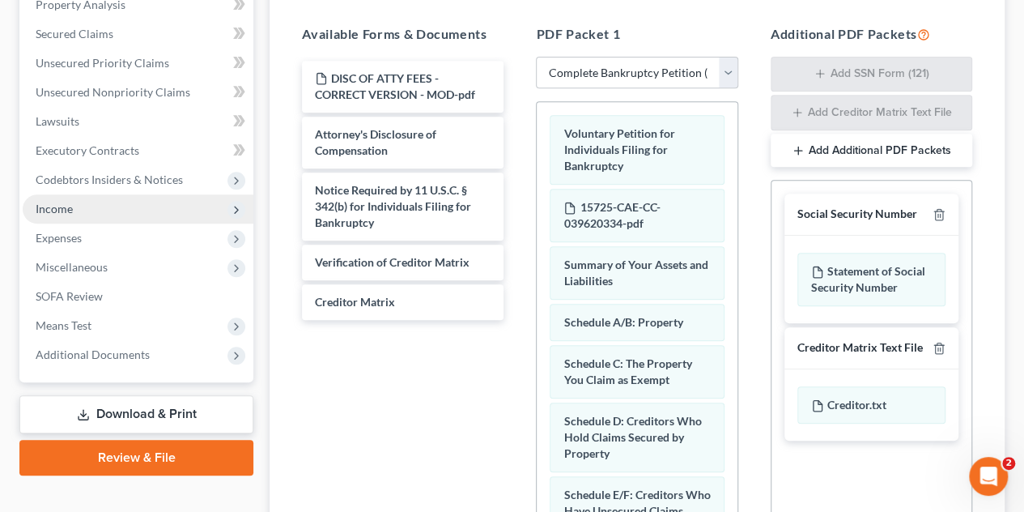
scroll to position [0, 0]
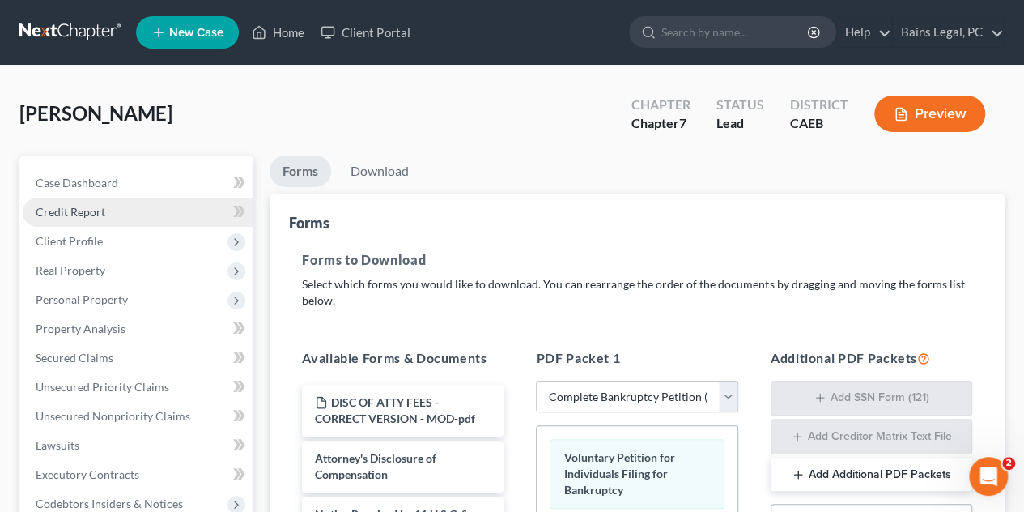
click at [147, 222] on link "Credit Report" at bounding box center [138, 212] width 231 height 29
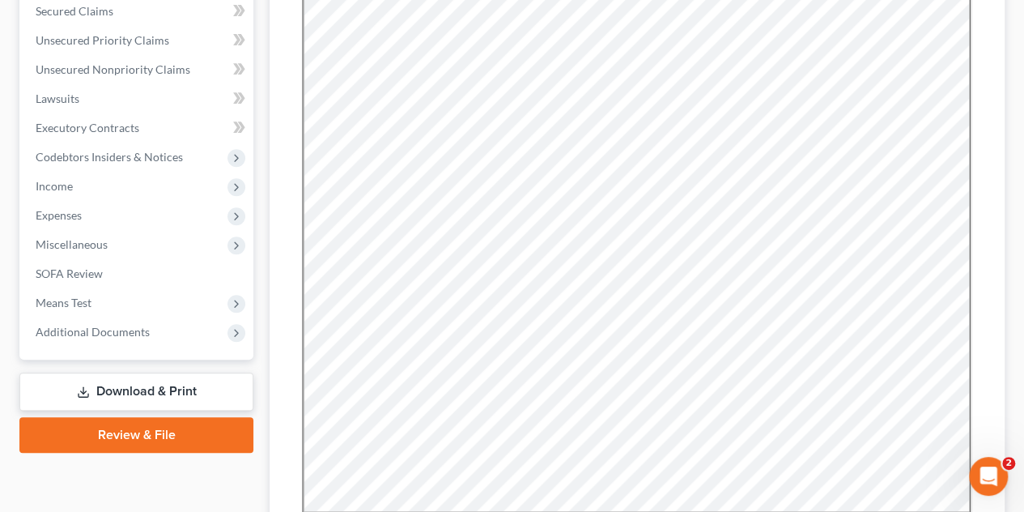
click at [134, 390] on link "Download & Print" at bounding box center [136, 392] width 234 height 38
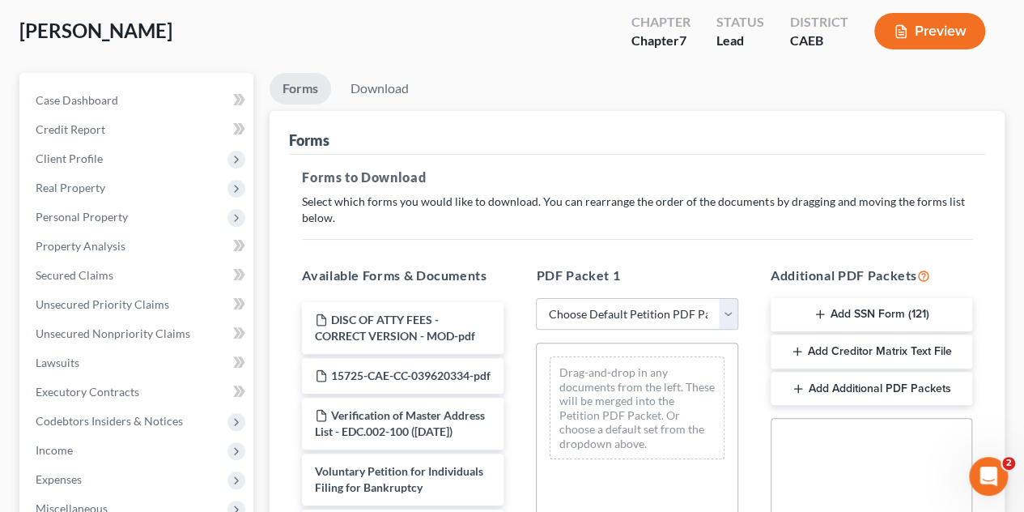
scroll to position [162, 0]
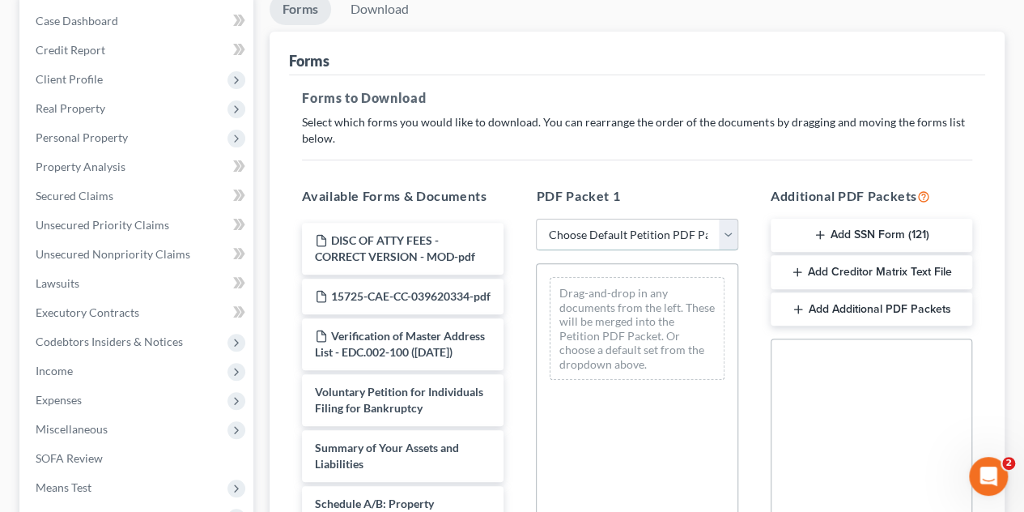
drag, startPoint x: 724, startPoint y: 234, endPoint x: 722, endPoint y: 243, distance: 9.1
click at [724, 234] on select "Choose Default Petition PDF Packet Complete Bankruptcy Petition (all forms and …" at bounding box center [637, 235] width 202 height 32
select select "0"
click at [536, 219] on select "Choose Default Petition PDF Packet Complete Bankruptcy Petition (all forms and …" at bounding box center [637, 235] width 202 height 32
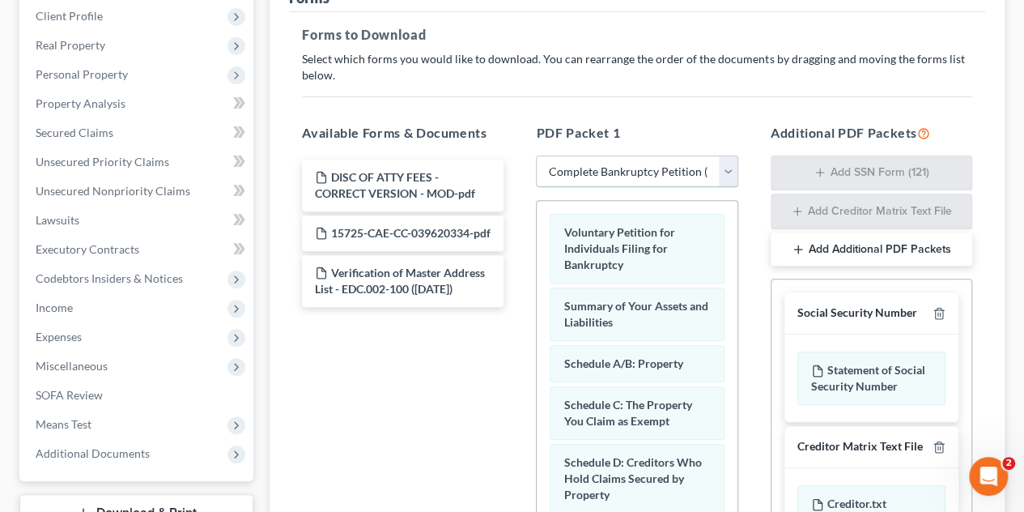
scroll to position [324, 0]
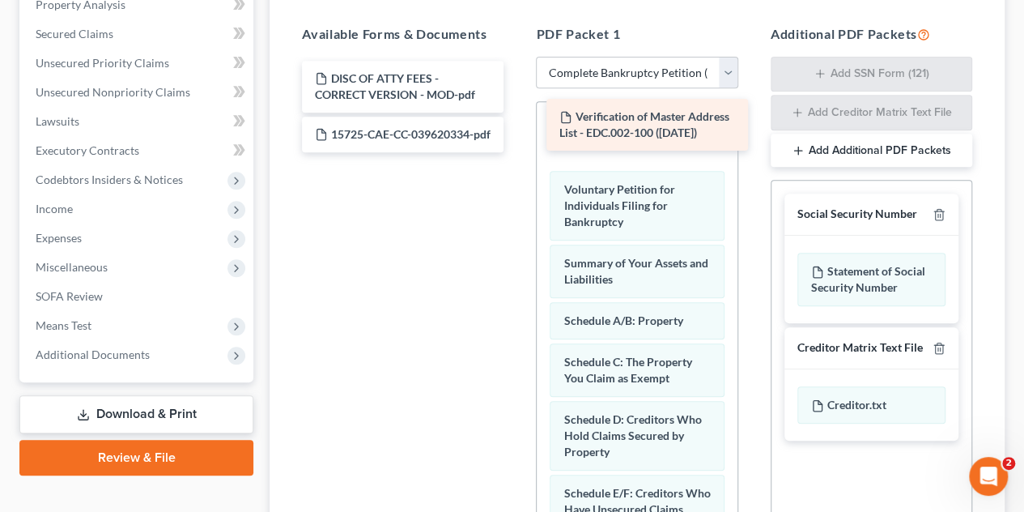
drag, startPoint x: 390, startPoint y: 195, endPoint x: 633, endPoint y: 124, distance: 253.2
click at [517, 124] on div "Verification of Master Address List - EDC.002-100 ([DATE]) DISC OF ATTY FEES - …" at bounding box center [403, 107] width 228 height 92
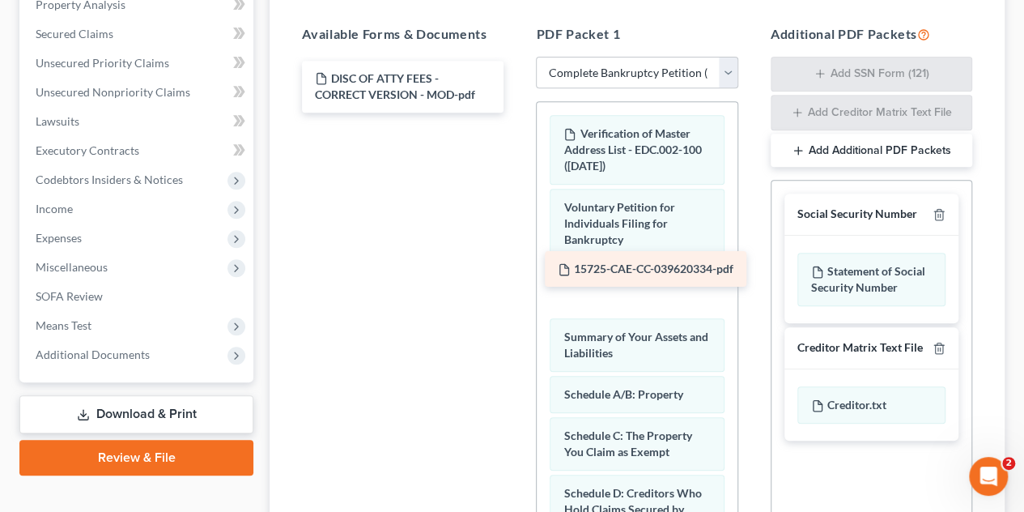
drag, startPoint x: 405, startPoint y: 150, endPoint x: 649, endPoint y: 287, distance: 279.9
click at [517, 113] on div "15725-CAE-CC-039620334-pdf DISC OF ATTY FEES - CORRECT VERSION - MOD-pdf 15725-…" at bounding box center [403, 87] width 228 height 52
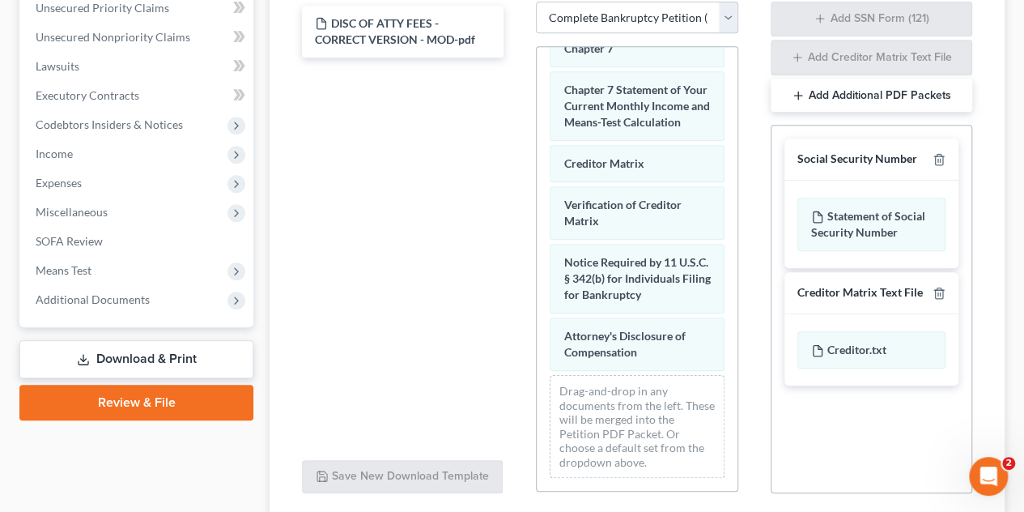
scroll to position [405, 0]
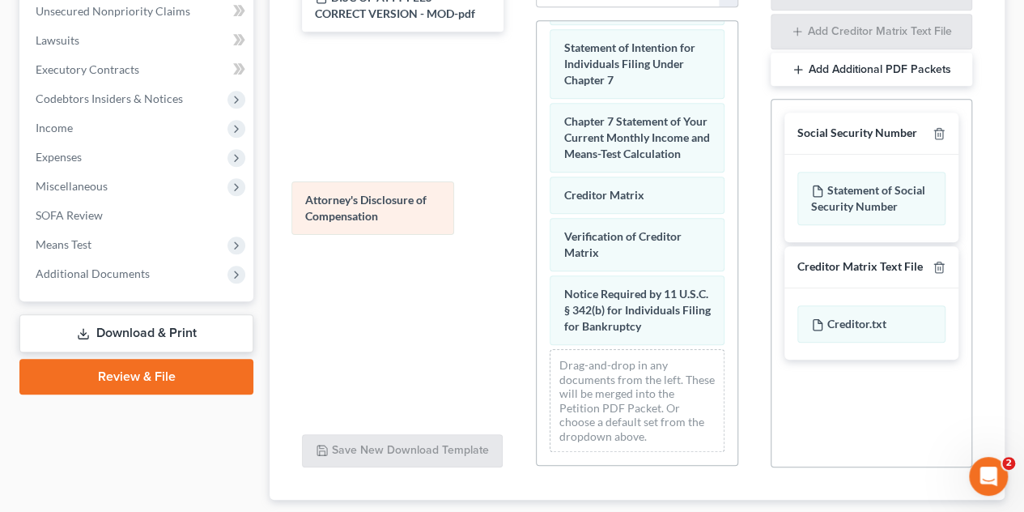
drag, startPoint x: 632, startPoint y: 325, endPoint x: 407, endPoint y: 228, distance: 244.9
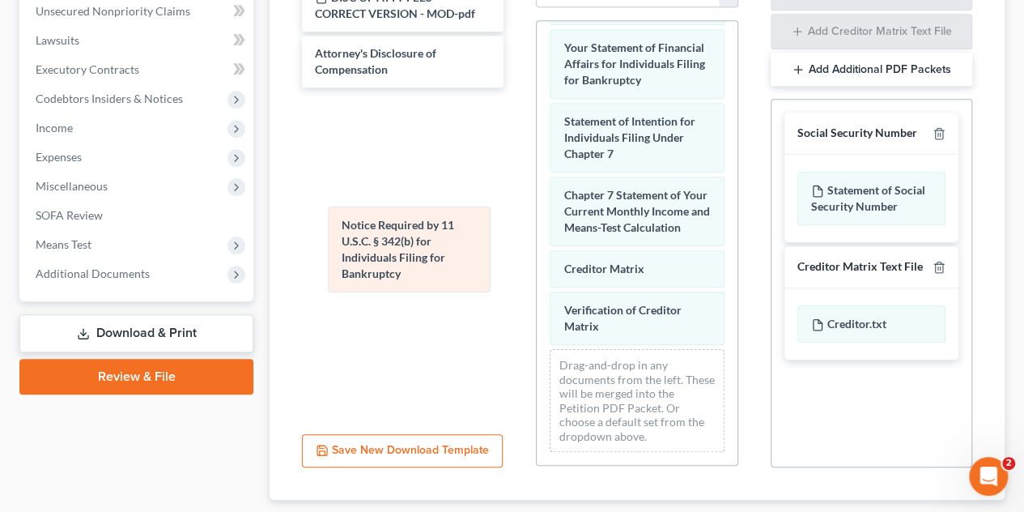
scroll to position [823, 0]
drag, startPoint x: 604, startPoint y: 287, endPoint x: 395, endPoint y: 239, distance: 214.5
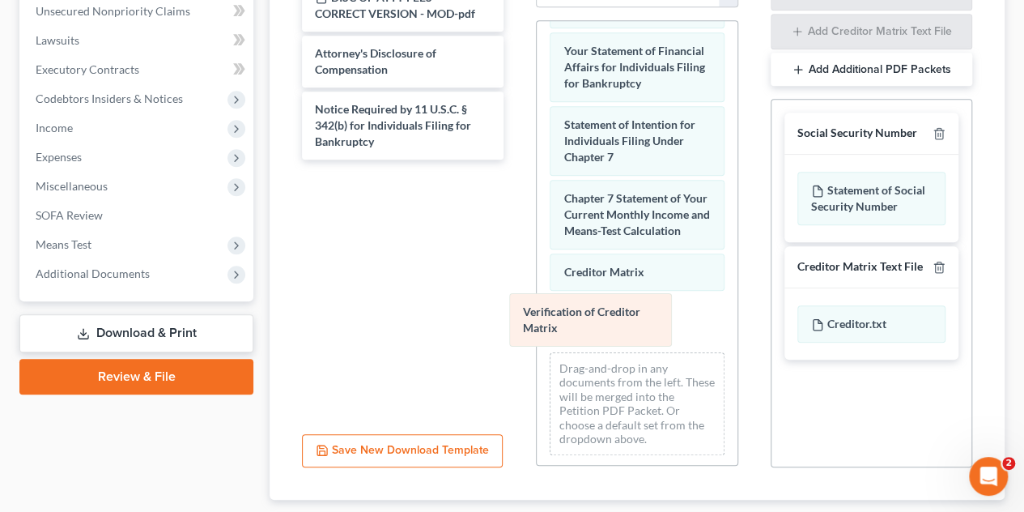
drag, startPoint x: 581, startPoint y: 306, endPoint x: 449, endPoint y: 280, distance: 135.3
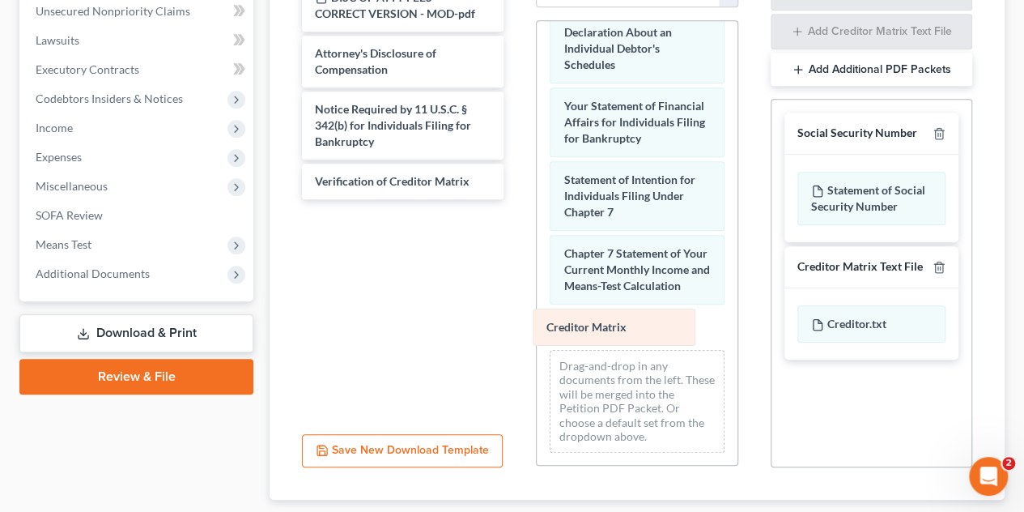
scroll to position [725, 0]
drag, startPoint x: 594, startPoint y: 320, endPoint x: 397, endPoint y: 313, distance: 196.9
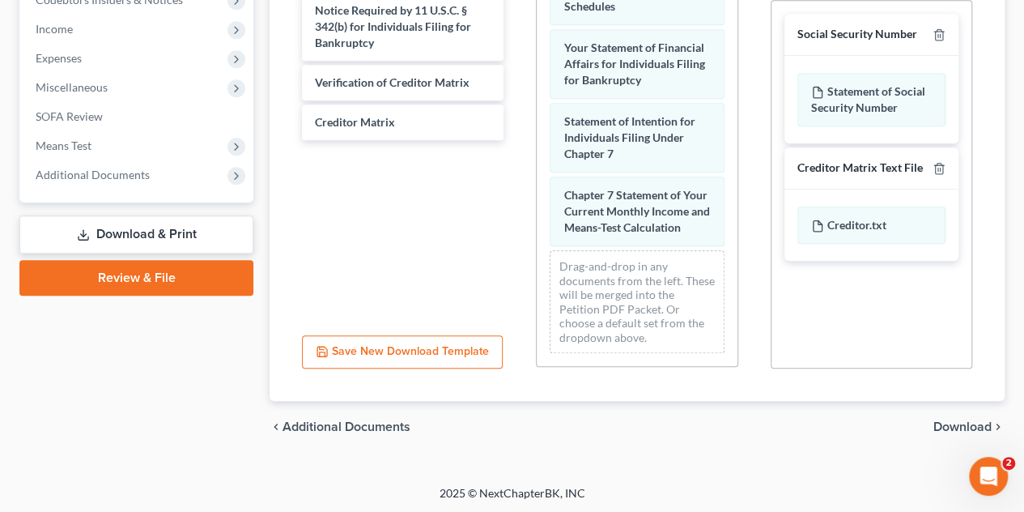
click at [970, 420] on span "Download" at bounding box center [963, 426] width 58 height 13
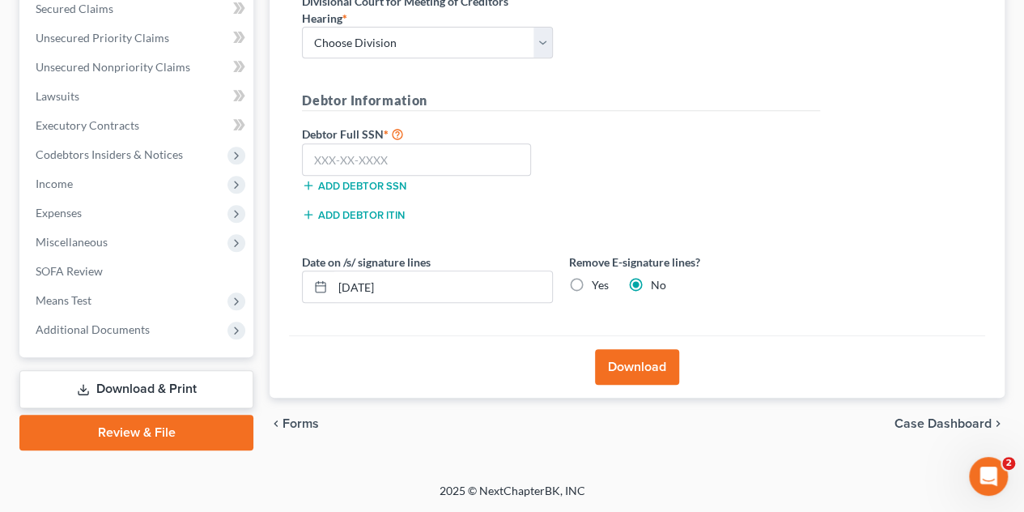
scroll to position [347, 0]
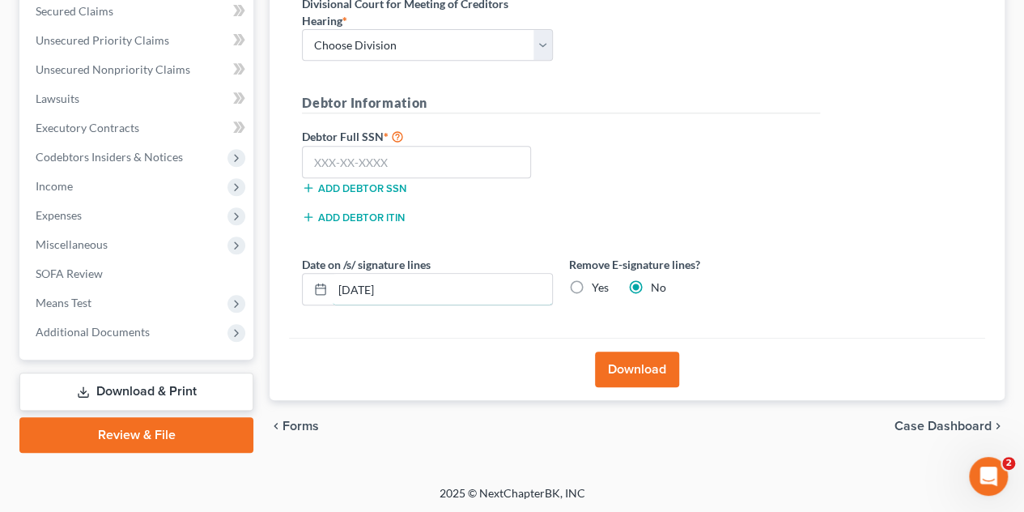
click at [277, 273] on div "Download Almost There... Complete Required * Fields District Information Divisi…" at bounding box center [637, 123] width 735 height 553
drag, startPoint x: 578, startPoint y: 283, endPoint x: 546, endPoint y: 238, distance: 55.1
click at [592, 284] on label "Yes" at bounding box center [600, 287] width 17 height 16
click at [598, 284] on input "Yes" at bounding box center [603, 284] width 11 height 11
radio input "true"
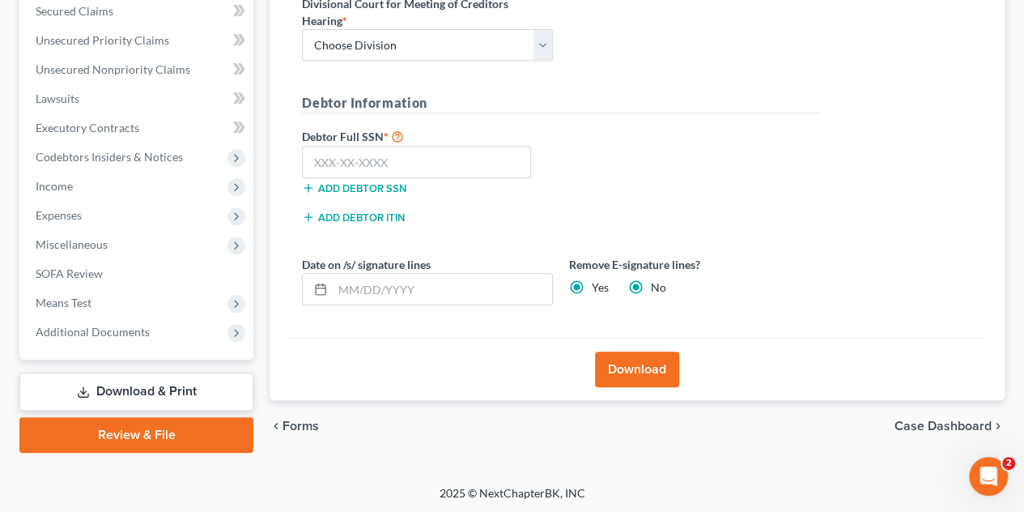
radio input "false"
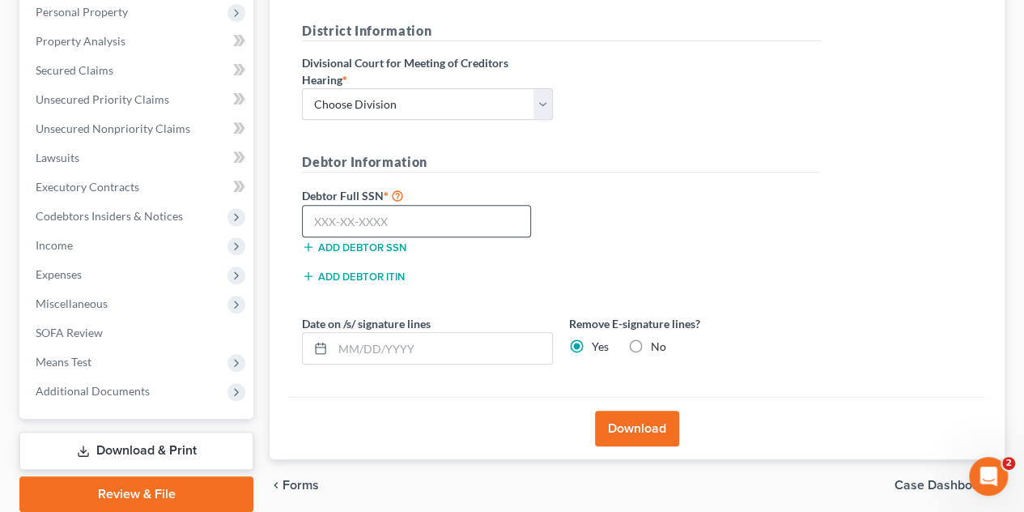
scroll to position [266, 0]
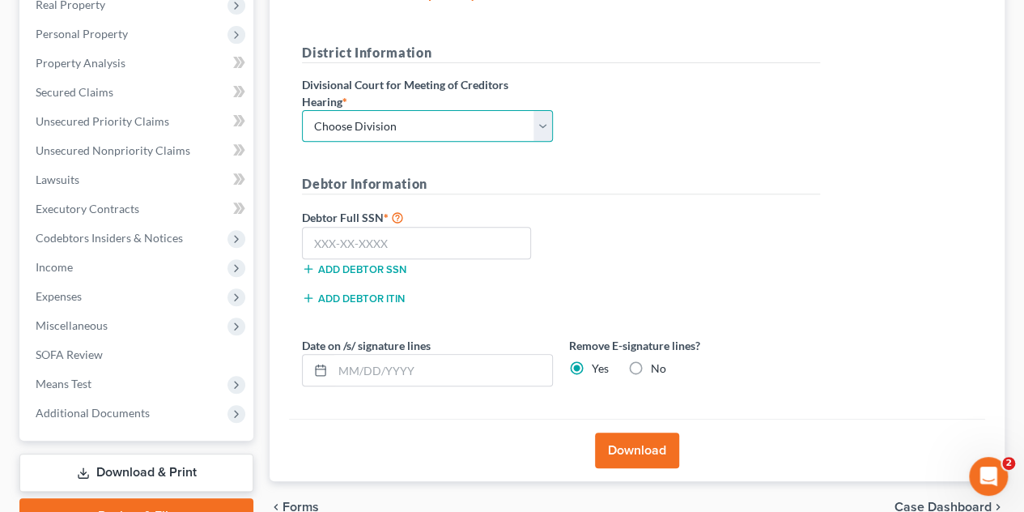
drag, startPoint x: 394, startPoint y: 124, endPoint x: 397, endPoint y: 134, distance: 11.0
click at [394, 124] on select "Choose Division Fresno Modesto [GEOGRAPHIC_DATA]" at bounding box center [427, 126] width 251 height 32
select select "2"
click at [302, 110] on select "Choose Division Fresno Modesto [GEOGRAPHIC_DATA]" at bounding box center [427, 126] width 251 height 32
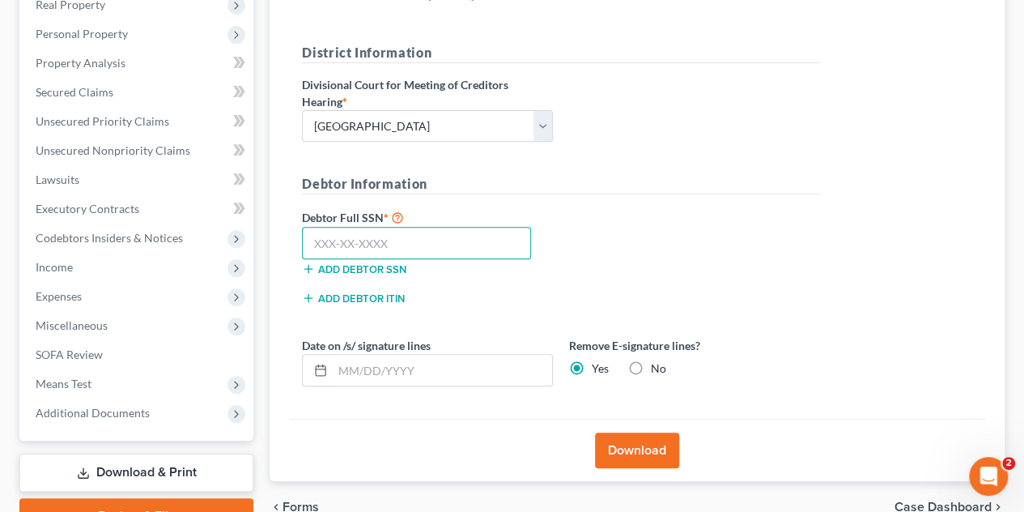
click at [415, 239] on input "text" at bounding box center [416, 243] width 229 height 32
paste input "558-65-6243"
type input "558-65-6243"
click at [641, 441] on button "Download" at bounding box center [637, 450] width 84 height 36
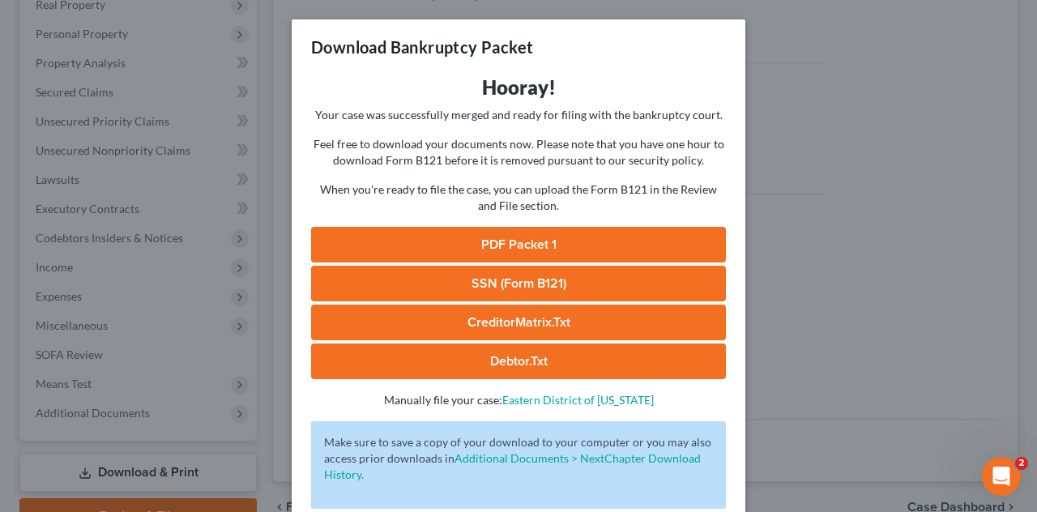
click at [517, 245] on link "PDF Packet 1" at bounding box center [518, 245] width 415 height 36
click at [547, 278] on link "SSN (Form B121)" at bounding box center [518, 284] width 415 height 36
drag, startPoint x: 800, startPoint y: 172, endPoint x: 779, endPoint y: 182, distance: 23.5
click at [800, 172] on div "Download Bankruptcy Packet Hooray! Your case was successfully merged and ready …" at bounding box center [518, 256] width 1037 height 512
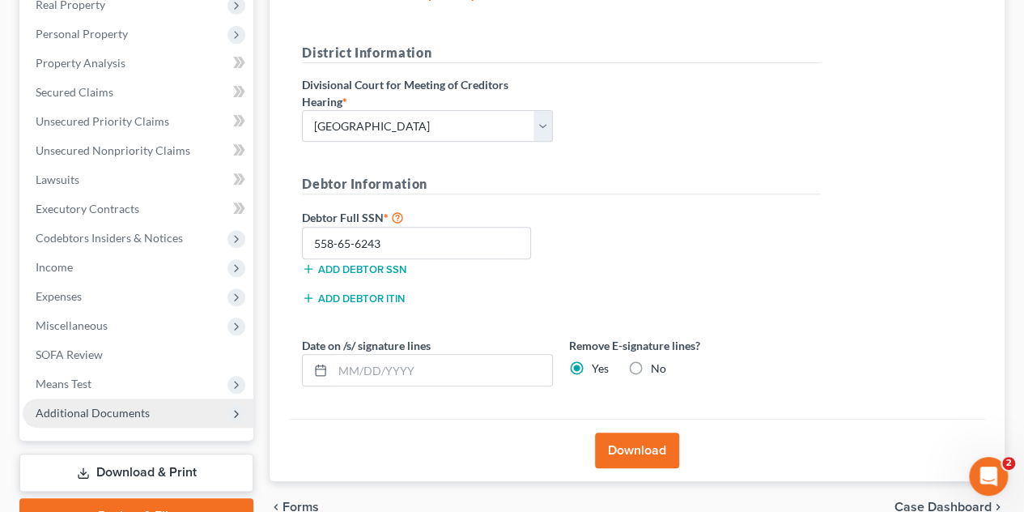
click at [164, 409] on span "Additional Documents" at bounding box center [138, 412] width 231 height 29
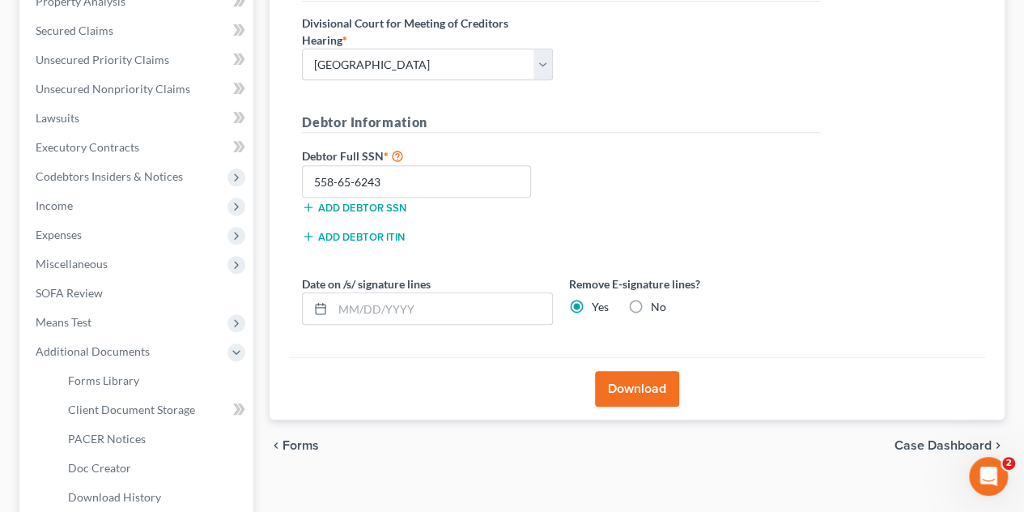
scroll to position [428, 0]
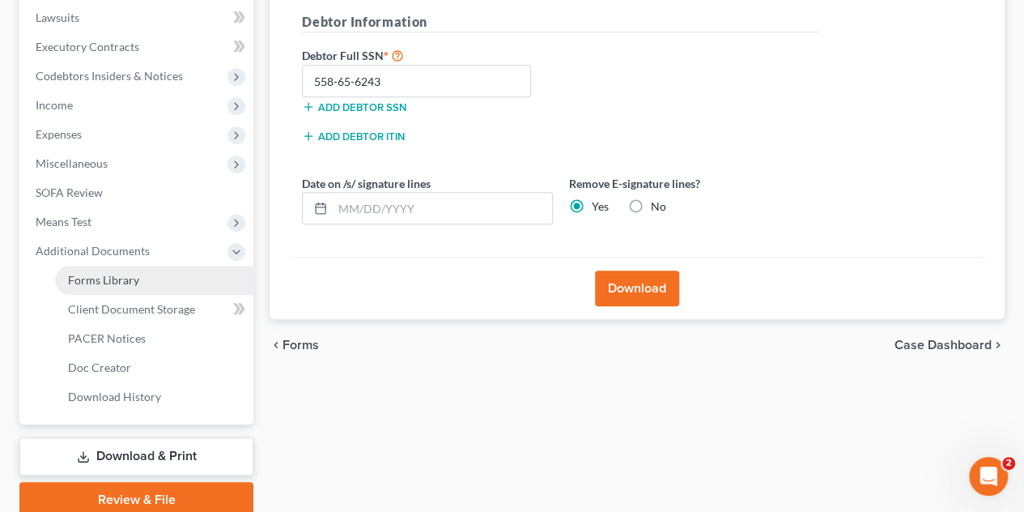
click at [133, 289] on link "Forms Library" at bounding box center [154, 280] width 198 height 29
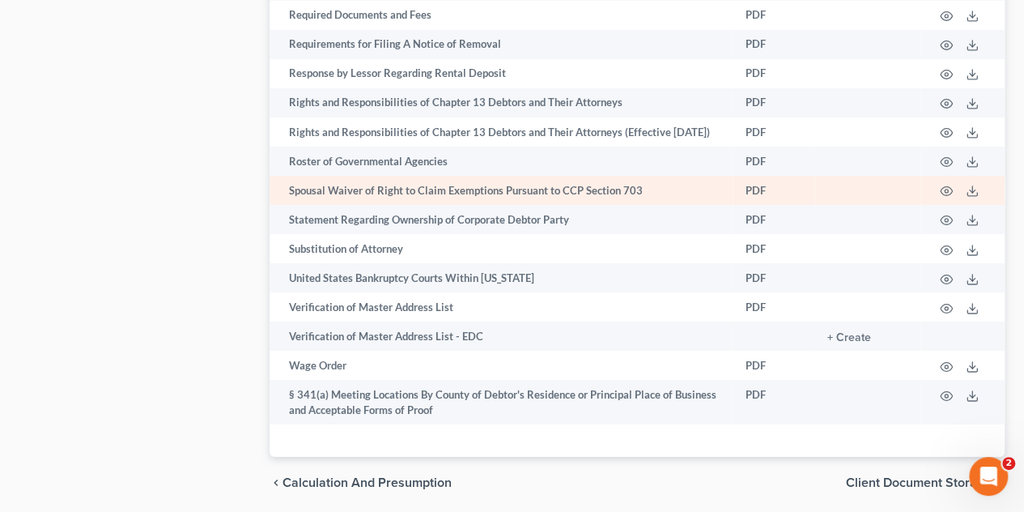
scroll to position [2757, 0]
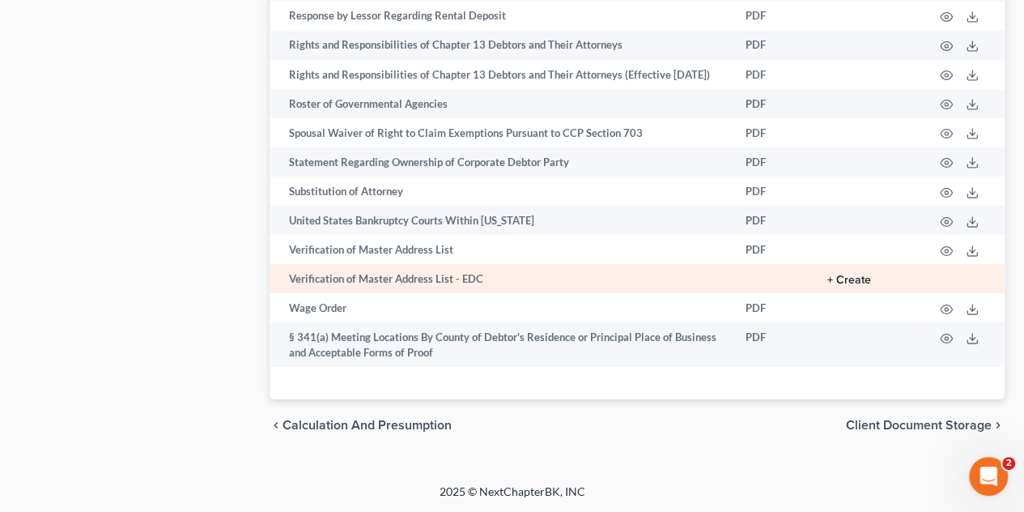
click at [862, 275] on button "+ Create" at bounding box center [850, 280] width 44 height 11
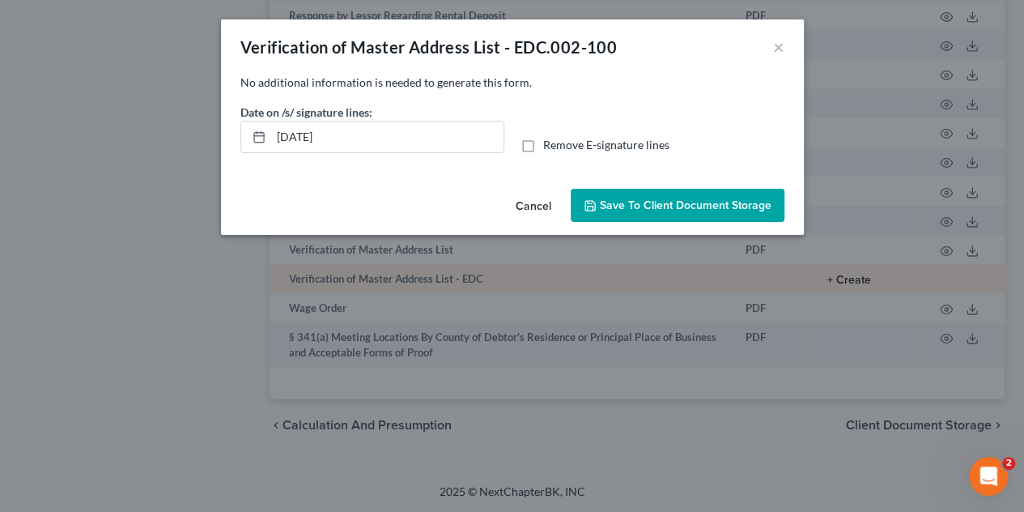
scroll to position [2743, 0]
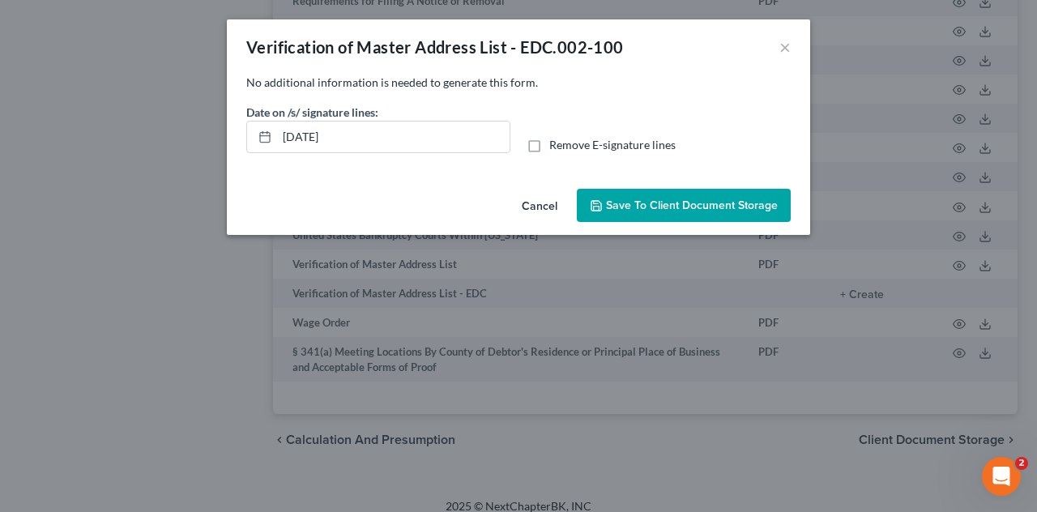
click at [696, 205] on span "Save to Client Document Storage" at bounding box center [692, 205] width 172 height 14
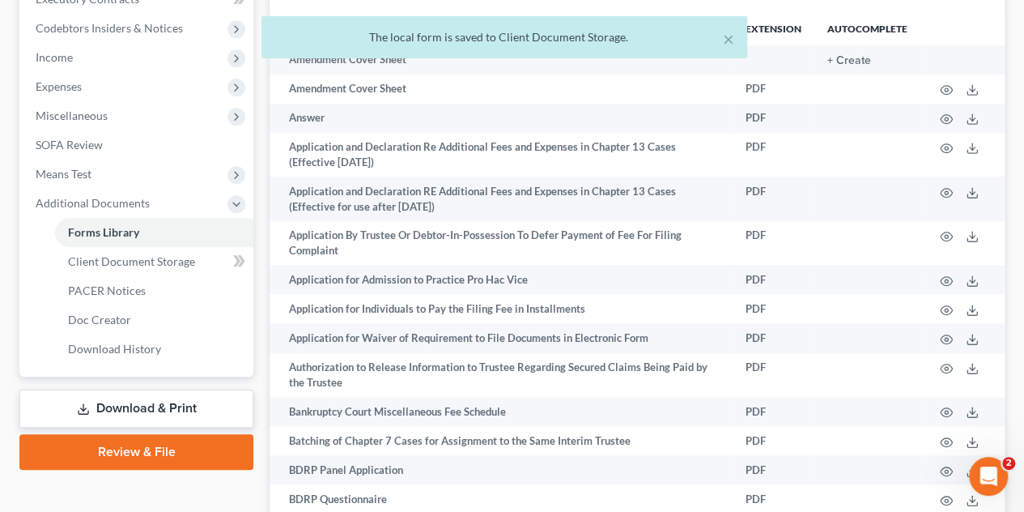
click at [142, 401] on link "Download & Print" at bounding box center [136, 409] width 234 height 38
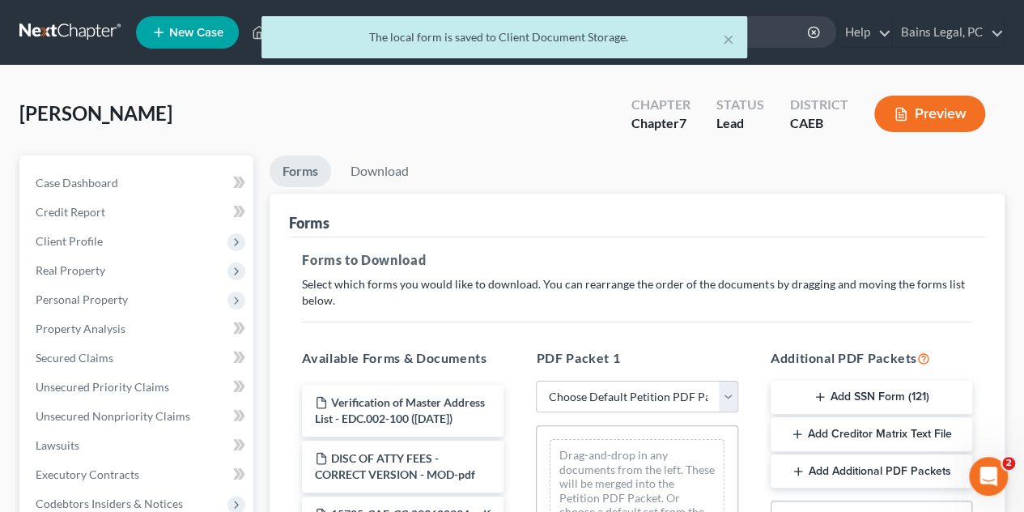
scroll to position [243, 0]
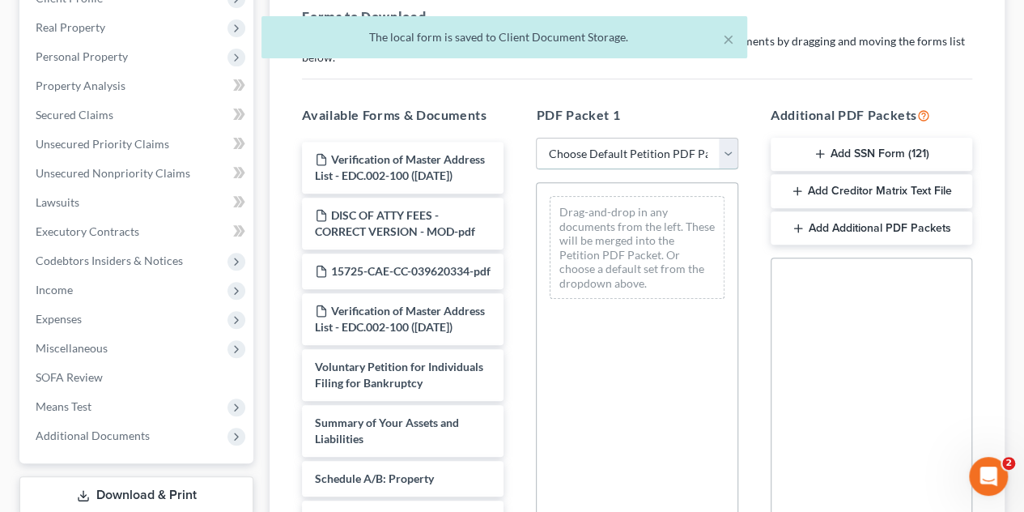
drag, startPoint x: 726, startPoint y: 156, endPoint x: 726, endPoint y: 166, distance: 9.7
click at [726, 156] on select "Choose Default Petition PDF Packet Complete Bankruptcy Petition (all forms and …" at bounding box center [637, 154] width 202 height 32
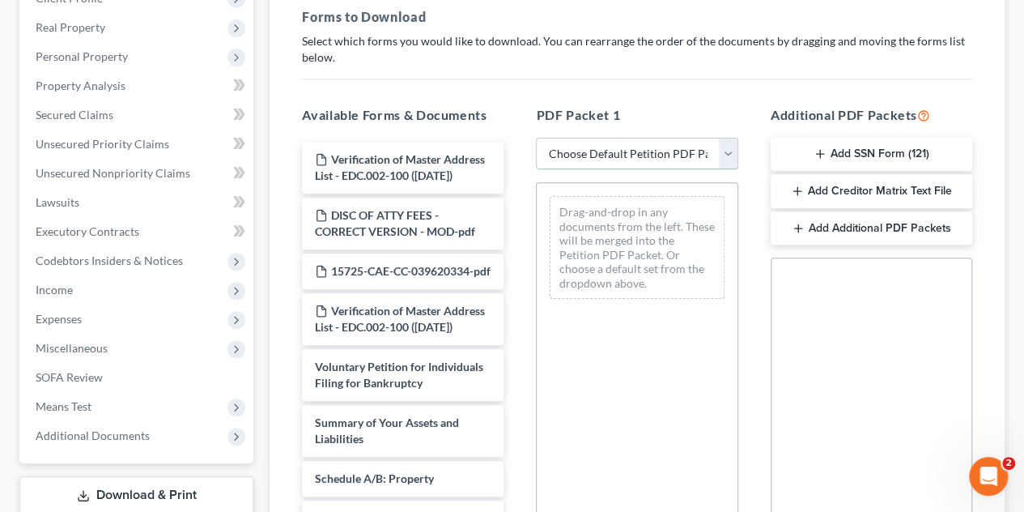
select select "0"
click at [536, 138] on select "Choose Default Petition PDF Packet Complete Bankruptcy Petition (all forms and …" at bounding box center [637, 154] width 202 height 32
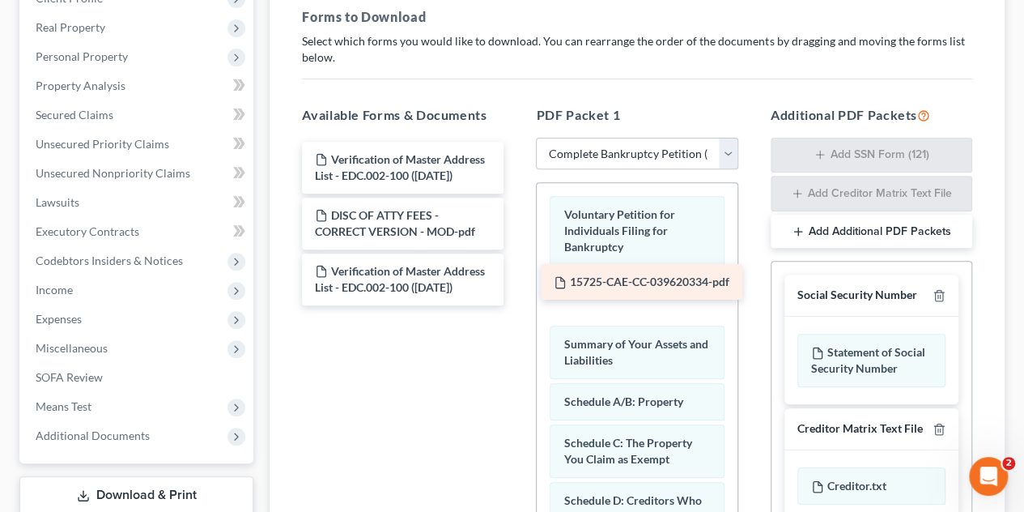
drag, startPoint x: 434, startPoint y: 276, endPoint x: 674, endPoint y: 288, distance: 240.0
click at [517, 288] on div "15725-CAE-CC-039620334-pdf Verification of Master Address List - EDC.002-100 ([…" at bounding box center [403, 224] width 228 height 164
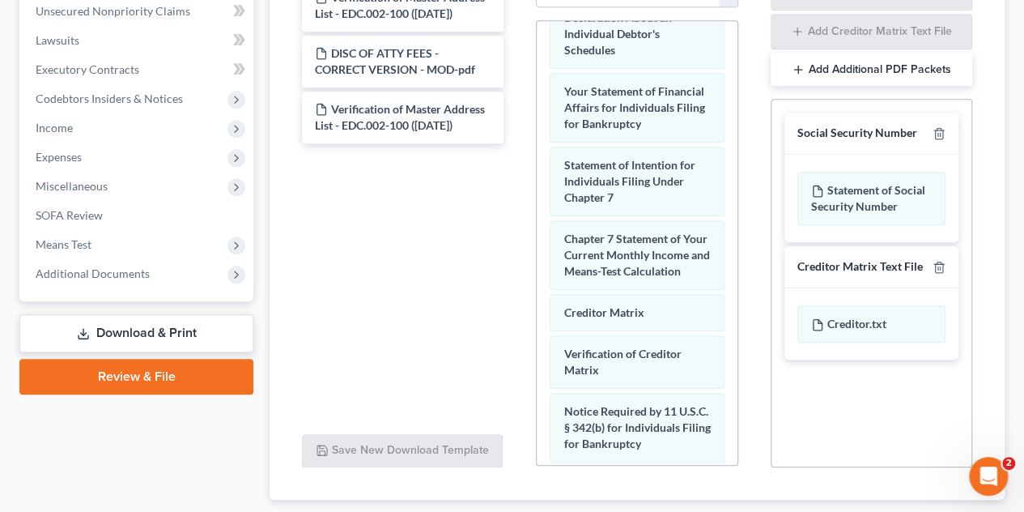
scroll to position [896, 0]
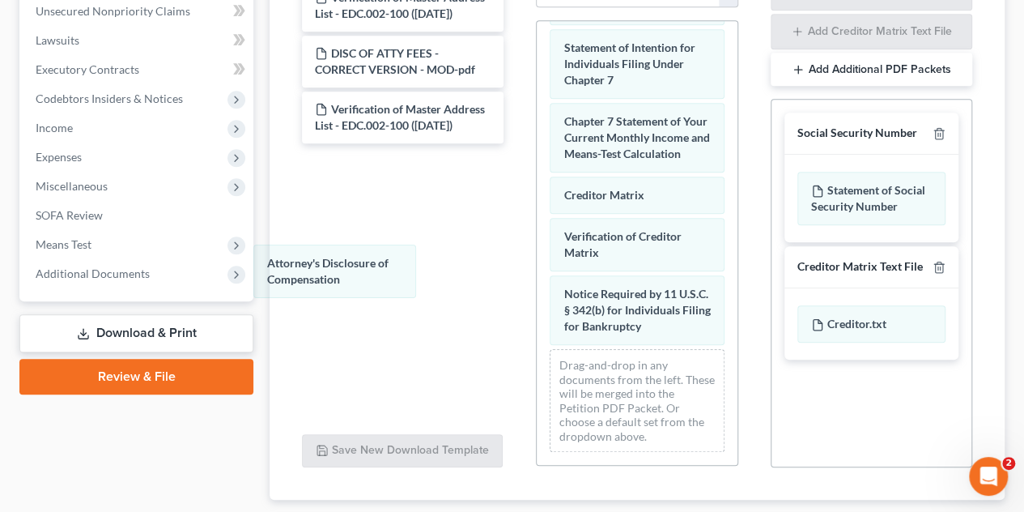
drag, startPoint x: 631, startPoint y: 324, endPoint x: 489, endPoint y: 292, distance: 145.2
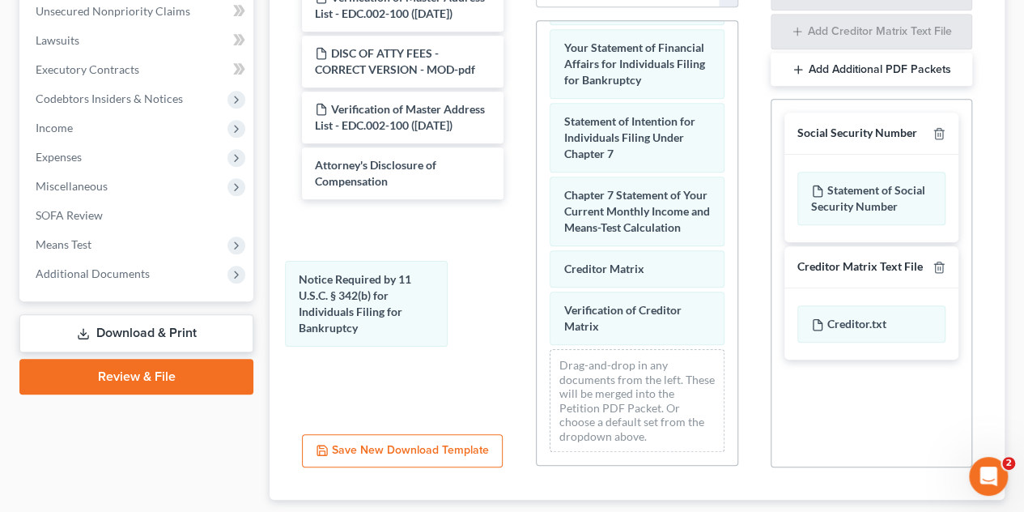
drag, startPoint x: 629, startPoint y: 300, endPoint x: 445, endPoint y: 292, distance: 184.0
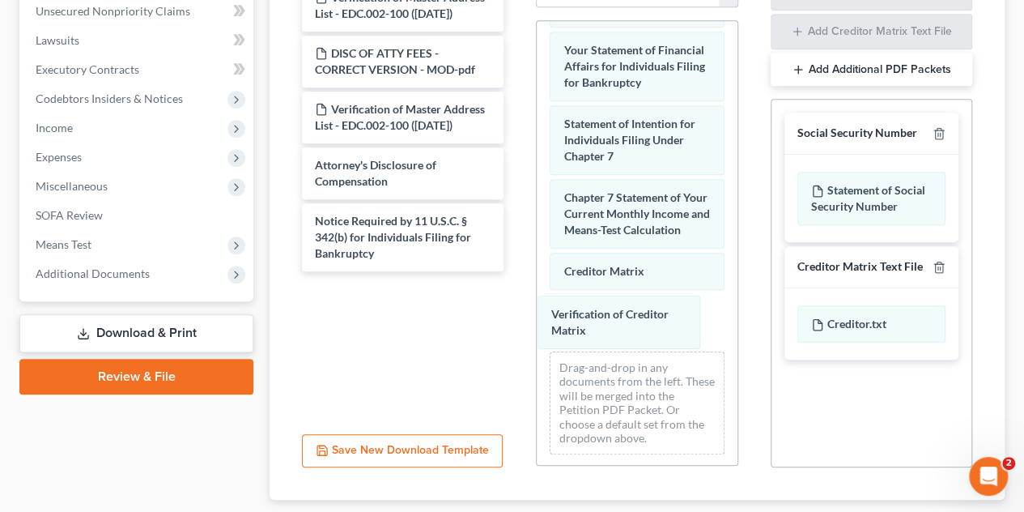
drag, startPoint x: 619, startPoint y: 311, endPoint x: 531, endPoint y: 320, distance: 87.9
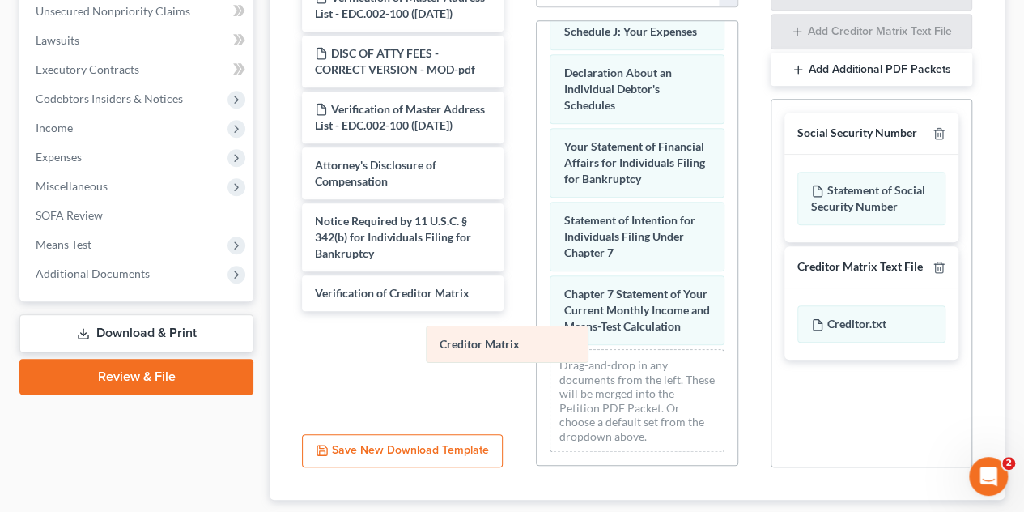
scroll to position [651, 0]
drag, startPoint x: 605, startPoint y: 321, endPoint x: 415, endPoint y: 343, distance: 191.5
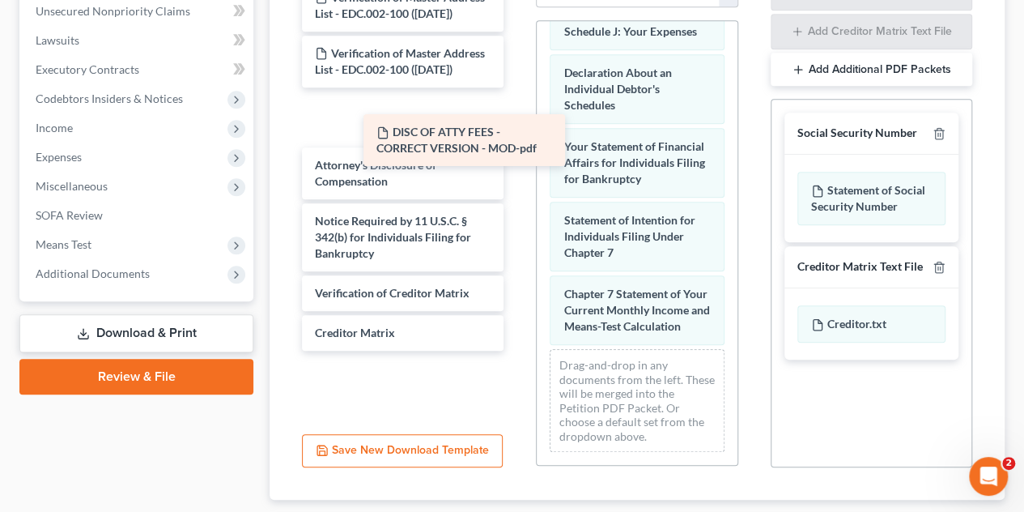
scroll to position [720, 0]
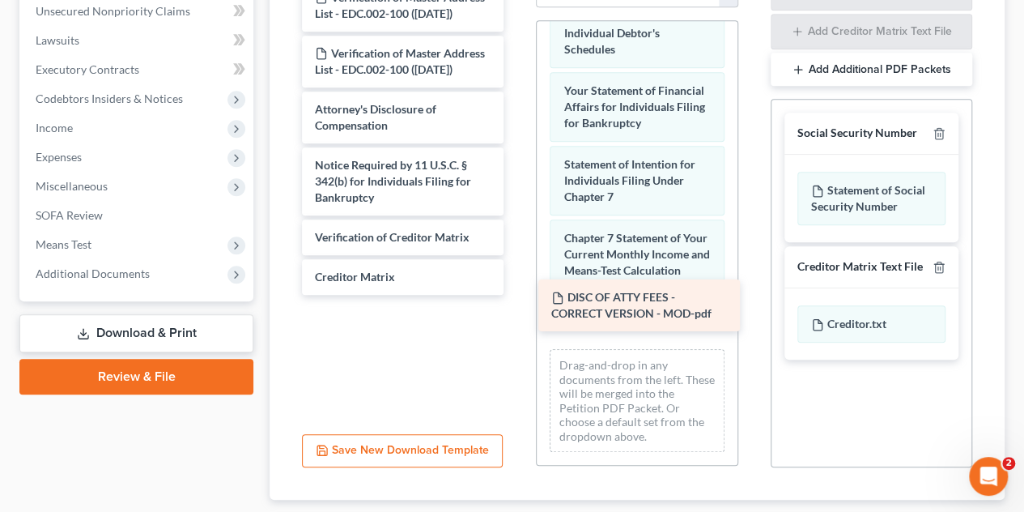
drag, startPoint x: 439, startPoint y: 62, endPoint x: 675, endPoint y: 307, distance: 340.8
click at [517, 295] on div "DISC OF ATTY FEES - CORRECT VERSION - MOD-pdf Verification of Master Address Li…" at bounding box center [403, 137] width 228 height 315
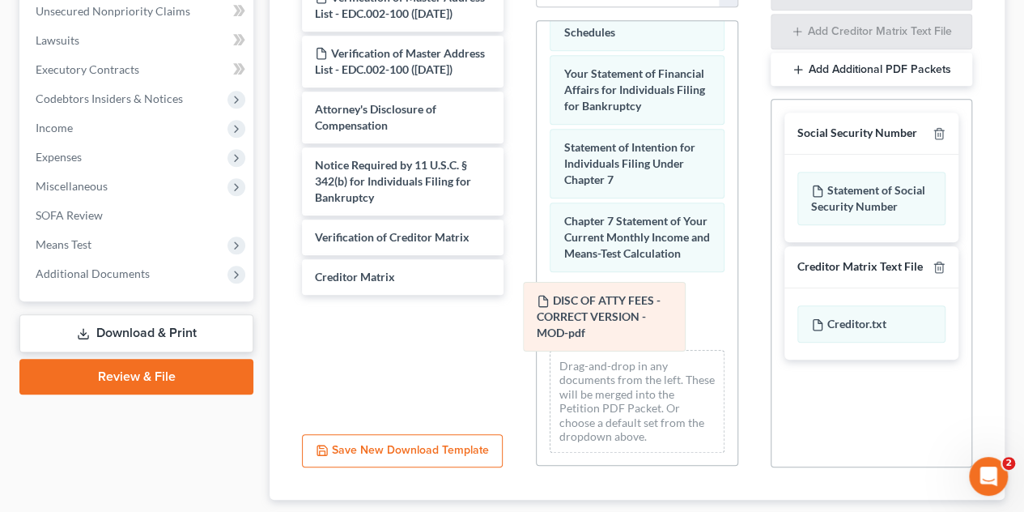
scroll to position [651, 0]
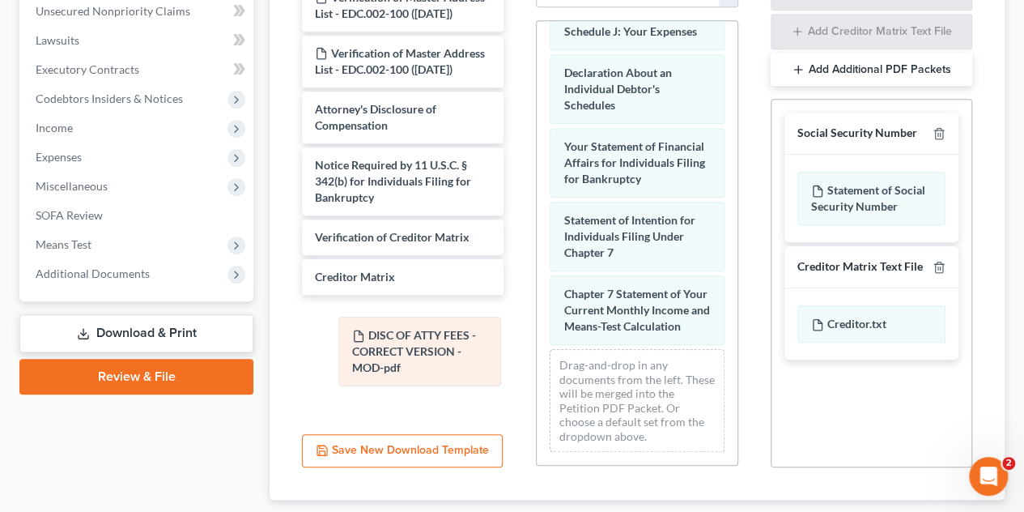
drag, startPoint x: 655, startPoint y: 307, endPoint x: 421, endPoint y: 341, distance: 236.5
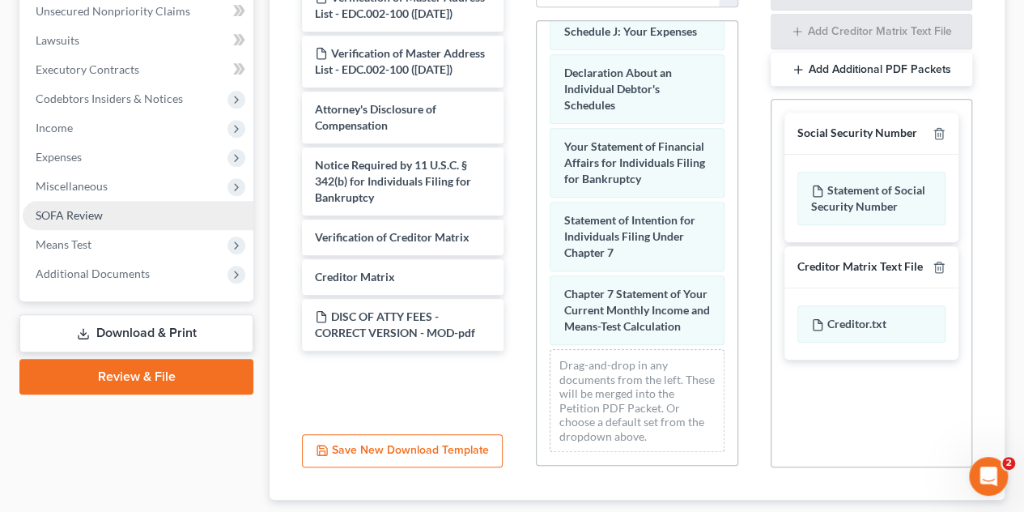
click at [122, 220] on link "SOFA Review" at bounding box center [138, 215] width 231 height 29
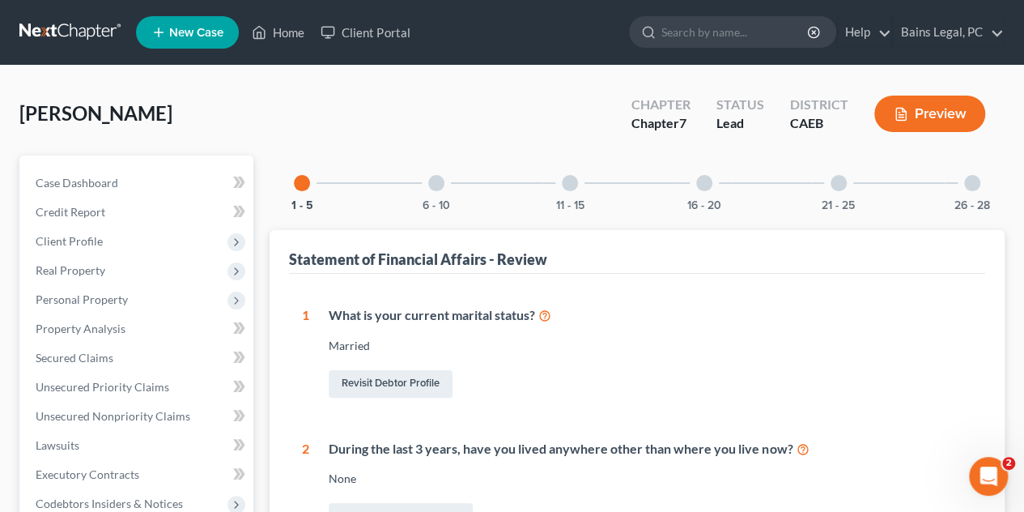
click at [437, 190] on div at bounding box center [436, 183] width 16 height 16
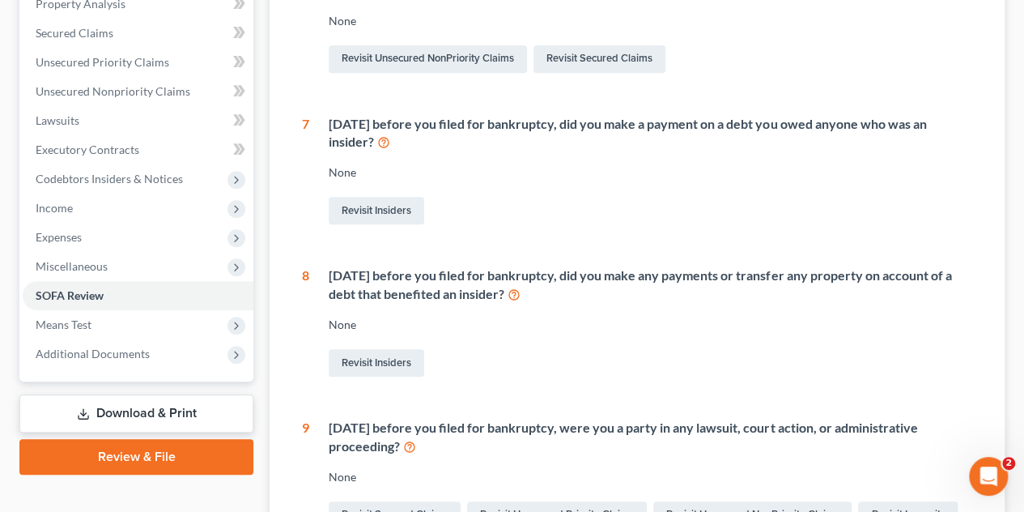
scroll to position [162, 0]
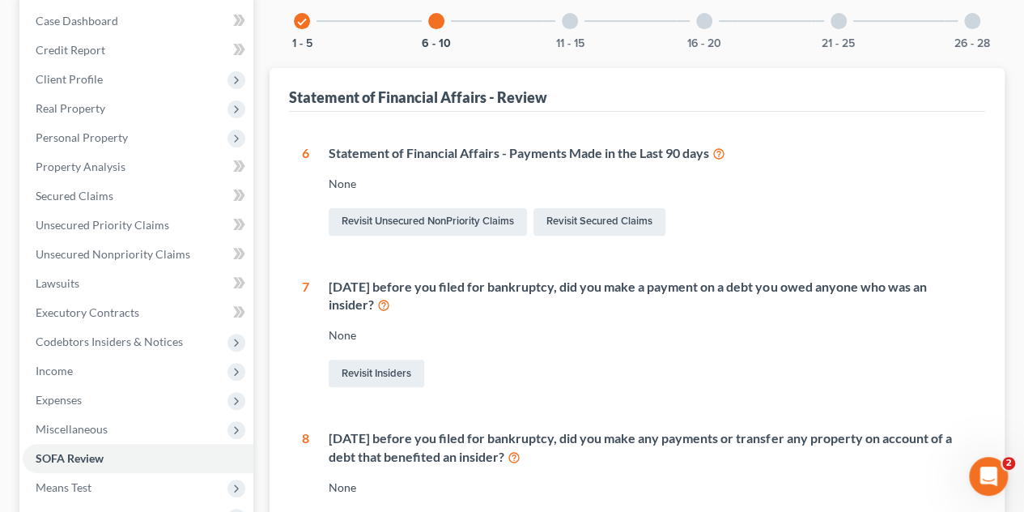
click at [572, 23] on div at bounding box center [570, 21] width 16 height 16
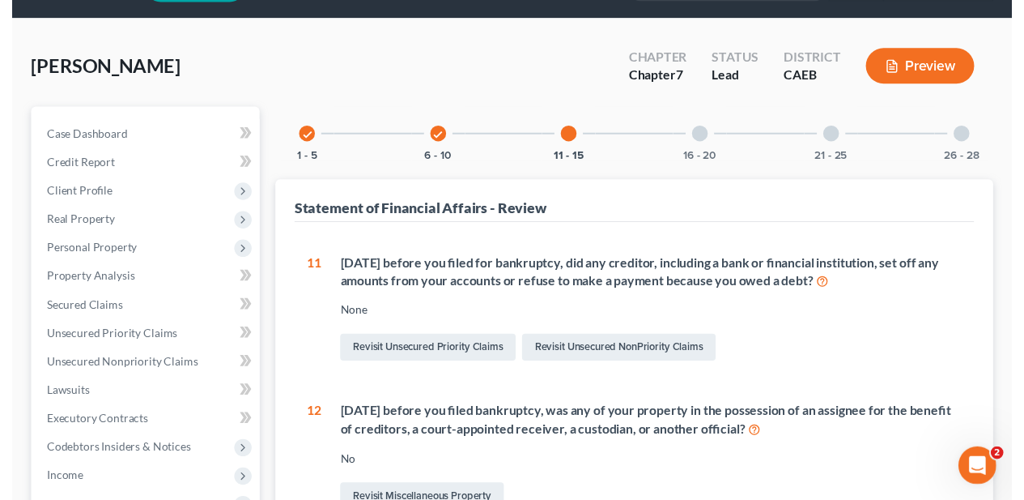
scroll to position [0, 0]
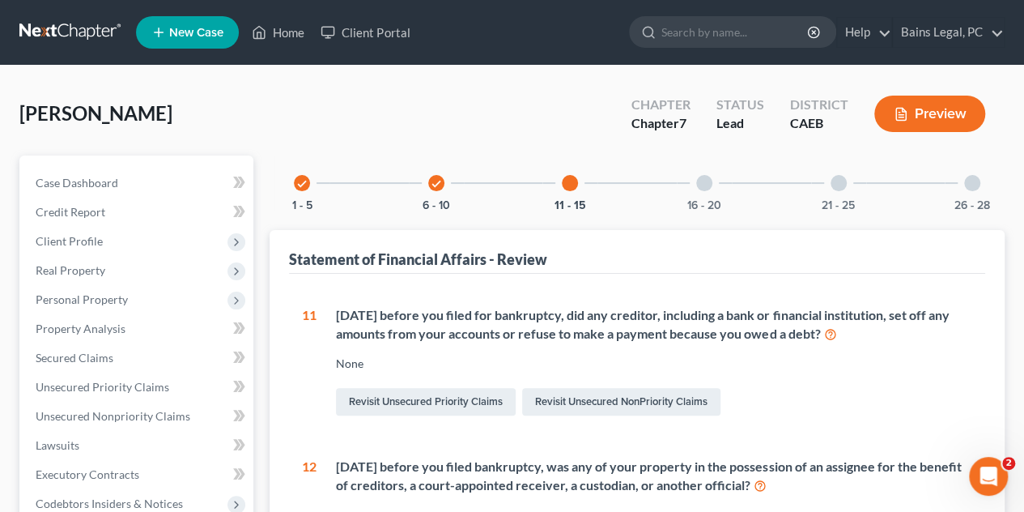
click at [705, 195] on div "16 - 20" at bounding box center [704, 182] width 55 height 55
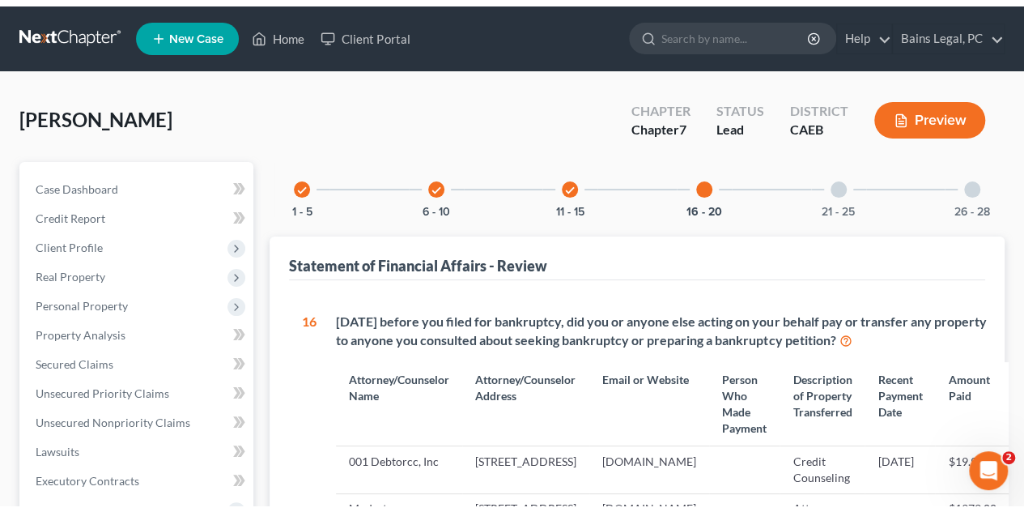
scroll to position [324, 0]
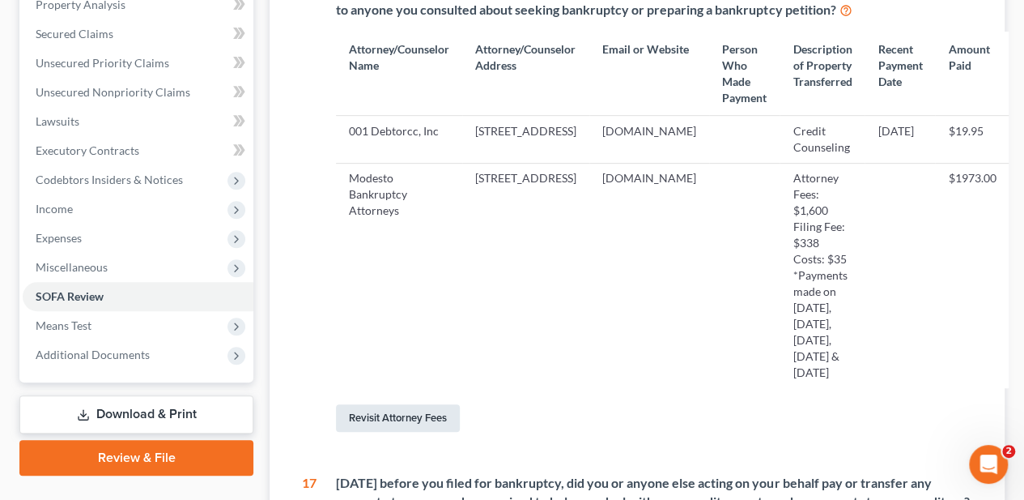
click at [405, 432] on link "Revisit Attorney Fees" at bounding box center [398, 418] width 124 height 28
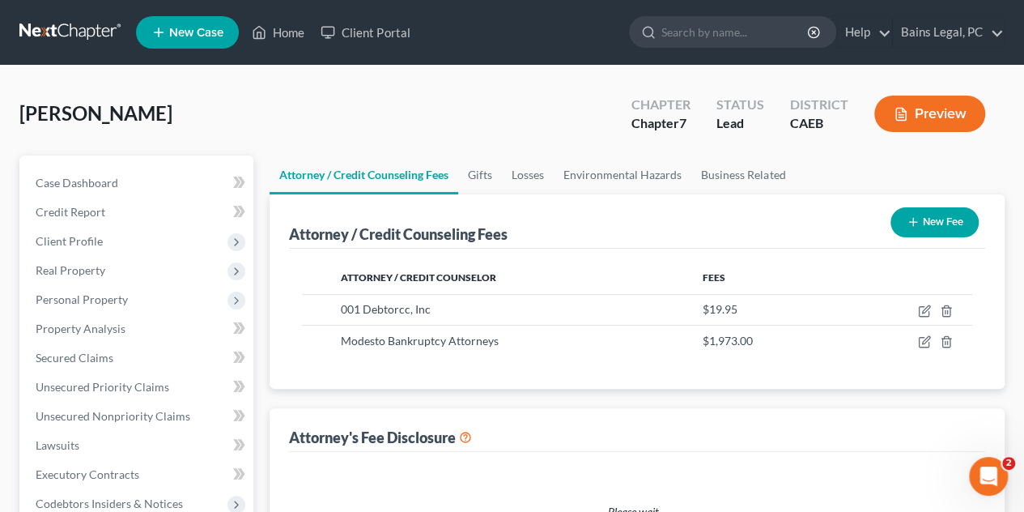
select select "36"
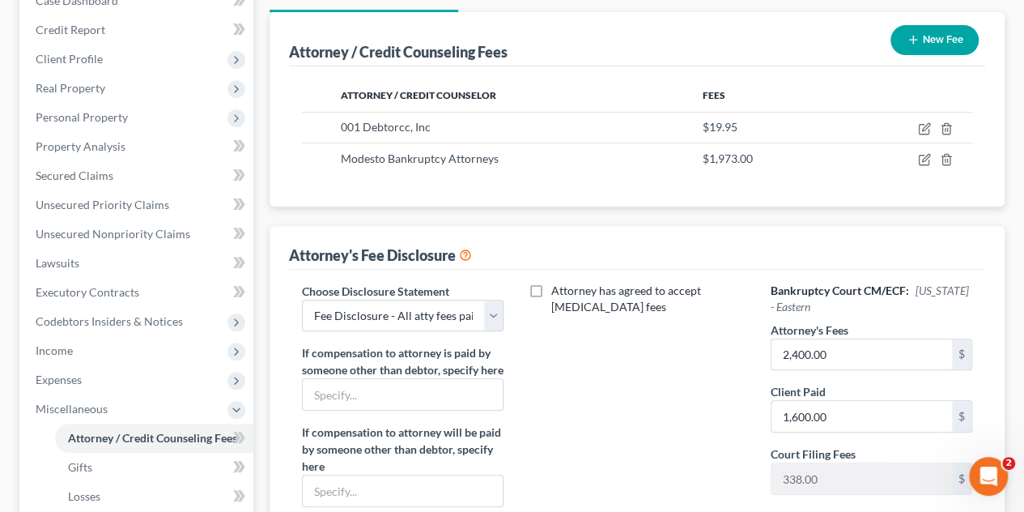
scroll to position [324, 0]
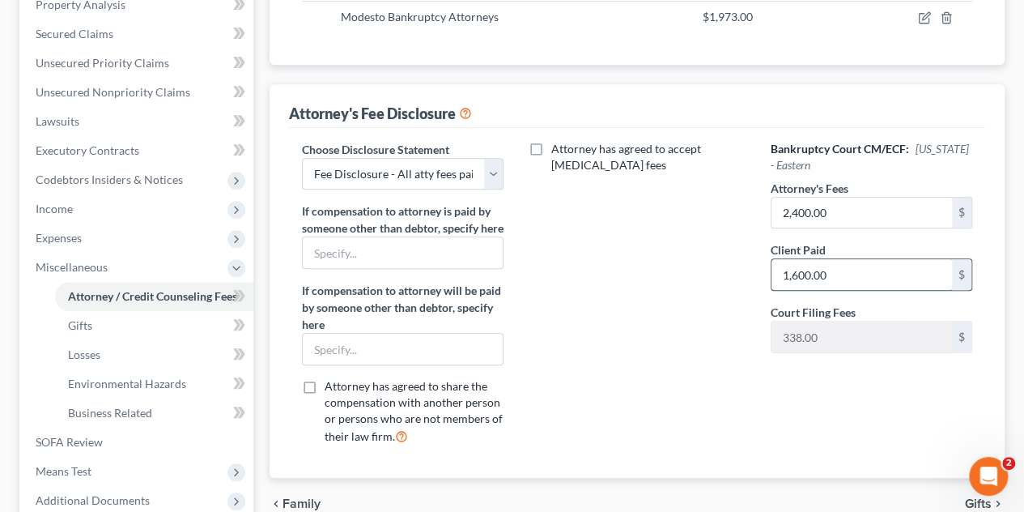
click at [888, 276] on input "1,600.00" at bounding box center [862, 274] width 181 height 31
click at [729, 275] on div "Attorney has agreed to accept [MEDICAL_DATA] fees" at bounding box center [637, 299] width 234 height 317
click at [841, 275] on input "2,400" at bounding box center [862, 274] width 181 height 31
type input "2"
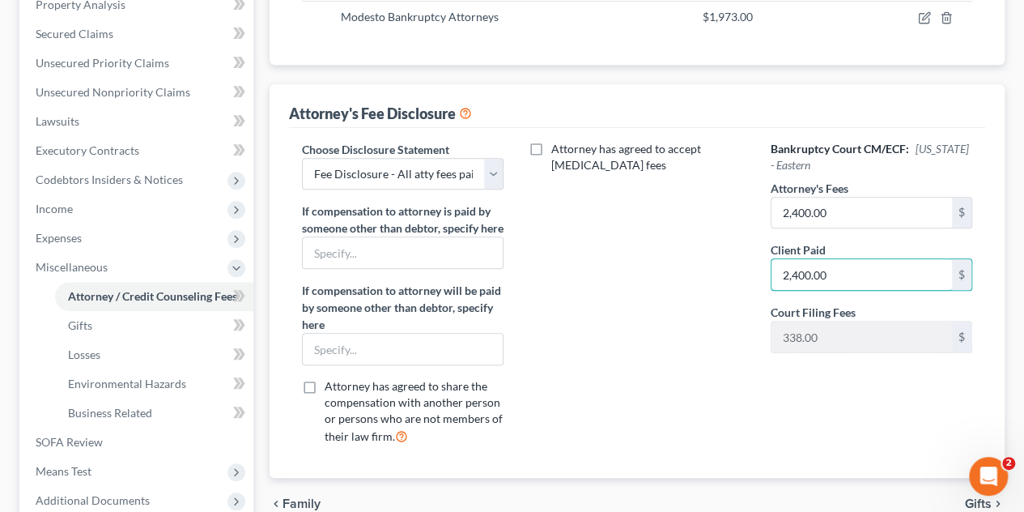
type input "2,400.00"
click at [584, 262] on div "Attorney has agreed to accept [MEDICAL_DATA] fees" at bounding box center [637, 299] width 234 height 317
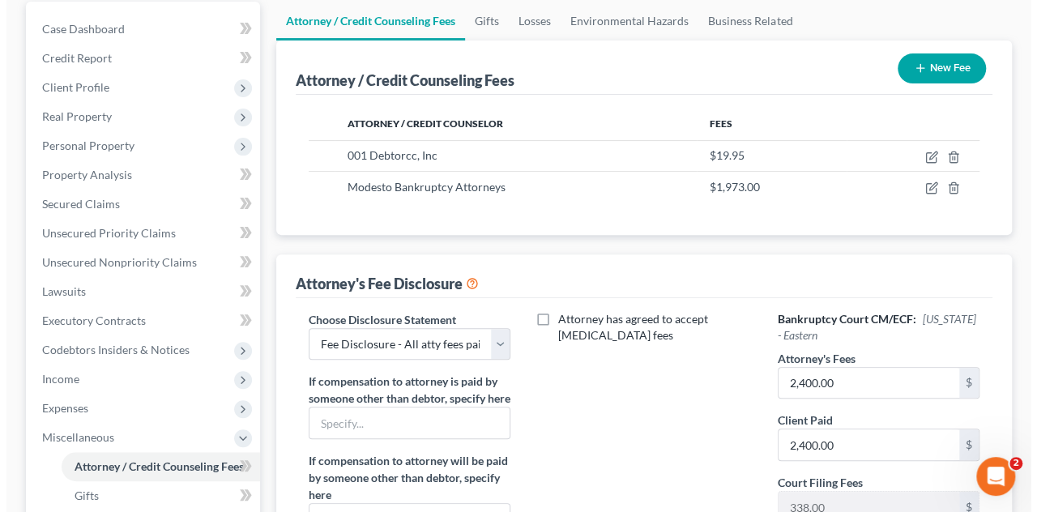
scroll to position [168, 0]
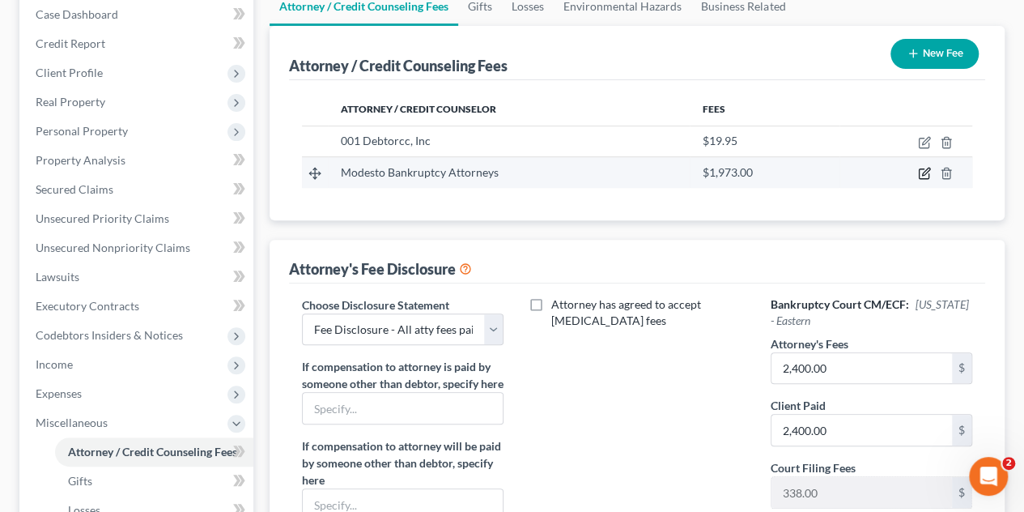
click at [920, 172] on icon "button" at bounding box center [924, 173] width 13 height 13
select select "4"
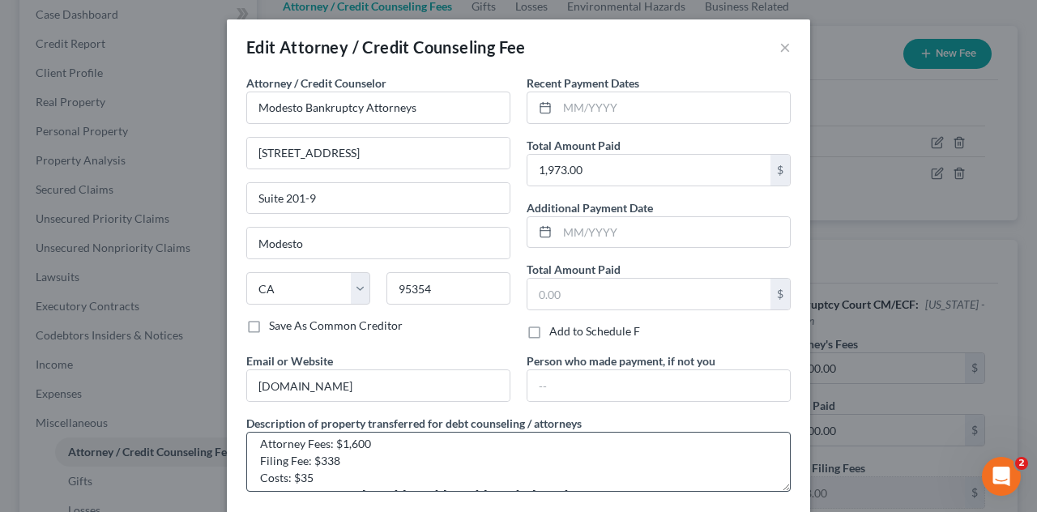
scroll to position [0, 0]
click at [340, 449] on textarea "Attorney Fees: $1,600 Filing Fee: $338 Costs: $35 *Payments made on [DATE], [DA…" at bounding box center [518, 462] width 544 height 60
click at [347, 453] on textarea "Attorney Fees: $2,600 Filing Fee: $338 Costs: $35 *Payments made on [DATE], [DA…" at bounding box center [518, 462] width 544 height 60
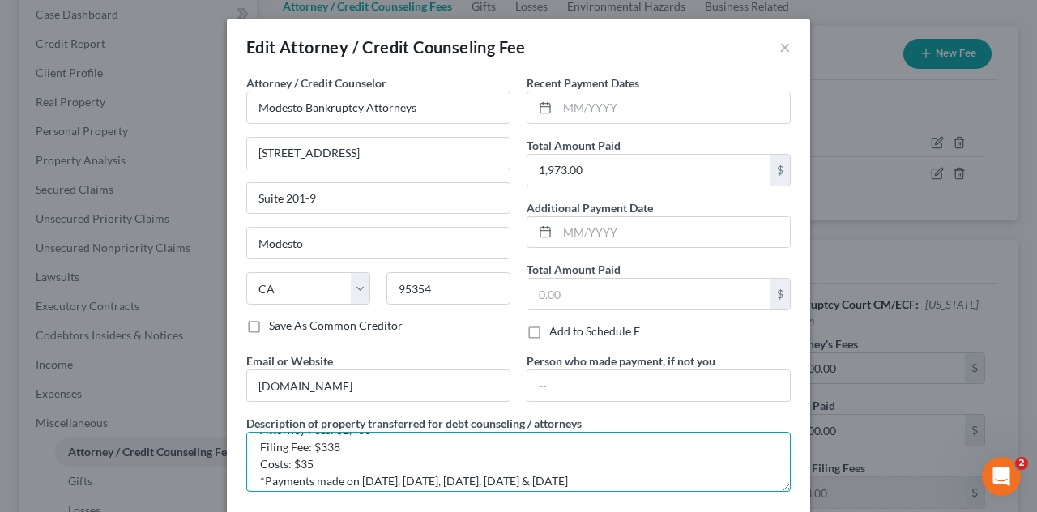
scroll to position [34, 0]
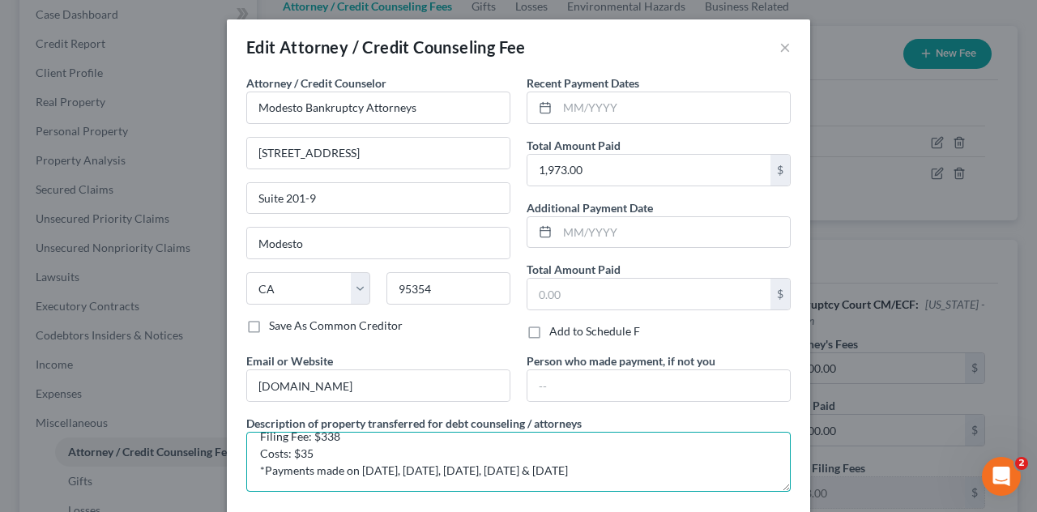
click at [705, 464] on textarea "Attorney Fees: $2,400 Filing Fee: $338 Costs: $35 *Payments made on [DATE], [DA…" at bounding box center [518, 462] width 544 height 60
click at [621, 466] on textarea "Attorney Fees: $2,400 Filing Fee: $338 Costs: $35 *Payments made on [DATE], [DA…" at bounding box center [518, 462] width 544 height 60
click at [709, 468] on textarea "Attorney Fees: $2,400 Filing Fee: $338 Costs: $35 *Payments made on [DATE], [DA…" at bounding box center [518, 462] width 544 height 60
type textarea "Attorney Fees: $2,400 Filing Fee: $338 Costs: $35 *Payments made on [DATE], [DA…"
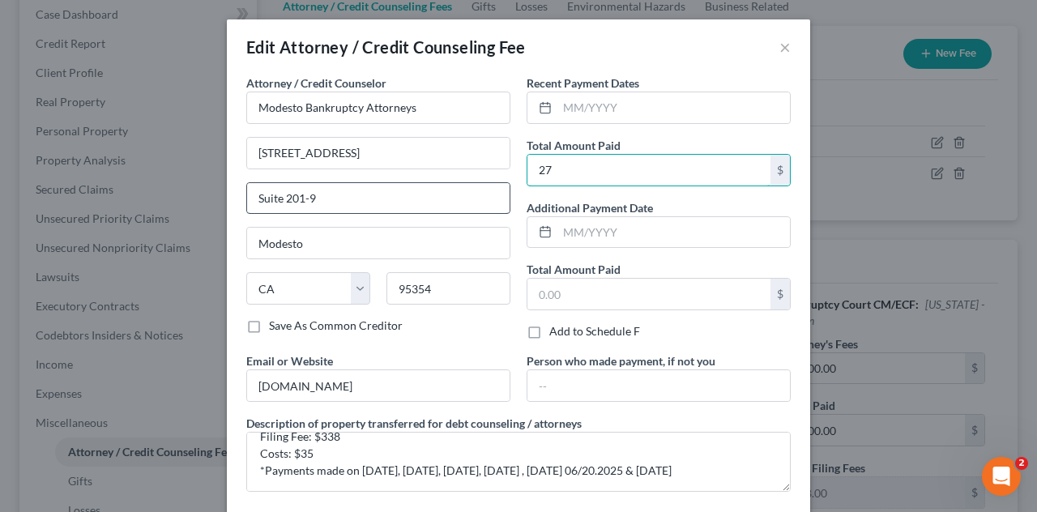
type input "2"
type input "2,773.00"
click at [688, 48] on div "Edit Attorney / Credit Counseling Fee ×" at bounding box center [518, 46] width 583 height 55
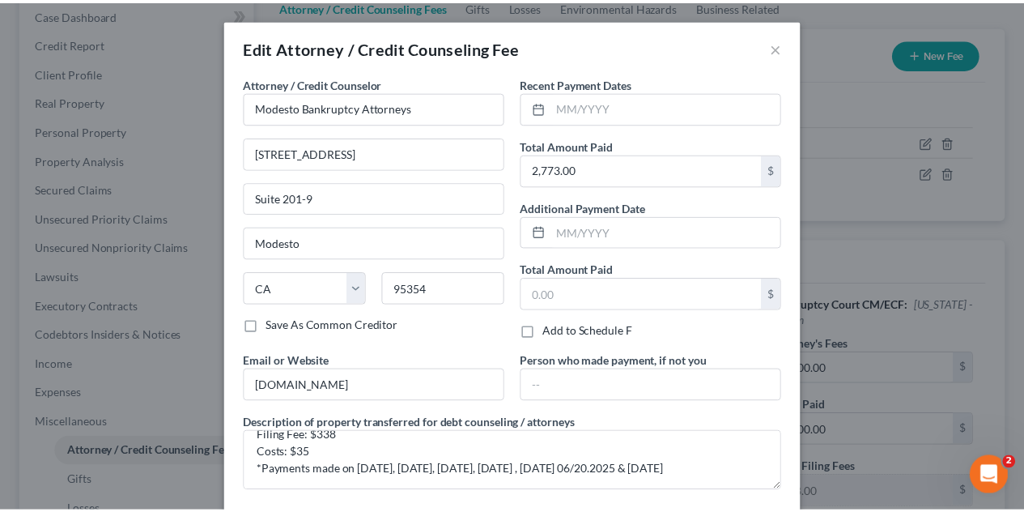
scroll to position [78, 0]
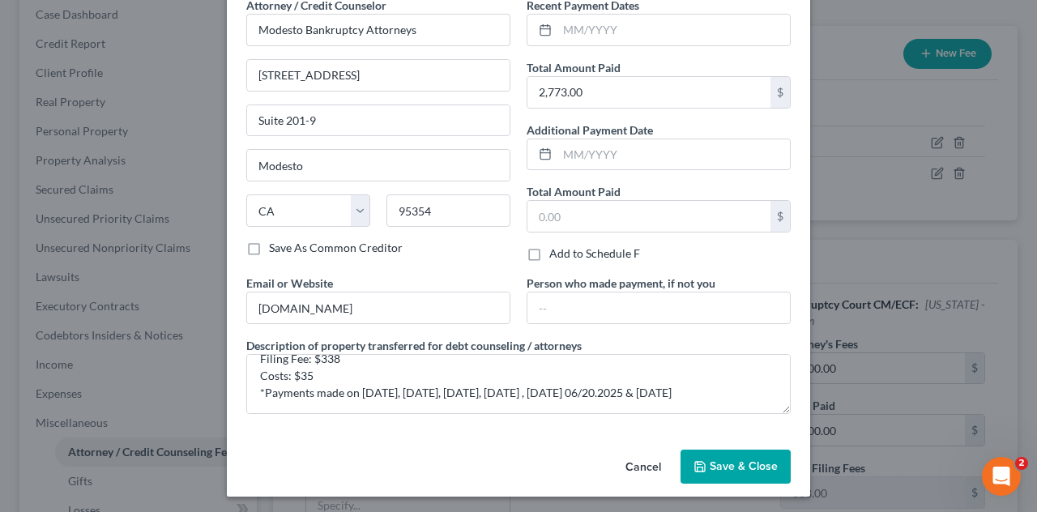
click at [739, 464] on span "Save & Close" at bounding box center [743, 466] width 68 height 14
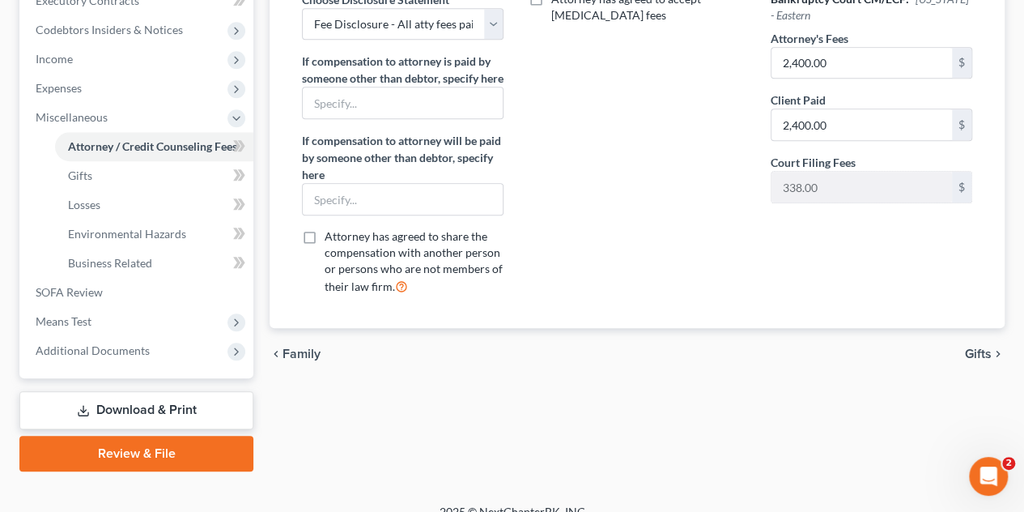
scroll to position [492, 0]
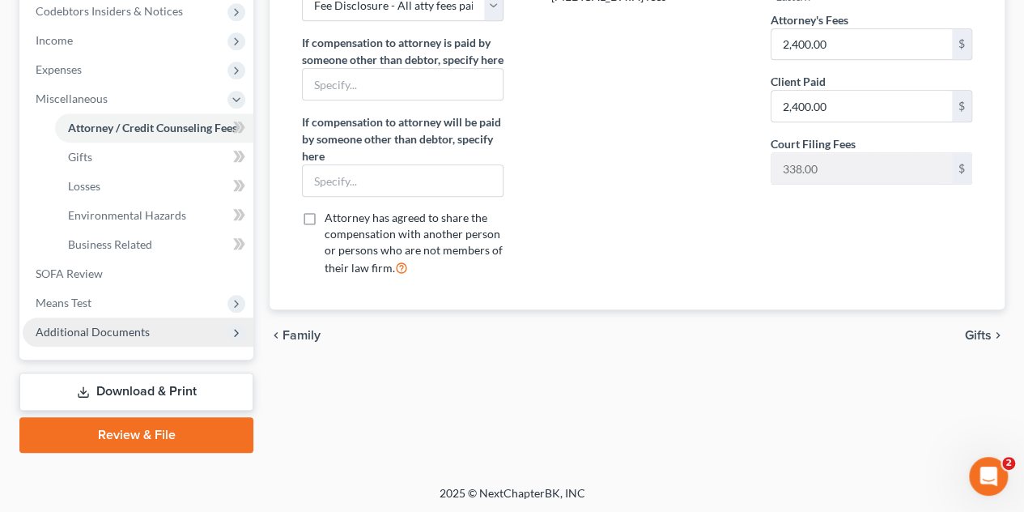
click at [103, 328] on span "Additional Documents" at bounding box center [93, 332] width 114 height 14
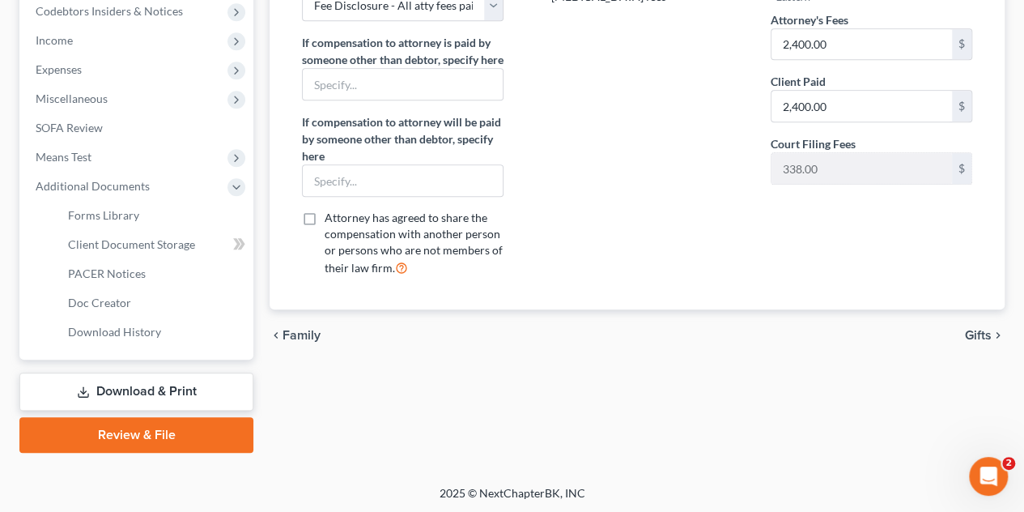
click at [155, 378] on link "Download & Print" at bounding box center [136, 392] width 234 height 38
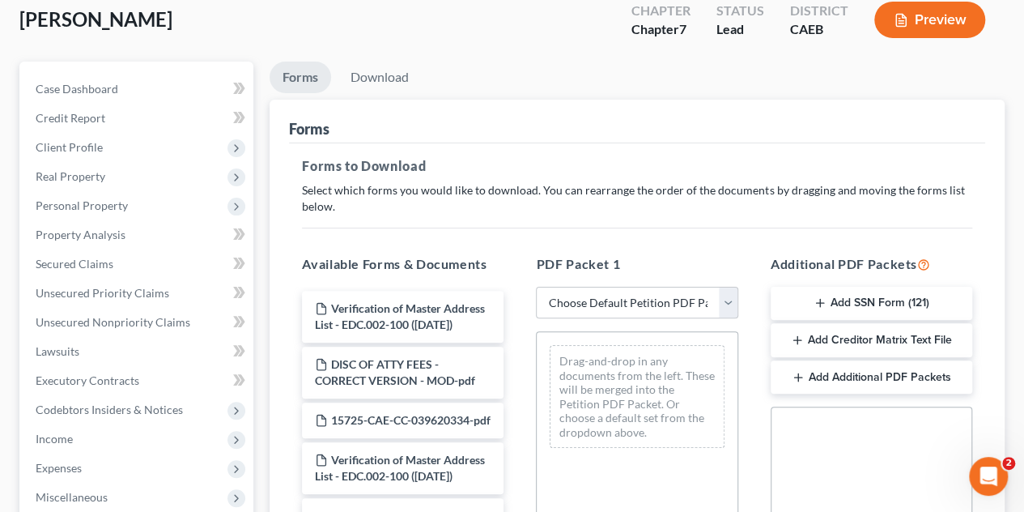
scroll to position [162, 0]
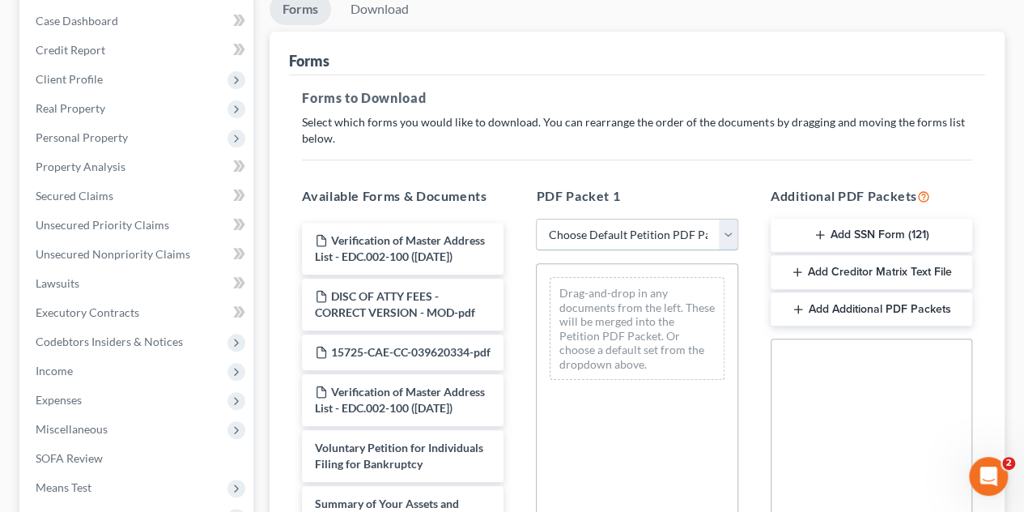
click at [726, 226] on select "Choose Default Petition PDF Packet Complete Bankruptcy Petition (all forms and …" at bounding box center [637, 235] width 202 height 32
select select "0"
click at [536, 219] on select "Choose Default Petition PDF Packet Complete Bankruptcy Petition (all forms and …" at bounding box center [637, 235] width 202 height 32
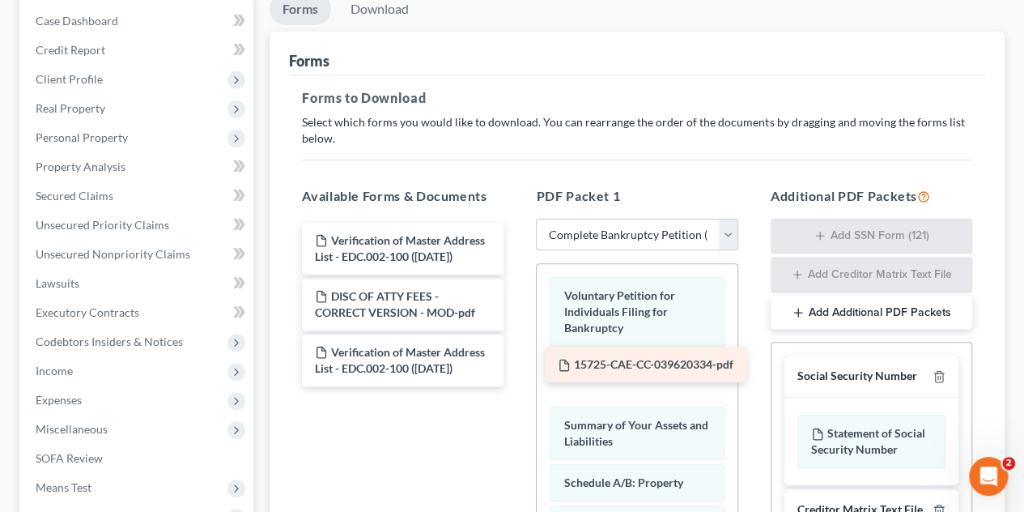
drag, startPoint x: 410, startPoint y: 351, endPoint x: 654, endPoint y: 366, distance: 245.0
click at [517, 366] on div "15725-CAE-CC-039620334-pdf Verification of Master Address List - EDC.002-100 ([…" at bounding box center [403, 305] width 228 height 164
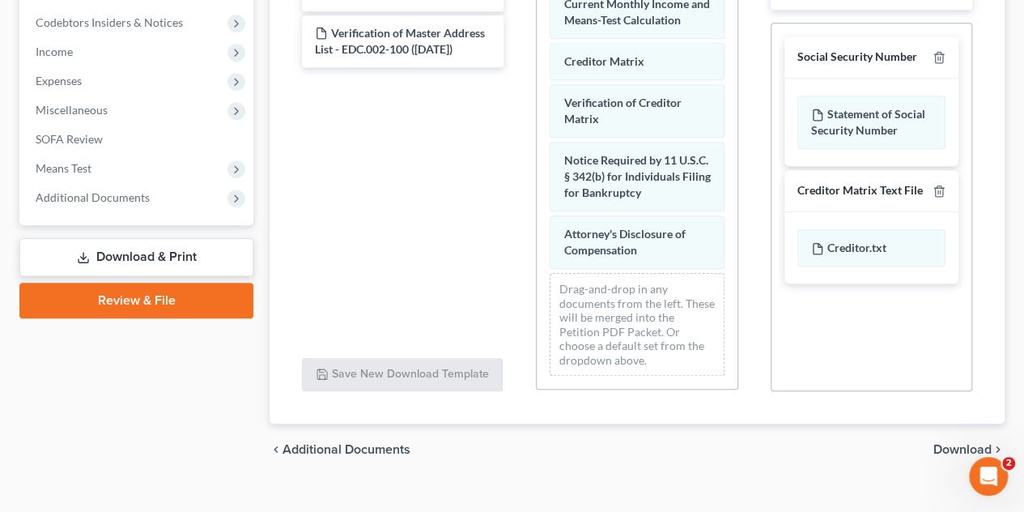
scroll to position [486, 0]
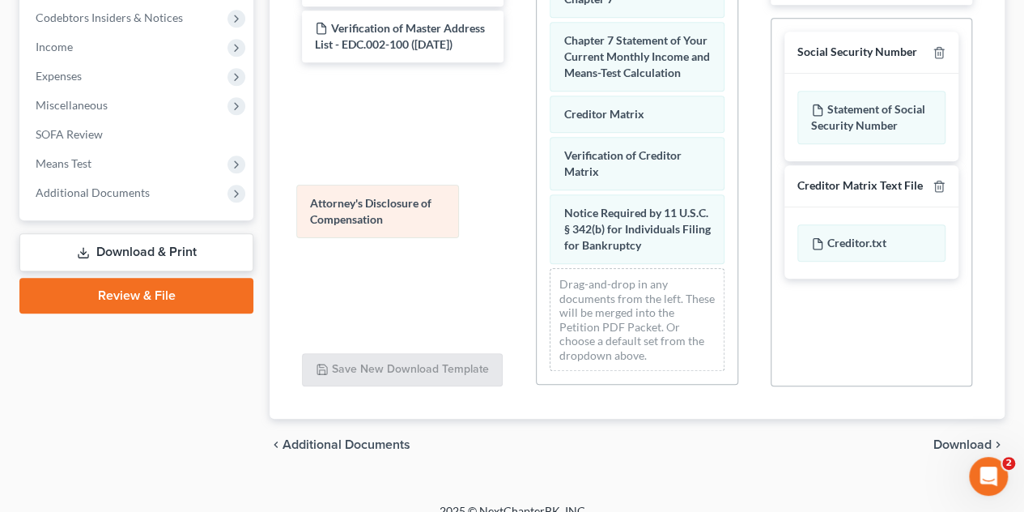
drag, startPoint x: 644, startPoint y: 247, endPoint x: 390, endPoint y: 221, distance: 254.8
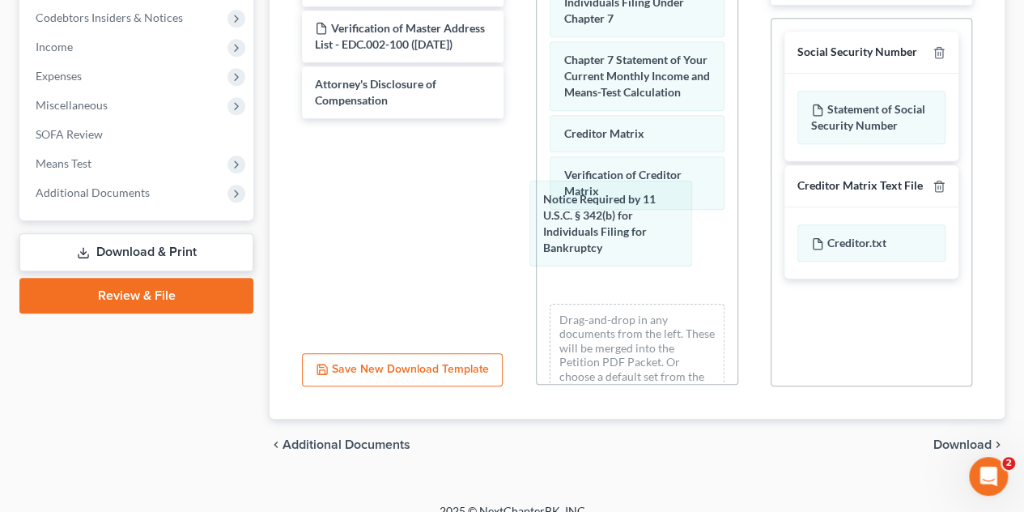
drag, startPoint x: 596, startPoint y: 230, endPoint x: 506, endPoint y: 215, distance: 91.1
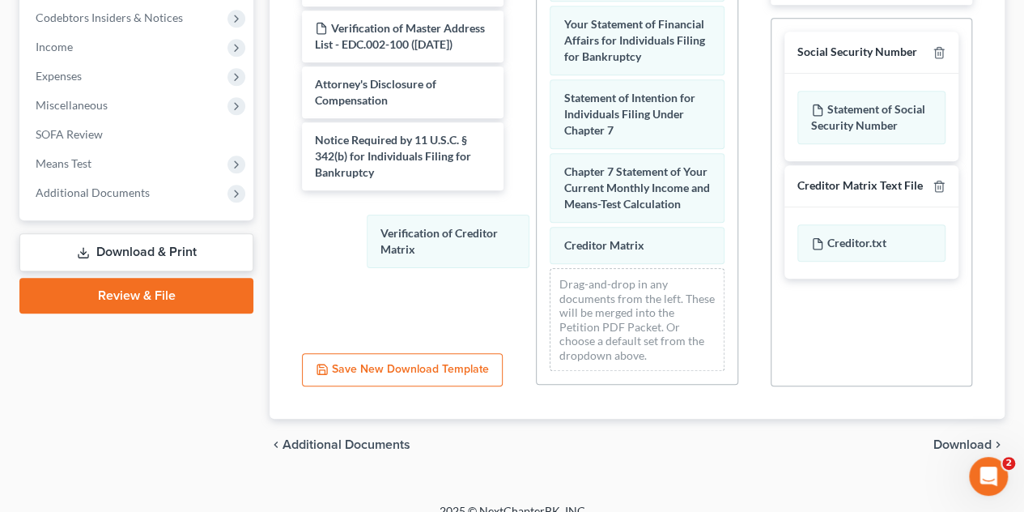
drag, startPoint x: 624, startPoint y: 236, endPoint x: 530, endPoint y: 239, distance: 94.0
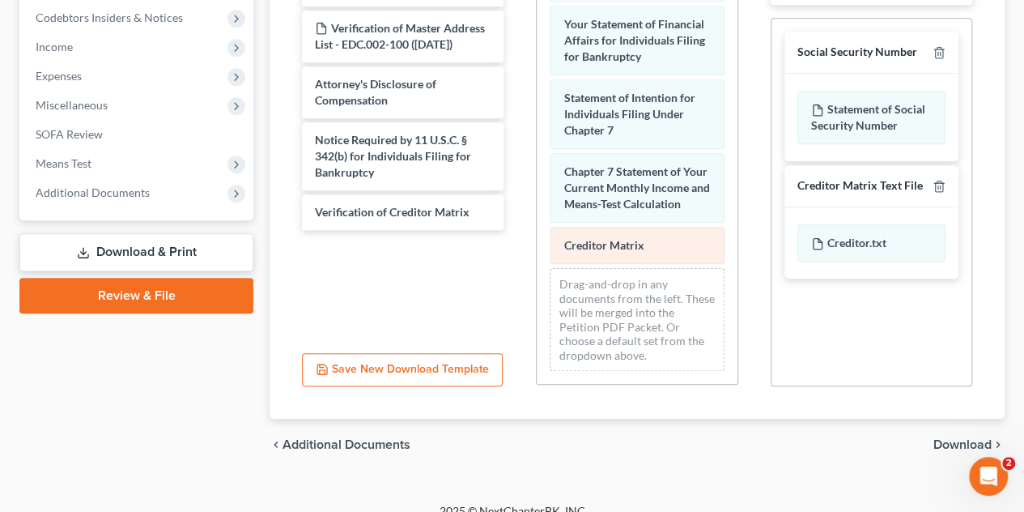
scroll to position [651, 0]
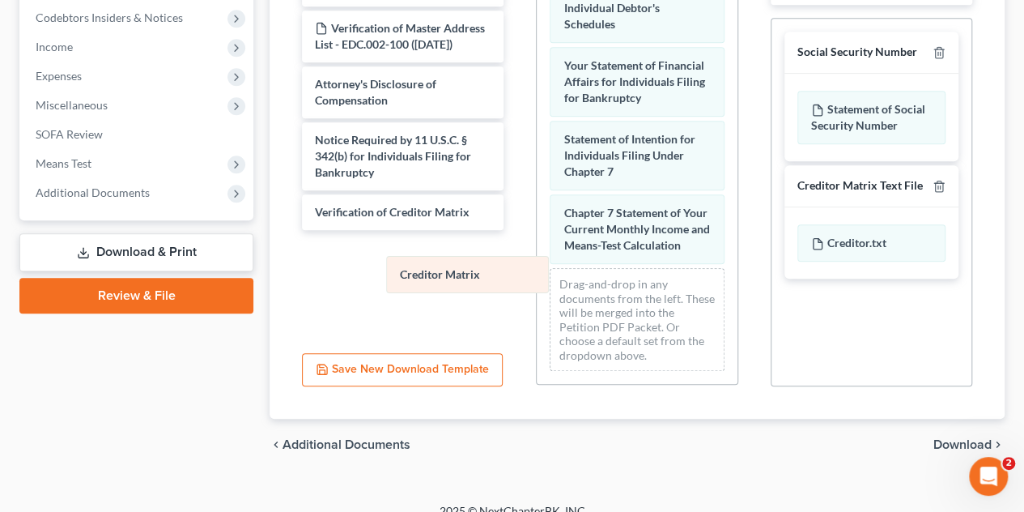
drag, startPoint x: 590, startPoint y: 239, endPoint x: 483, endPoint y: 263, distance: 108.8
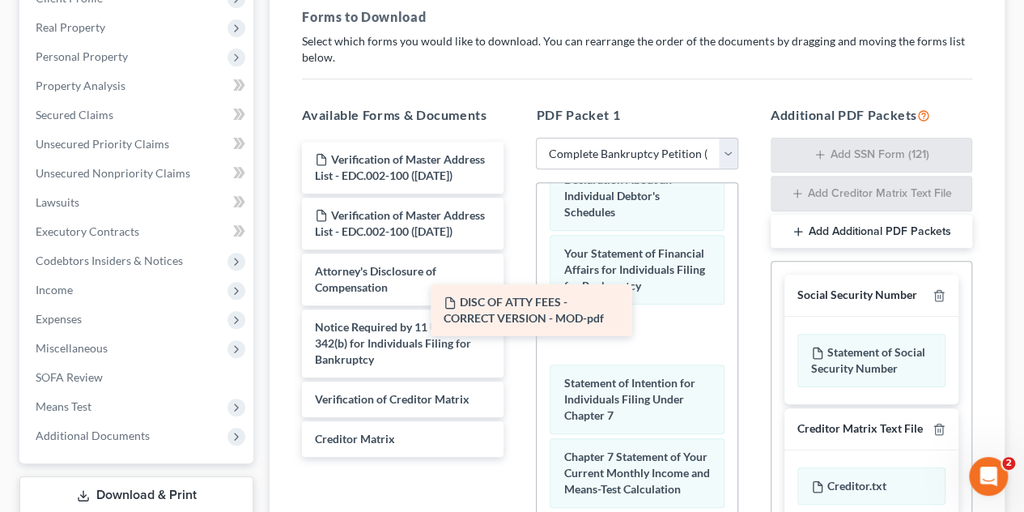
scroll to position [720, 0]
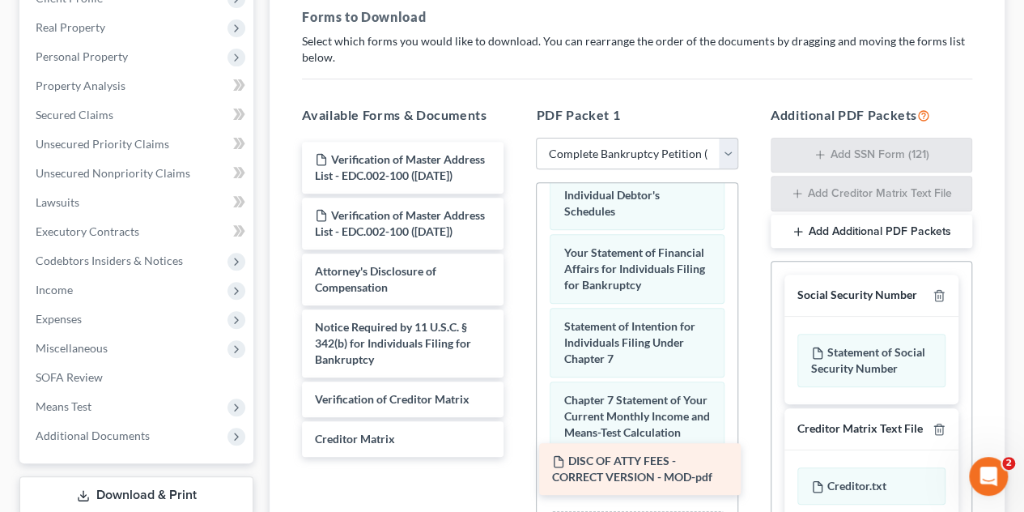
drag, startPoint x: 435, startPoint y: 224, endPoint x: 671, endPoint y: 463, distance: 336.7
click at [517, 457] on div "DISC OF ATTY FEES - CORRECT VERSION - MOD-pdf Verification of Master Address Li…" at bounding box center [403, 299] width 228 height 315
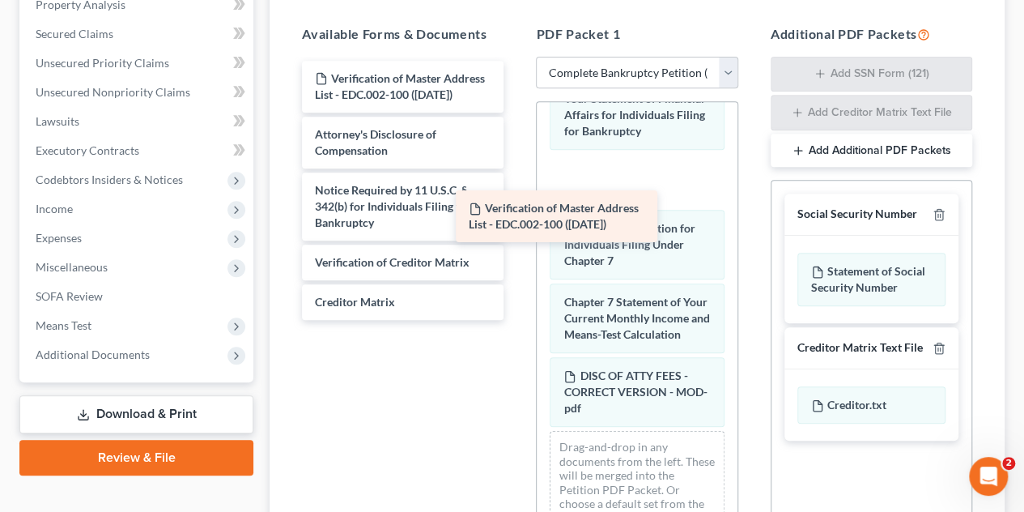
scroll to position [793, 0]
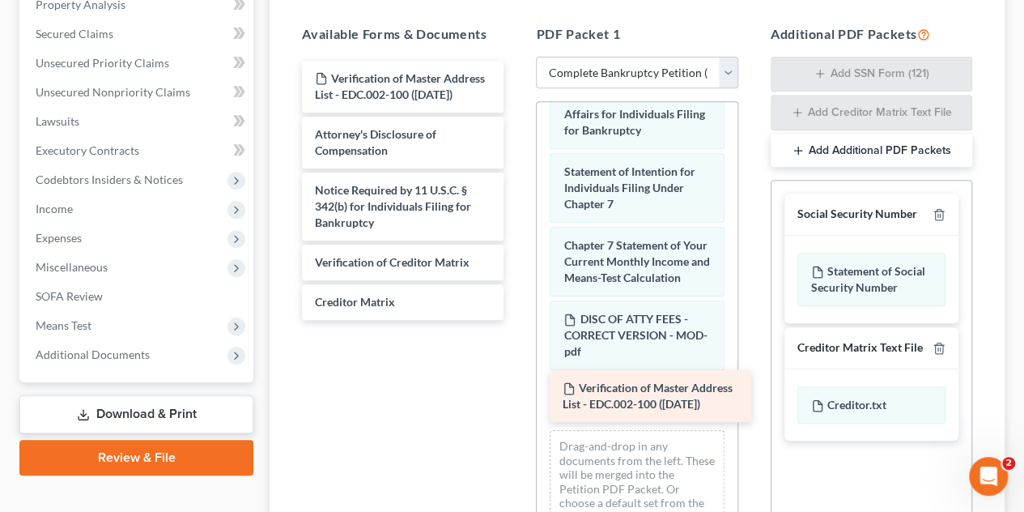
drag, startPoint x: 402, startPoint y: 77, endPoint x: 646, endPoint y: 380, distance: 389.3
click at [517, 320] on div "Verification of Master Address List - EDC.002-100 ([DATE]) Verification of Mast…" at bounding box center [403, 190] width 228 height 259
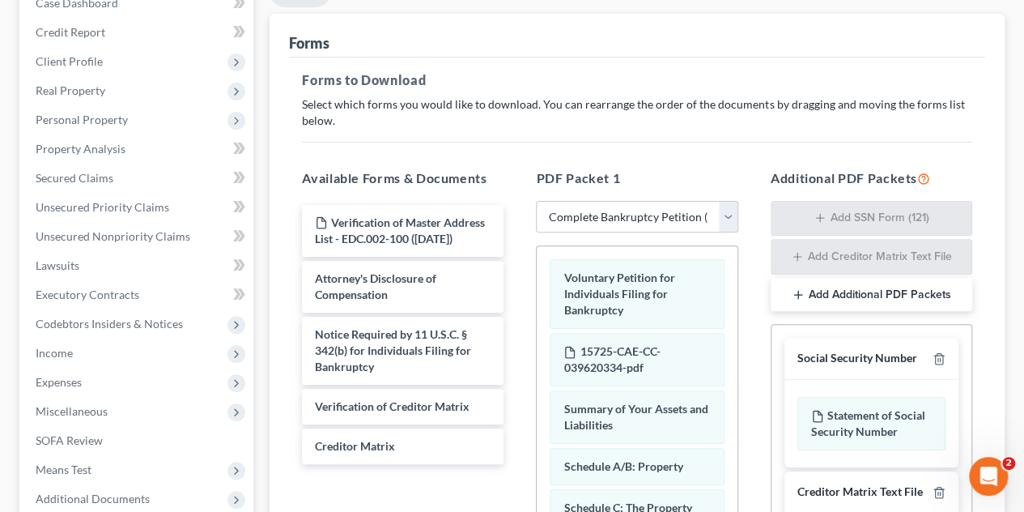
scroll to position [798, 0]
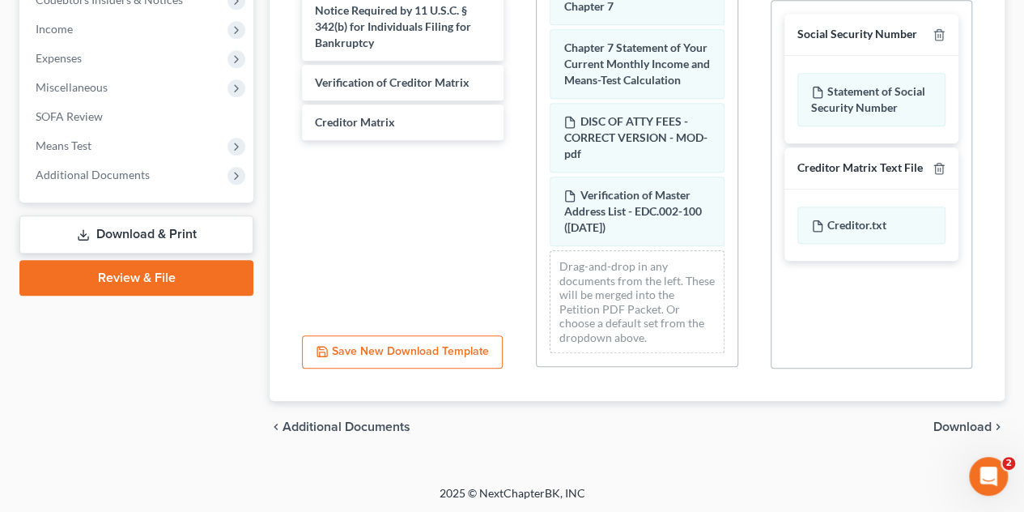
click at [964, 420] on span "Download" at bounding box center [963, 426] width 58 height 13
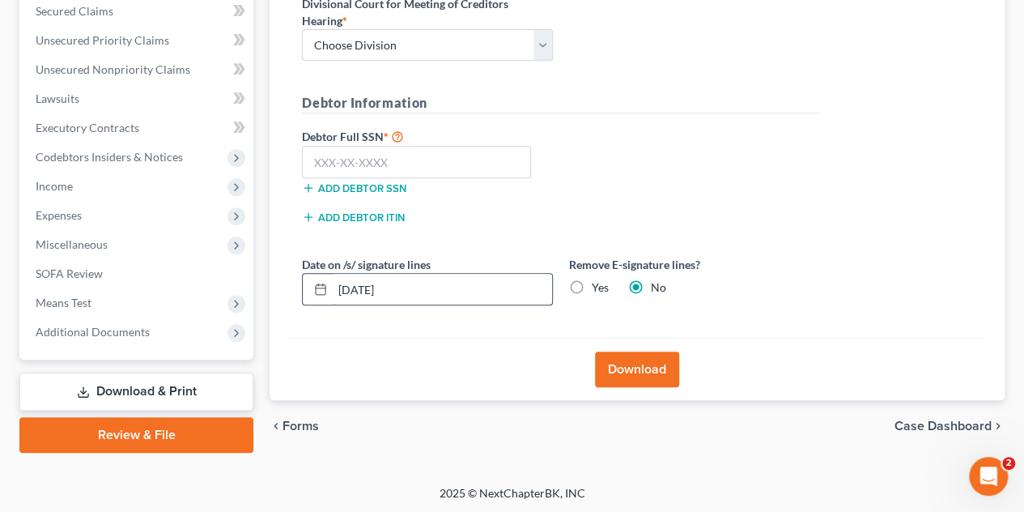
scroll to position [185, 0]
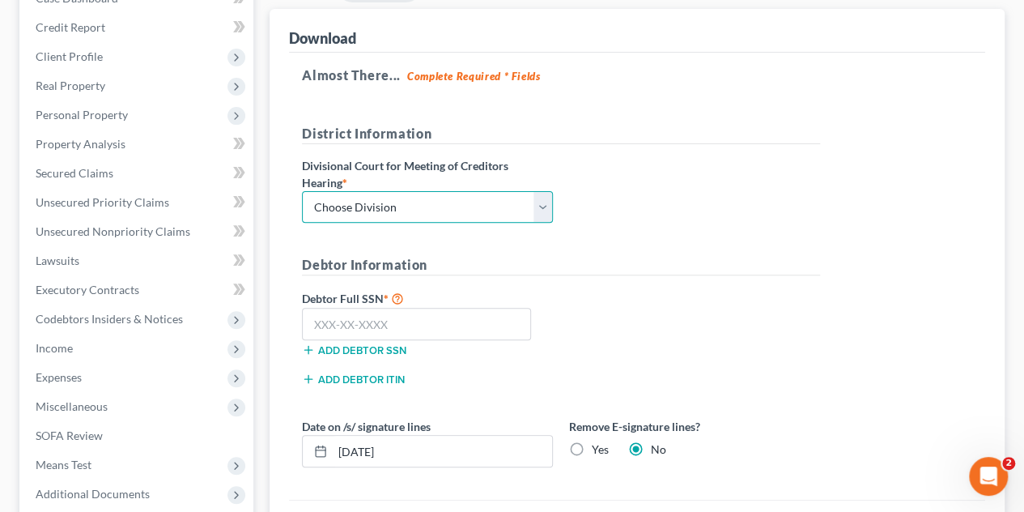
drag, startPoint x: 415, startPoint y: 206, endPoint x: 415, endPoint y: 216, distance: 9.7
click at [415, 206] on select "Choose Division Fresno Modesto [GEOGRAPHIC_DATA]" at bounding box center [427, 207] width 251 height 32
select select "2"
click at [302, 191] on select "Choose Division Fresno Modesto [GEOGRAPHIC_DATA]" at bounding box center [427, 207] width 251 height 32
click at [416, 302] on label "Debtor Full SSN *" at bounding box center [427, 297] width 267 height 19
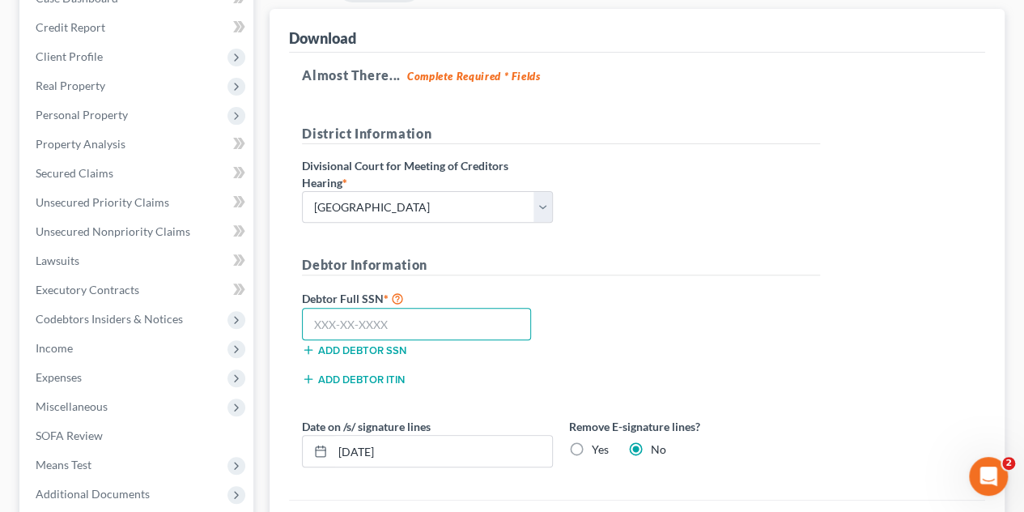
click at [415, 313] on input "text" at bounding box center [416, 324] width 229 height 32
paste input "558-65-6243"
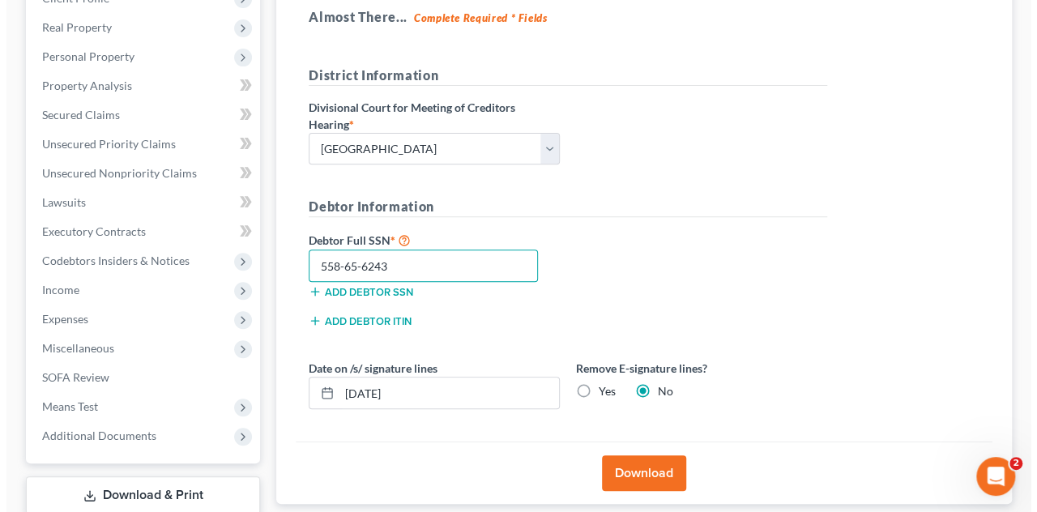
scroll to position [347, 0]
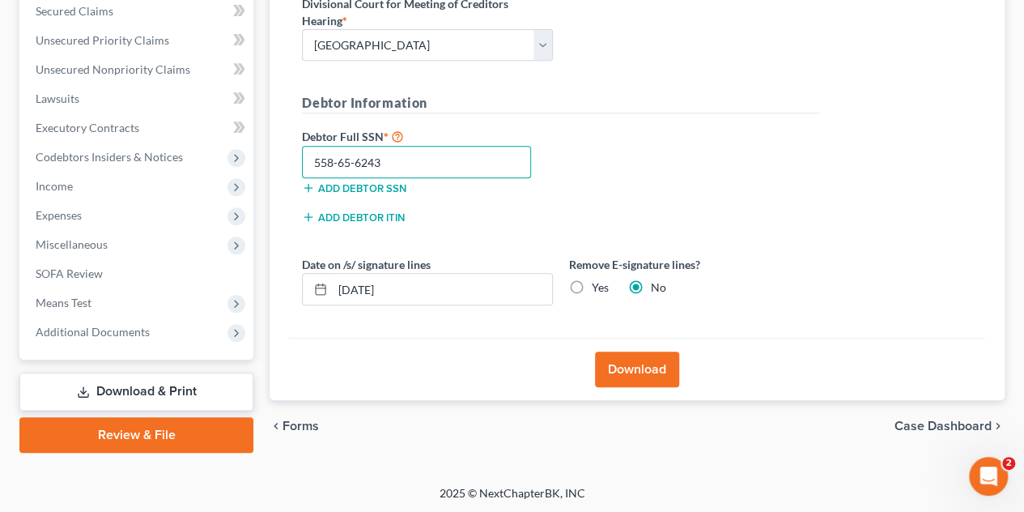
type input "558-65-6243"
click at [641, 367] on button "Download" at bounding box center [637, 369] width 84 height 36
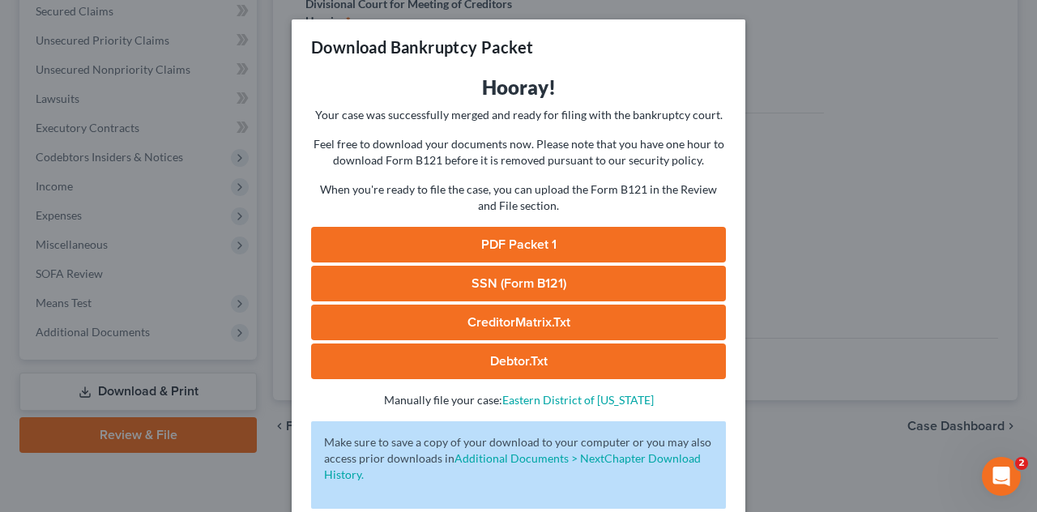
click at [559, 249] on link "PDF Packet 1" at bounding box center [518, 245] width 415 height 36
drag, startPoint x: 511, startPoint y: 282, endPoint x: 538, endPoint y: 285, distance: 26.9
click at [511, 282] on link "SSN (Form B121)" at bounding box center [518, 284] width 415 height 36
drag, startPoint x: 522, startPoint y: 320, endPoint x: 523, endPoint y: 328, distance: 8.3
click at [522, 320] on link "CreditorMatrix.txt" at bounding box center [518, 322] width 415 height 36
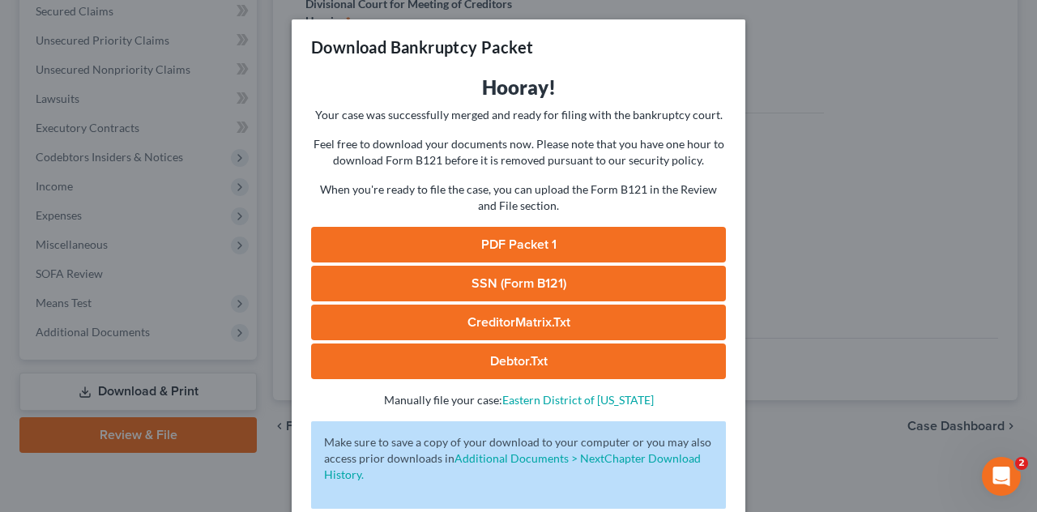
click at [523, 365] on link "Debtor.txt" at bounding box center [518, 361] width 415 height 36
